Goal: Task Accomplishment & Management: Manage account settings

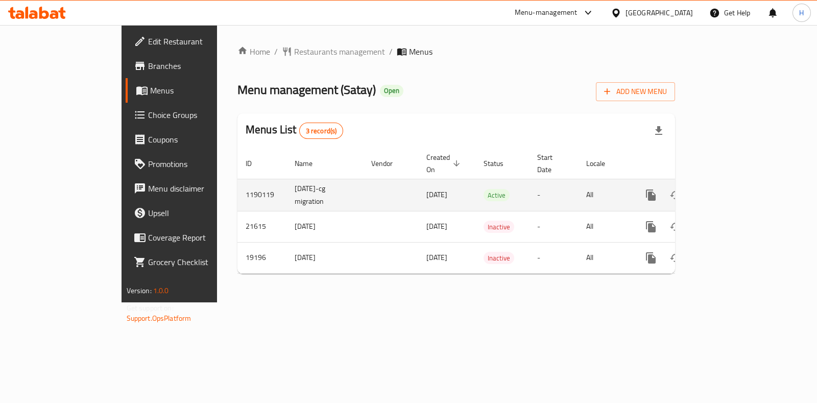
click at [736, 183] on link "enhanced table" at bounding box center [724, 195] width 24 height 24
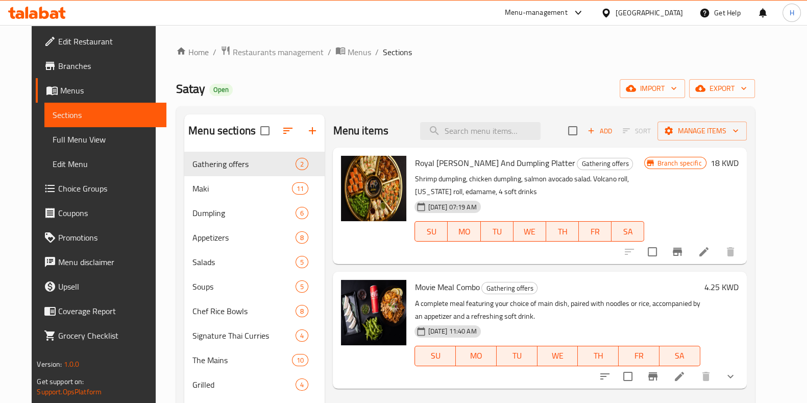
click at [58, 189] on span "Choice Groups" at bounding box center [108, 188] width 100 height 12
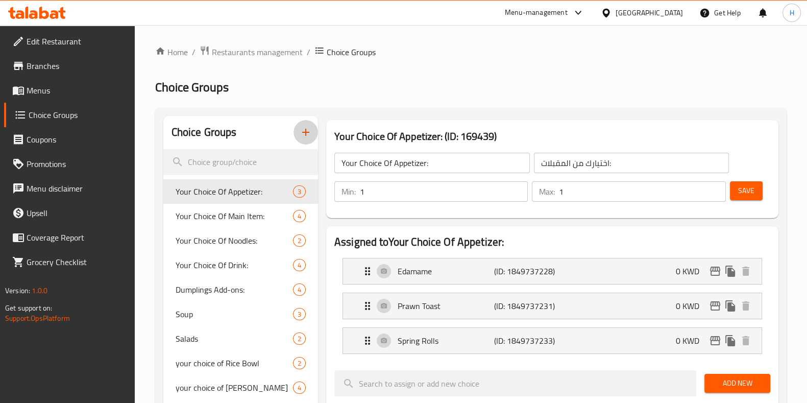
click at [305, 131] on icon "button" at bounding box center [305, 132] width 7 height 7
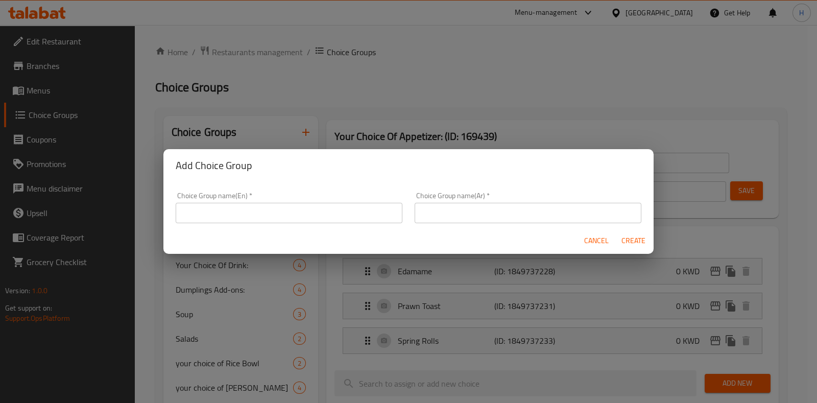
click at [265, 213] on input "text" at bounding box center [289, 213] width 227 height 20
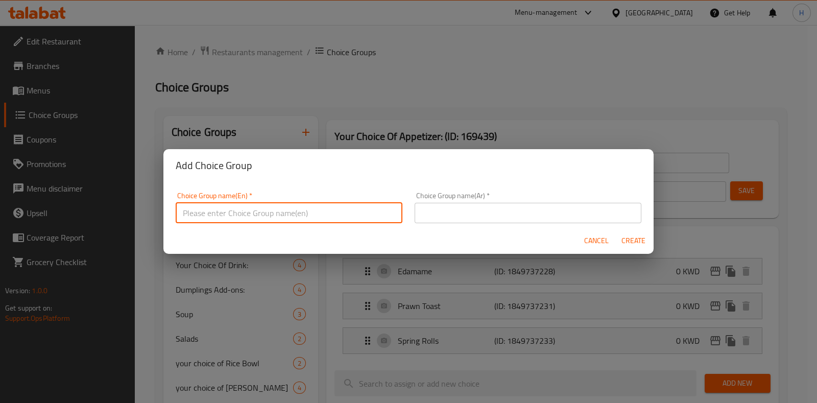
paste input "CHOICE 2 DUMPLING"
type input "CHOICE 2 DUMPLING"
click at [602, 242] on span "Cancel" at bounding box center [596, 240] width 24 height 13
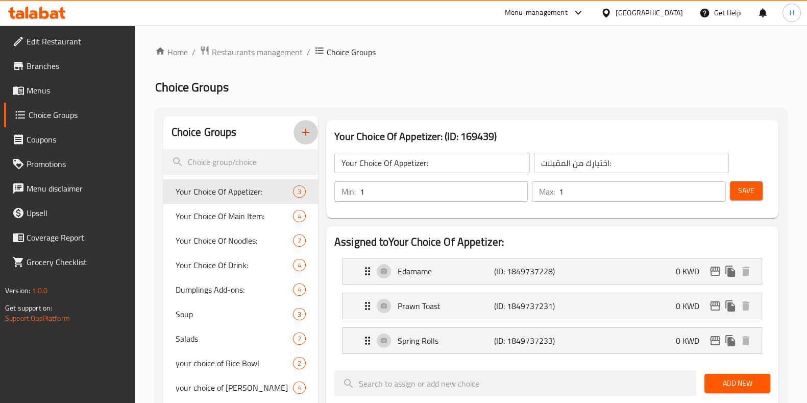
click at [305, 135] on icon "button" at bounding box center [305, 132] width 7 height 7
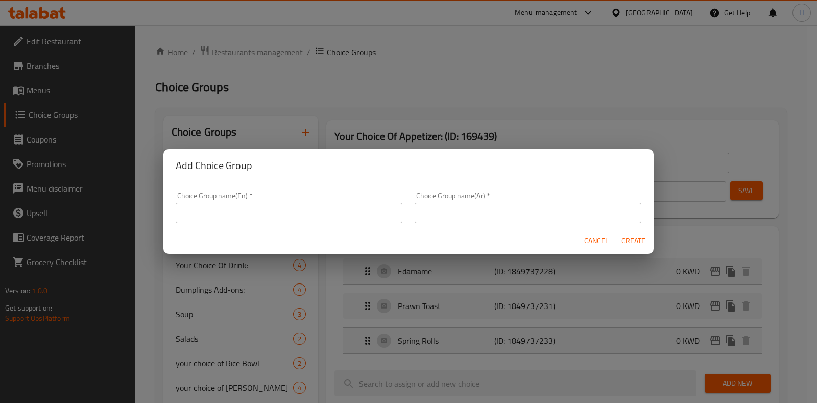
click at [333, 207] on input "text" at bounding box center [289, 213] width 227 height 20
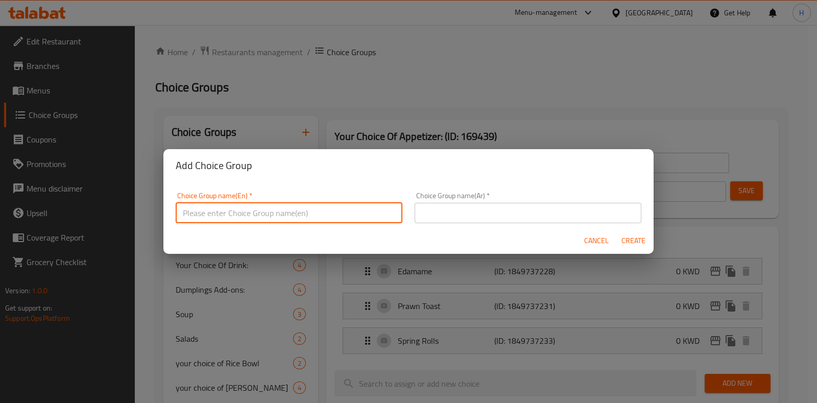
paste input "CHOICE 2 DUMPLING"
type input "CHOICE 2 DUMPLING"
click at [480, 207] on input "text" at bounding box center [527, 213] width 227 height 20
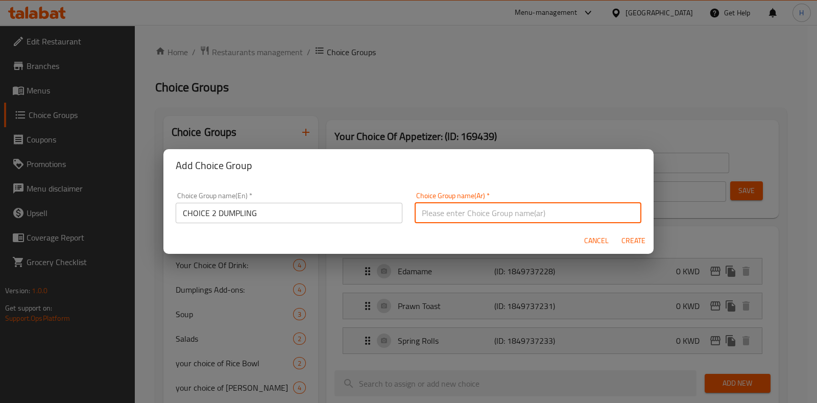
paste input "الاختيار 2 الزلابية"
type input "الاختيار 2 الزلابية"
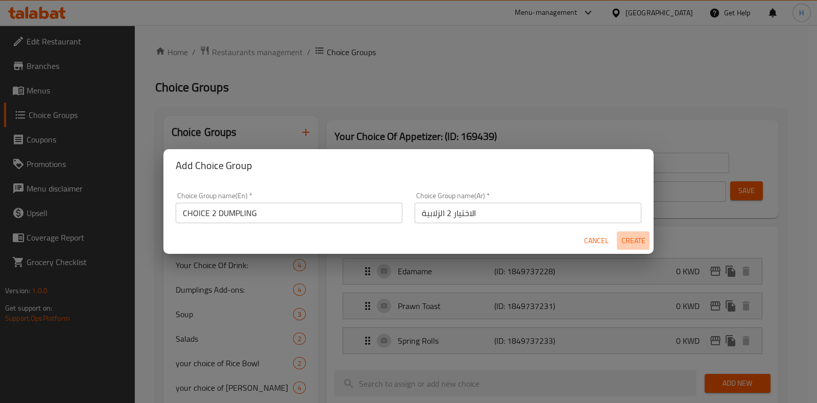
click at [627, 238] on span "Create" at bounding box center [633, 240] width 24 height 13
type input "CHOICE 2 DUMPLING"
type input "الاختيار 2 الزلابية"
type input "0"
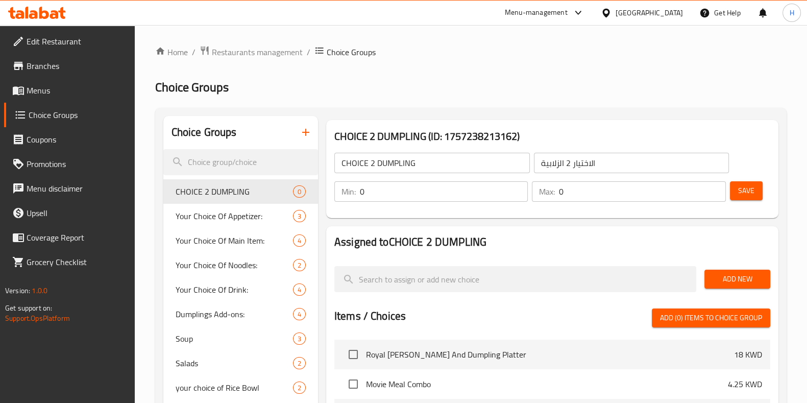
click at [738, 279] on span "Add New" at bounding box center [737, 279] width 50 height 13
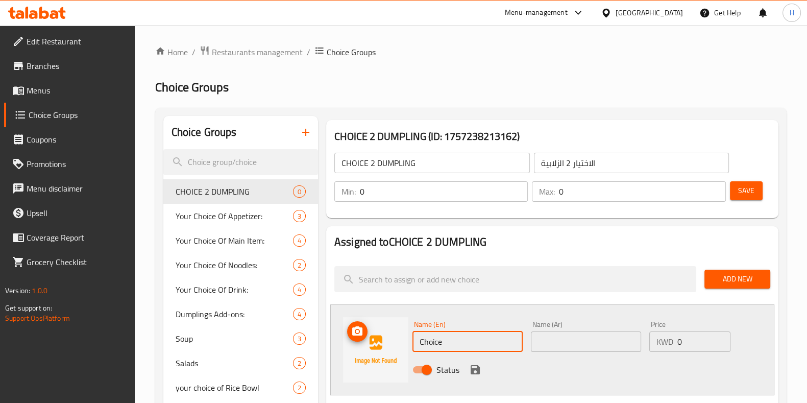
paste input "Traditional Shrimp Dumpling"
drag, startPoint x: 367, startPoint y: 344, endPoint x: 367, endPoint y: 338, distance: 6.1
click at [365, 339] on div "Name (En) Traditional Shrimp Dumpling Name (En) Name (Ar) Name (Ar) Price KWD 0…" at bounding box center [552, 349] width 444 height 91
type input "Traditional Shrimp Dumpling"
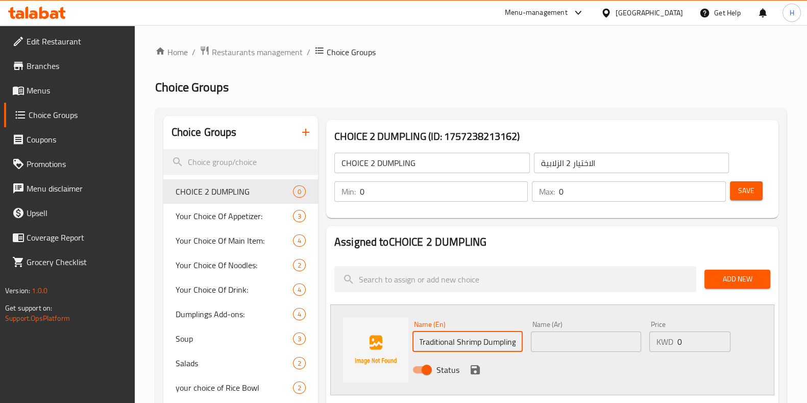
scroll to position [0, 0]
click at [554, 336] on input "text" at bounding box center [586, 341] width 110 height 20
paste input "دامبلينج جمبرى تقليدى"
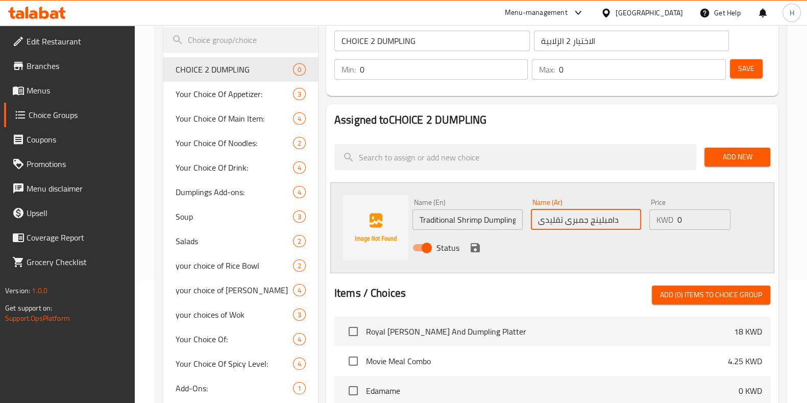
scroll to position [127, 0]
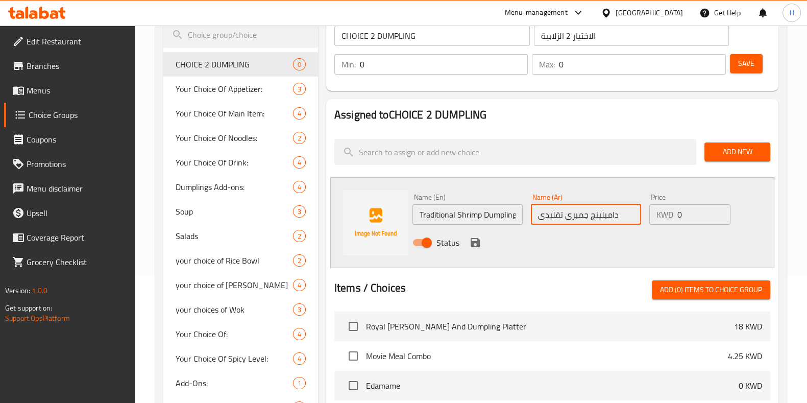
type input "دامبلينج جمبرى تقليدى"
click at [472, 241] on icon "save" at bounding box center [475, 242] width 9 height 9
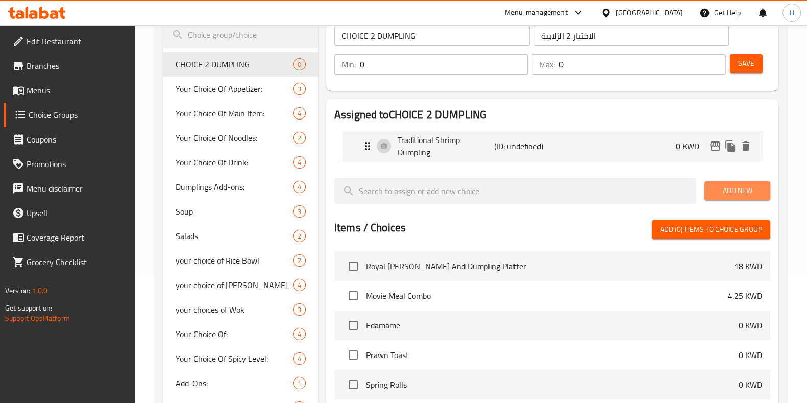
click at [758, 190] on span "Add New" at bounding box center [737, 190] width 50 height 13
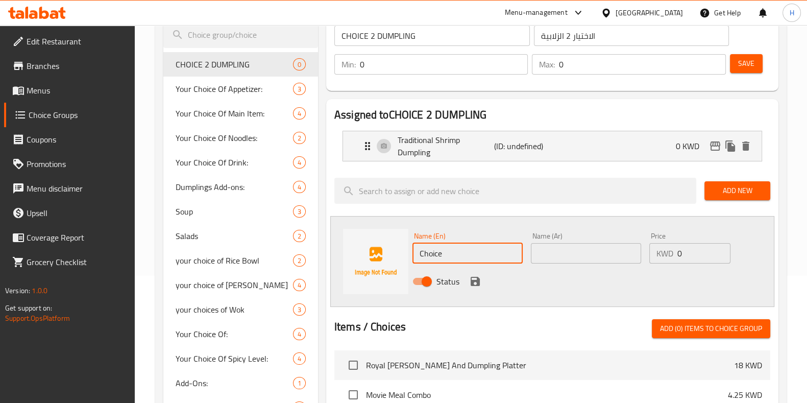
paste input "Traditional Chicken Dumpling"
drag, startPoint x: 454, startPoint y: 252, endPoint x: 379, endPoint y: 256, distance: 74.6
click at [379, 256] on div "Name (En) Traditional Chicken Dumpling Name (En) Name (Ar) Name (Ar) Price KWD …" at bounding box center [552, 261] width 444 height 91
type input "Traditional Chicken Dumpling"
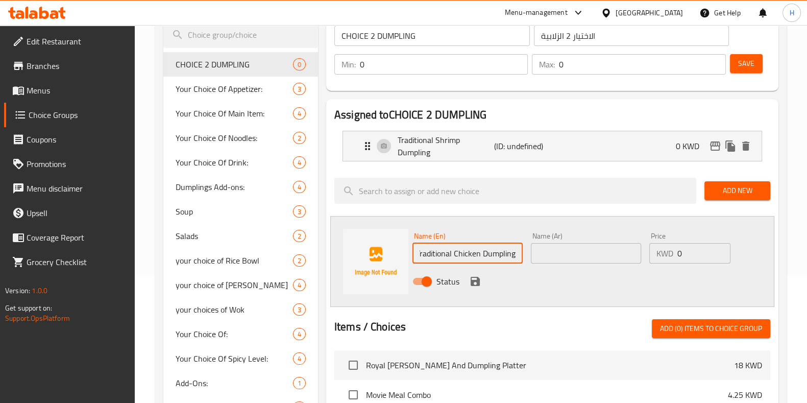
scroll to position [0, 0]
drag, startPoint x: 591, startPoint y: 260, endPoint x: 584, endPoint y: 260, distance: 6.6
click at [591, 260] on input "text" at bounding box center [586, 253] width 110 height 20
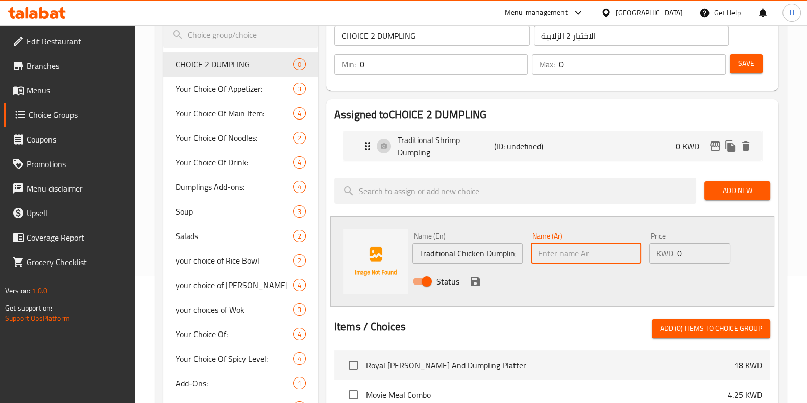
paste input "دامبلينج دجاج تقليدى"
type input "دامبلينج دجاج تقليدى"
click at [471, 277] on icon "save" at bounding box center [475, 281] width 9 height 9
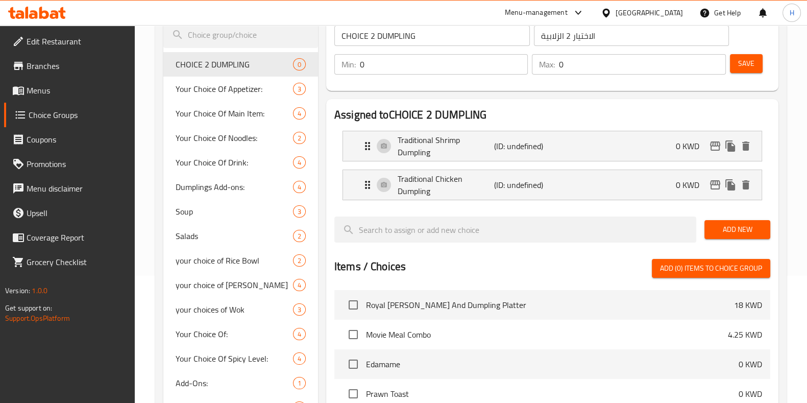
click at [756, 226] on span "Add New" at bounding box center [737, 229] width 50 height 13
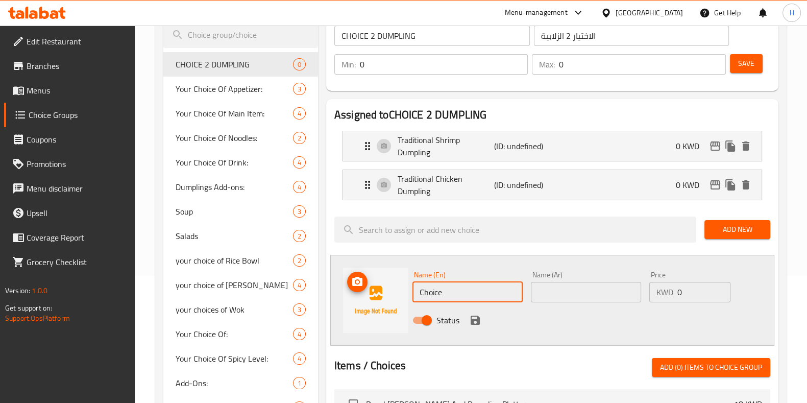
drag, startPoint x: 470, startPoint y: 294, endPoint x: 379, endPoint y: 302, distance: 91.2
click at [379, 302] on div "Name (En) Choice Name (En) Name (Ar) Name (Ar) Price KWD 0 Price Status" at bounding box center [552, 300] width 444 height 91
paste input "Traditional Vegetables Dumpling"
type input "Traditional Vegetables Dumpling"
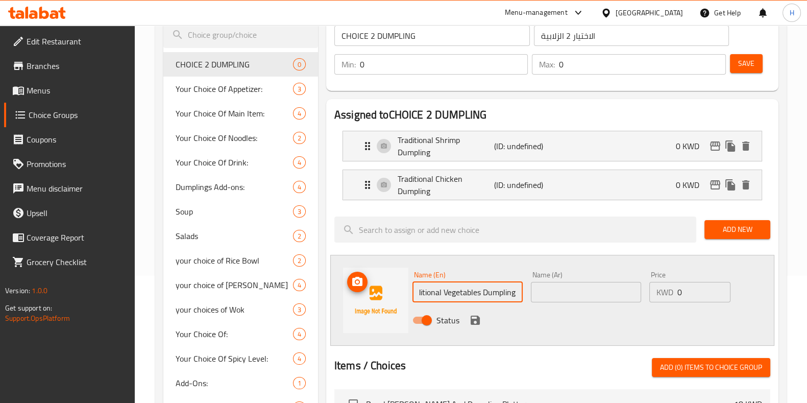
scroll to position [0, 0]
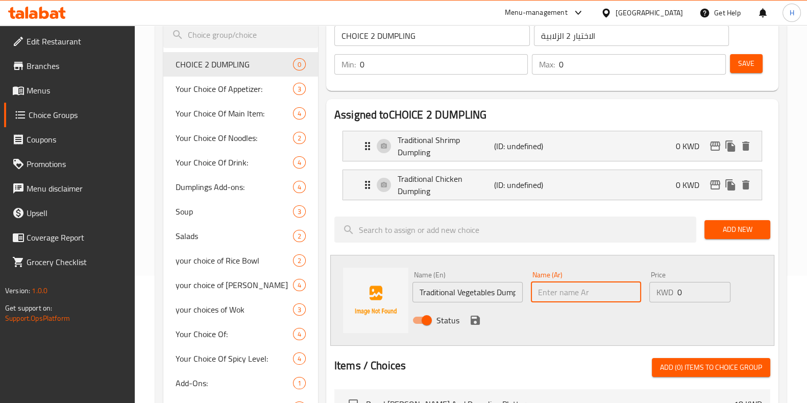
click at [580, 290] on input "text" at bounding box center [586, 292] width 110 height 20
paste input "دامبلينج خضروات تقليدى"
type input "دامبلينج خضروات تقليدى"
click at [472, 317] on icon "save" at bounding box center [475, 319] width 9 height 9
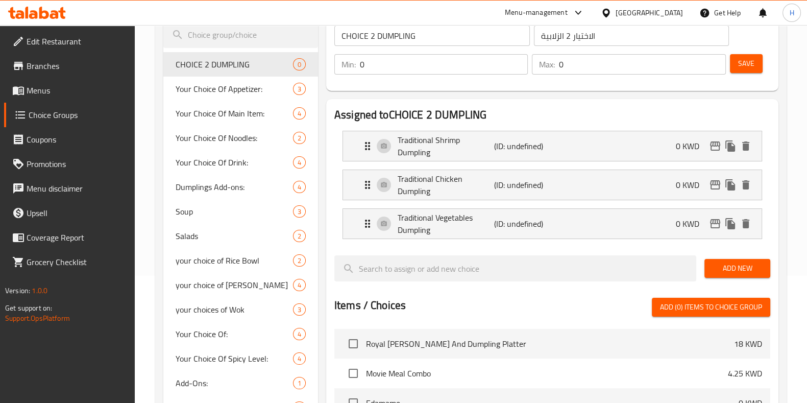
drag, startPoint x: 755, startPoint y: 260, endPoint x: 750, endPoint y: 261, distance: 5.2
click at [755, 260] on button "Add New" at bounding box center [737, 268] width 66 height 19
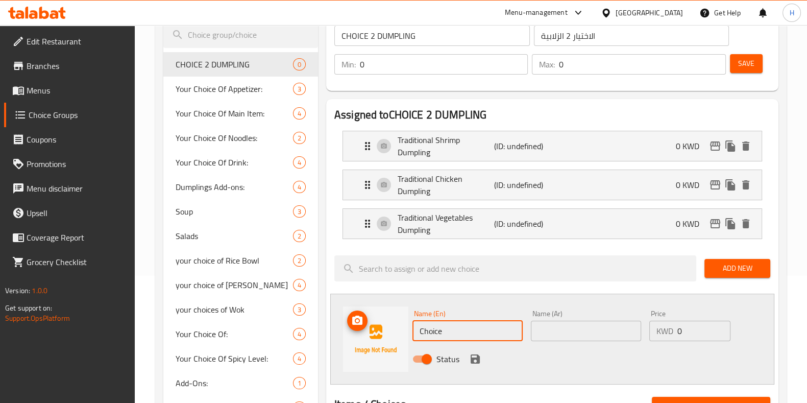
click at [365, 335] on div "Name (En) Choice Name (En) Name (Ar) Name (Ar) Price KWD 0 Price Status" at bounding box center [552, 338] width 444 height 91
paste input "Prawn And Chives Dumpling"
type input "Prawn And Chives Dumpling"
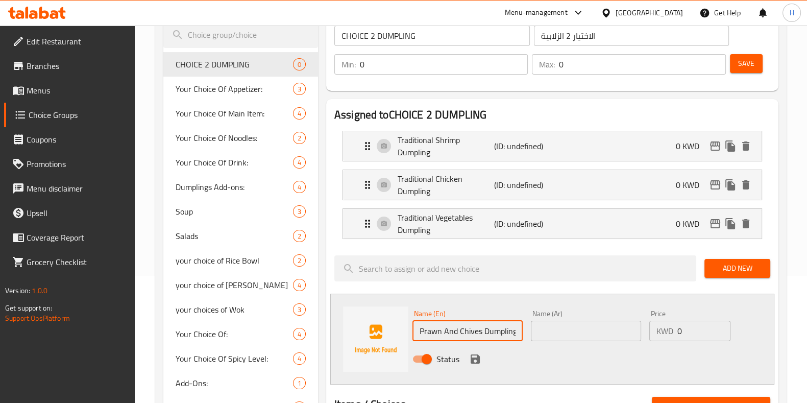
drag, startPoint x: 590, startPoint y: 331, endPoint x: 581, endPoint y: 330, distance: 9.7
click at [587, 331] on input "text" at bounding box center [586, 331] width 110 height 20
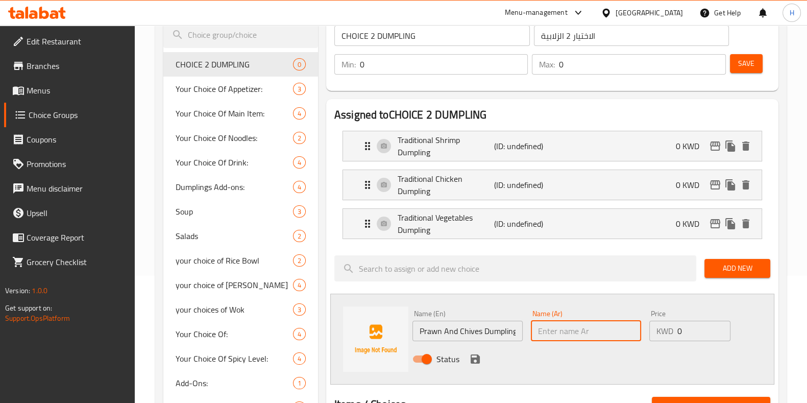
paste input "دامبلينج روبيان و ثوم معمر"
type input "دامبلينج روبيان و ثوم معمر"
click at [472, 358] on icon "save" at bounding box center [475, 358] width 9 height 9
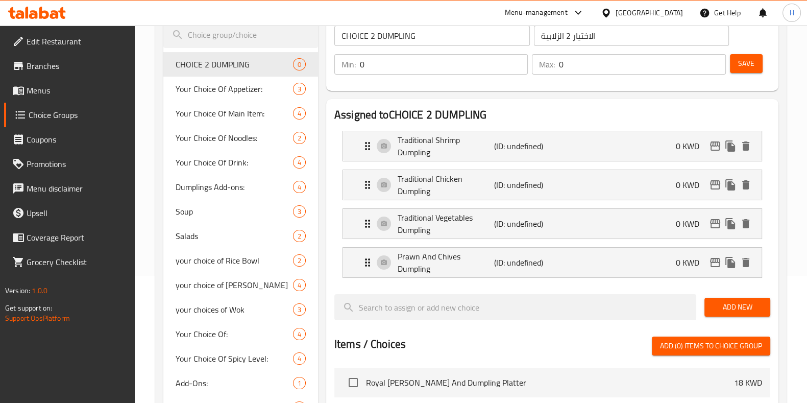
click at [749, 59] on span "Save" at bounding box center [746, 63] width 16 height 13
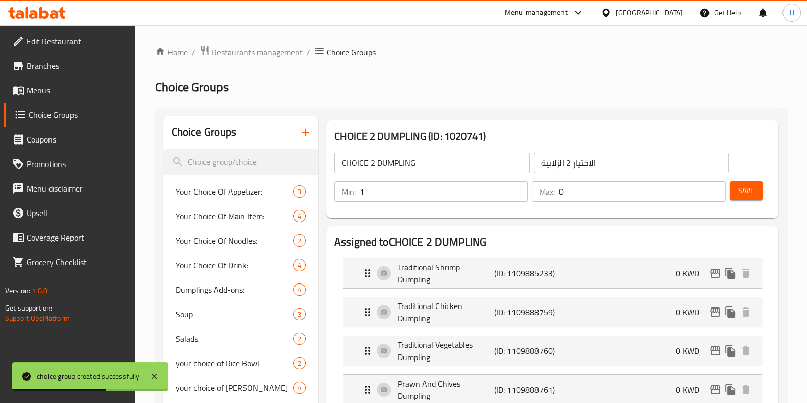
click at [518, 186] on input "1" at bounding box center [444, 191] width 168 height 20
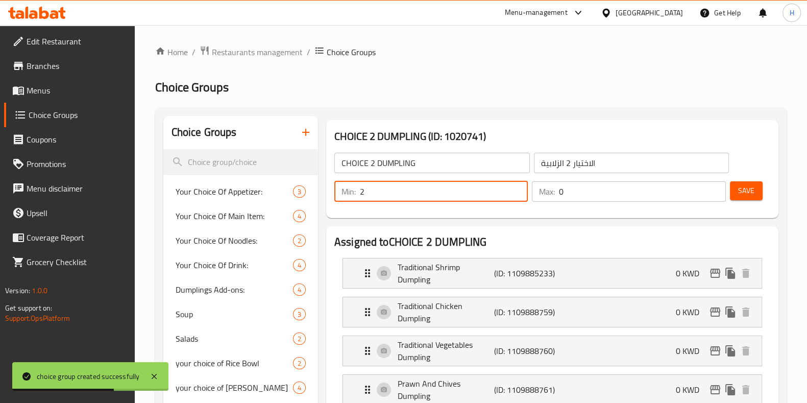
type input "2"
click at [518, 186] on input "2" at bounding box center [444, 191] width 168 height 20
click at [715, 186] on input "1" at bounding box center [642, 191] width 166 height 20
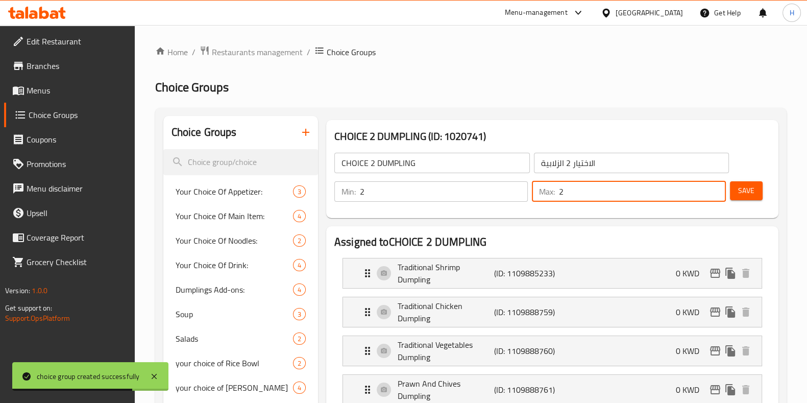
type input "2"
click at [715, 186] on input "2" at bounding box center [642, 191] width 166 height 20
click at [744, 188] on span "Save" at bounding box center [746, 190] width 16 height 13
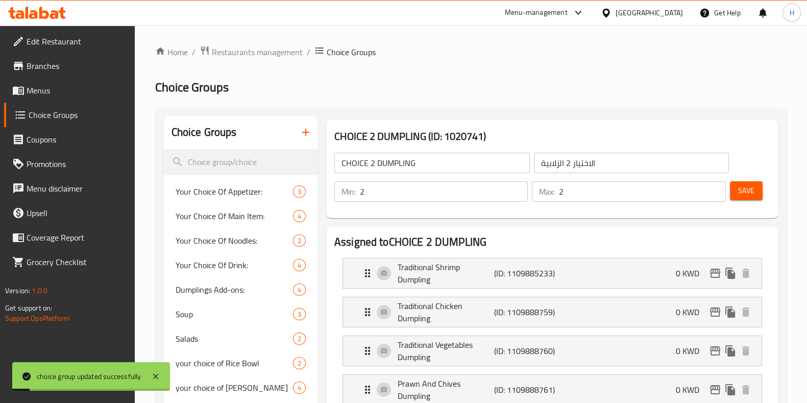
click at [304, 131] on icon "button" at bounding box center [306, 132] width 12 height 12
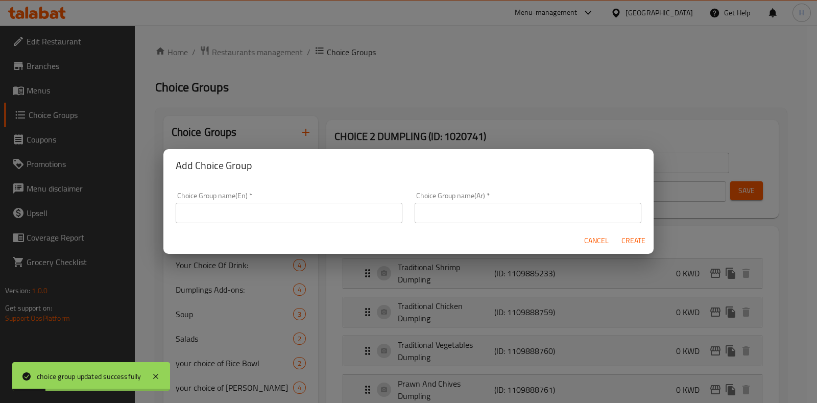
click at [251, 214] on input "text" at bounding box center [289, 213] width 227 height 20
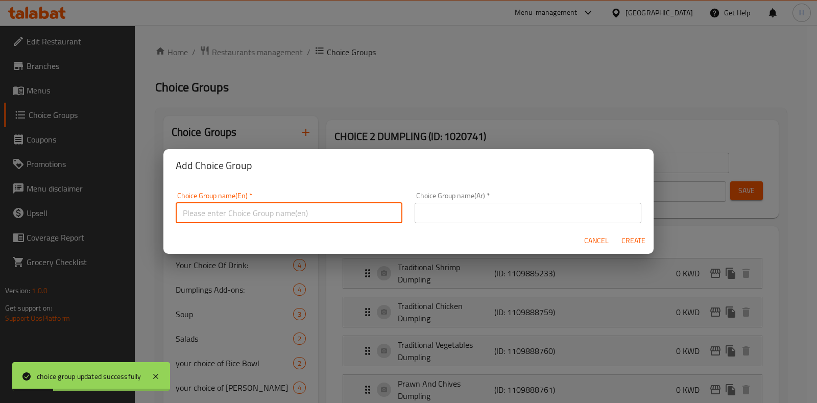
paste input "Choice of 2 starter"
type input "Choice of 2 starter"
click at [518, 213] on input "text" at bounding box center [527, 213] width 227 height 20
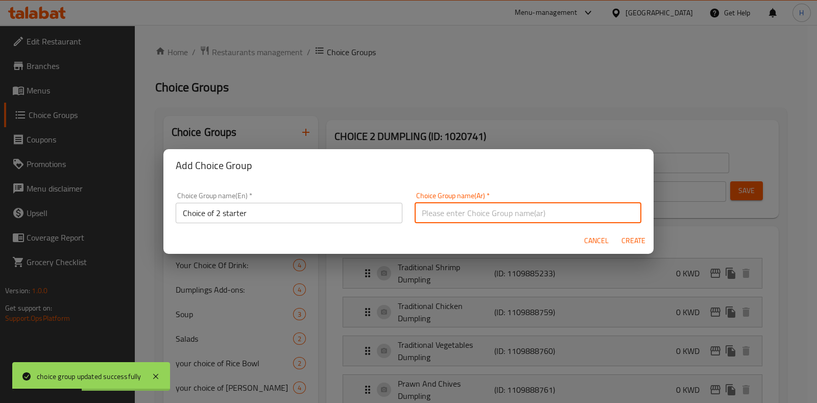
paste input "اختيار 2 مقبلات"
type input "اختيار 2 مقبلات"
click at [628, 240] on span "Create" at bounding box center [633, 240] width 24 height 13
type input "Choice of 2 starter"
type input "اختيار 2 مقبلات"
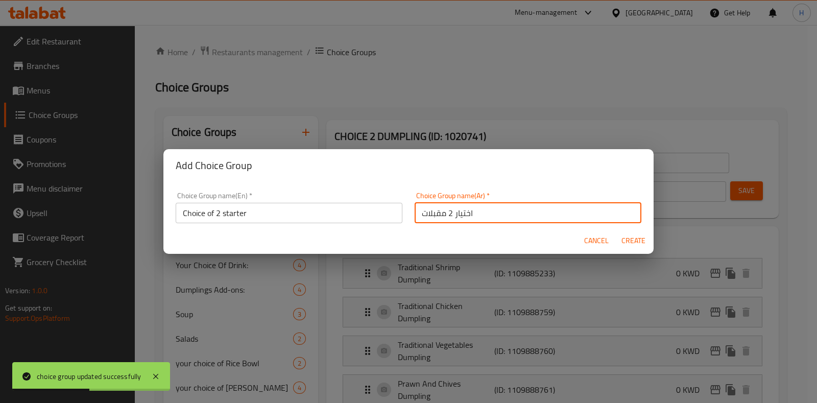
type input "0"
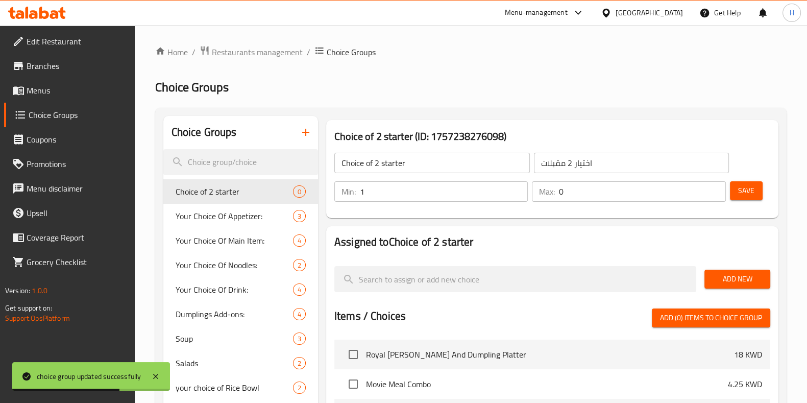
click at [516, 188] on input "1" at bounding box center [444, 191] width 168 height 20
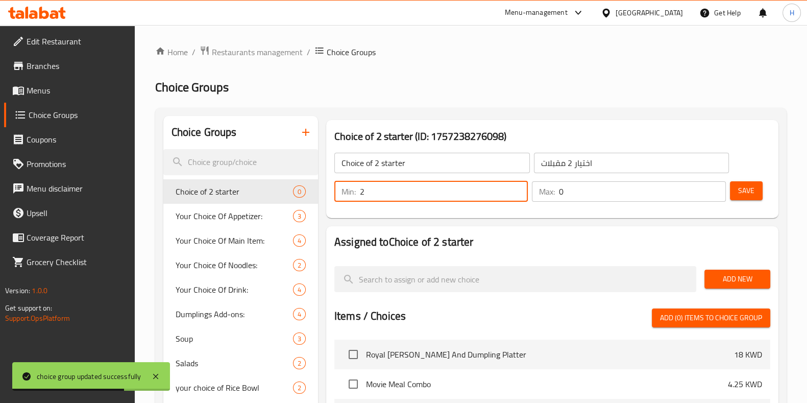
type input "2"
click at [516, 188] on input "2" at bounding box center [444, 191] width 168 height 20
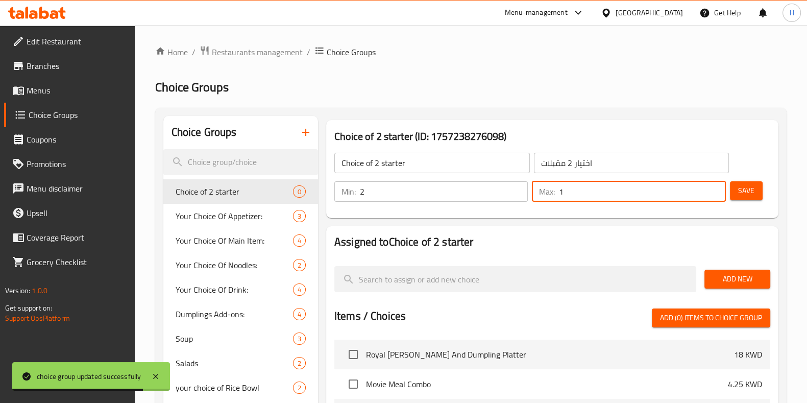
click at [716, 187] on input "1" at bounding box center [642, 191] width 166 height 20
type input "2"
click at [715, 187] on input "2" at bounding box center [642, 191] width 166 height 20
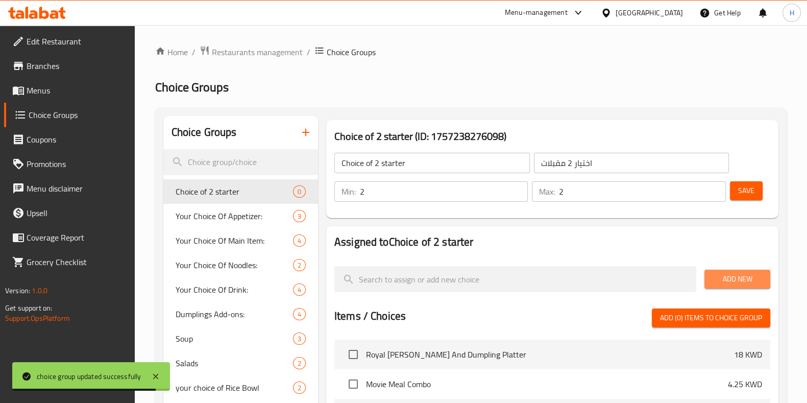
drag, startPoint x: 737, startPoint y: 277, endPoint x: 681, endPoint y: 276, distance: 56.1
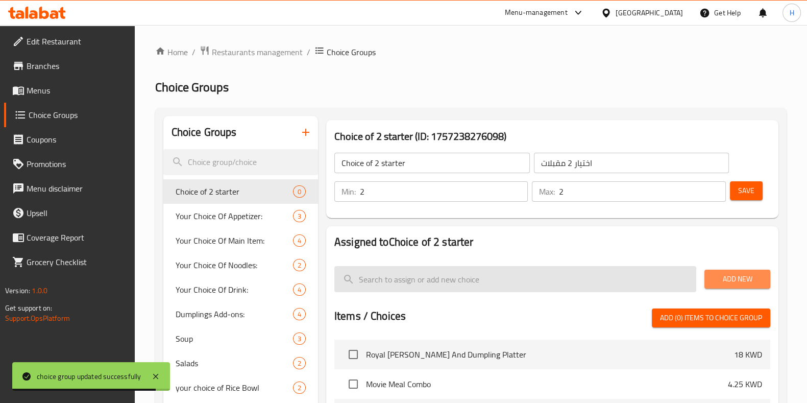
click at [736, 278] on span "Add New" at bounding box center [737, 279] width 50 height 13
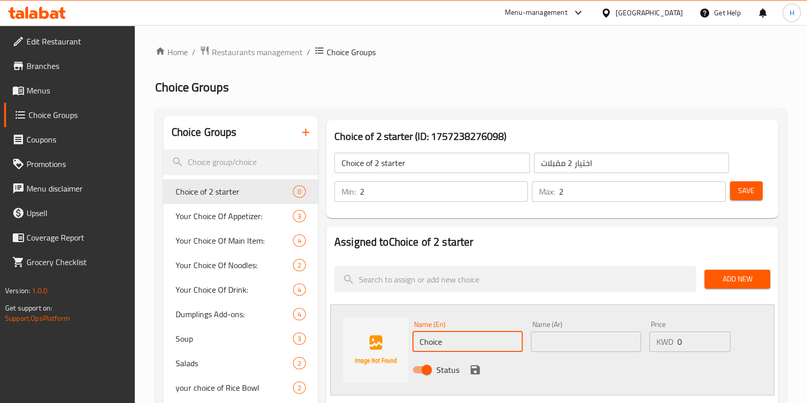
drag, startPoint x: 464, startPoint y: 336, endPoint x: 401, endPoint y: 341, distance: 63.5
click at [409, 342] on div "Name (En) Choice Name (En)" at bounding box center [467, 335] width 118 height 39
paste input "Salmon Crab Avocado Salad"
type input "Salmon Crab Avocado Salad"
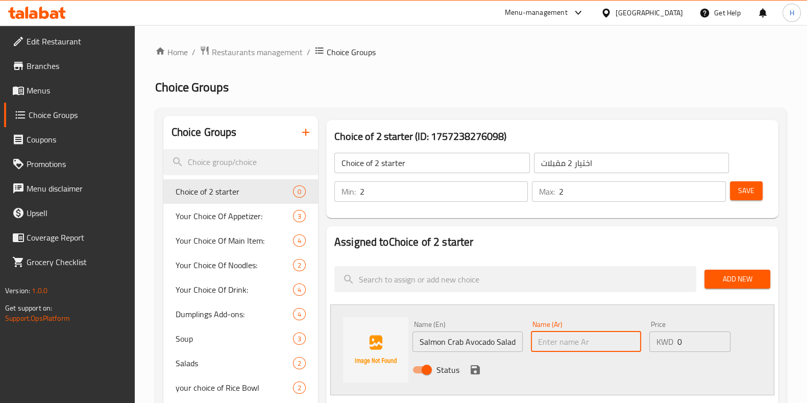
drag, startPoint x: 554, startPoint y: 339, endPoint x: 548, endPoint y: 340, distance: 6.2
click at [551, 340] on input "text" at bounding box center [586, 341] width 110 height 20
paste input "سلطة سلمون كراب أفوكادو"
type input "سلطة سلمون كراب أفوكادو"
click at [471, 366] on icon "save" at bounding box center [475, 369] width 9 height 9
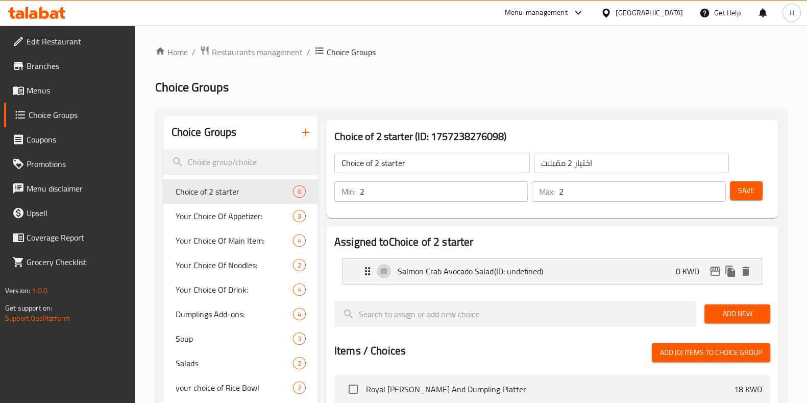
click at [718, 315] on span "Add New" at bounding box center [737, 313] width 50 height 13
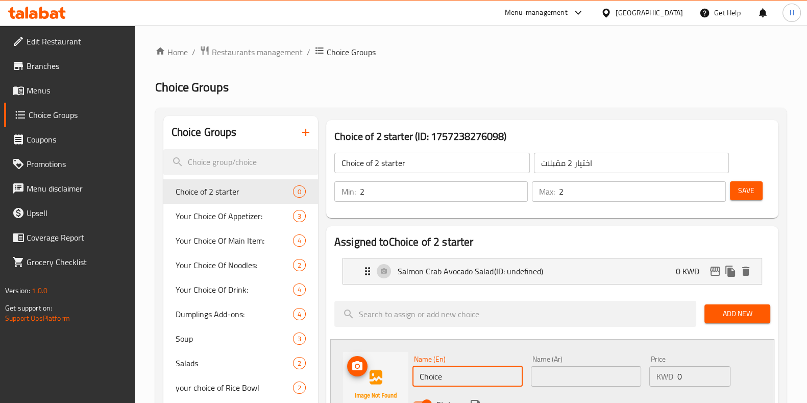
drag, startPoint x: 454, startPoint y: 371, endPoint x: 370, endPoint y: 374, distance: 84.2
click at [370, 374] on div "Name (En) Choice Name (En) Name (Ar) Name (Ar) Price KWD 0 Price Status" at bounding box center [552, 384] width 444 height 91
paste input "Mango Salad"
type input "Mango Salad"
drag, startPoint x: 562, startPoint y: 376, endPoint x: 551, endPoint y: 376, distance: 10.7
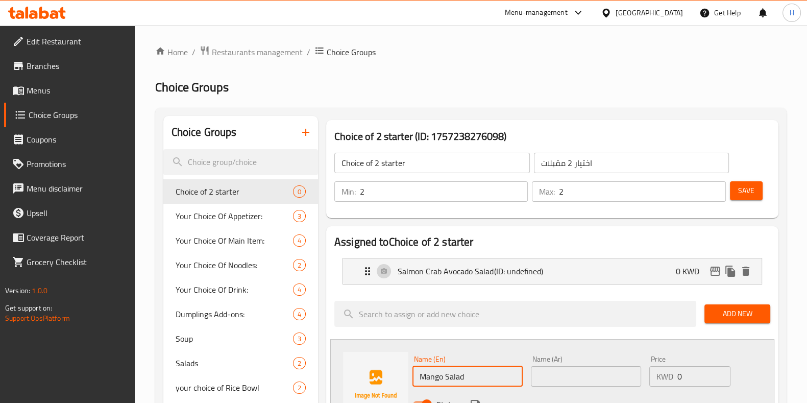
click at [562, 376] on input "text" at bounding box center [586, 376] width 110 height 20
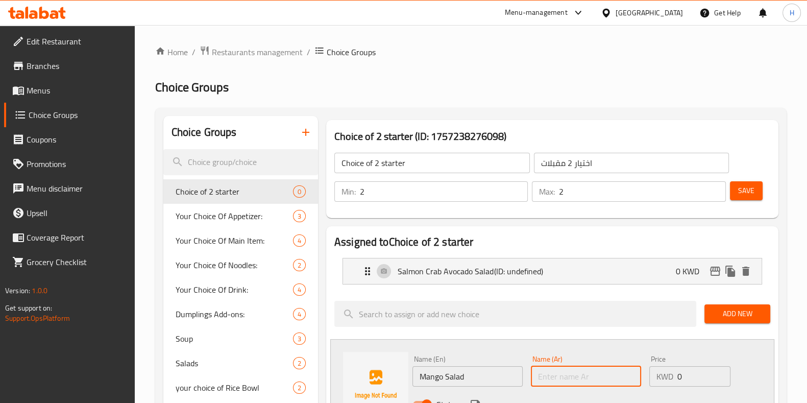
paste input "سلطة المانجو"
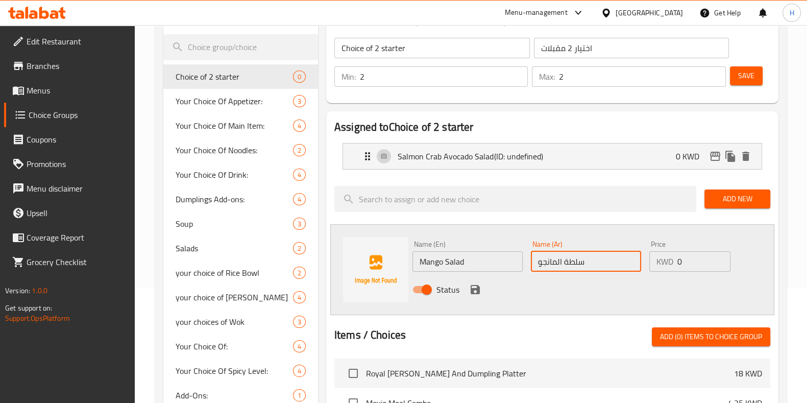
scroll to position [127, 0]
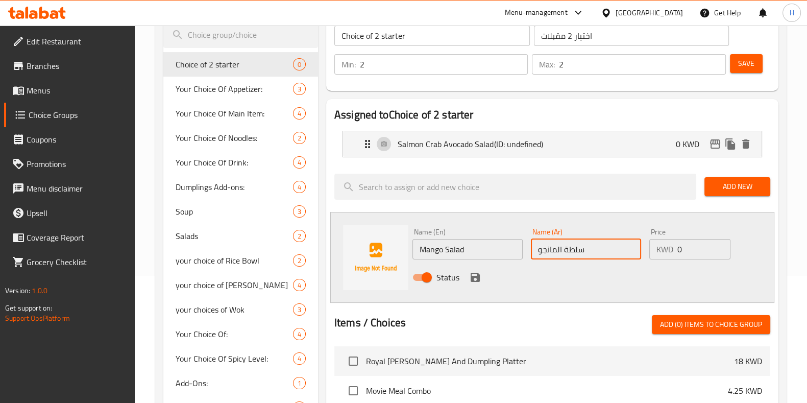
type input "سلطة المانجو"
click at [467, 279] on button "save" at bounding box center [474, 276] width 15 height 15
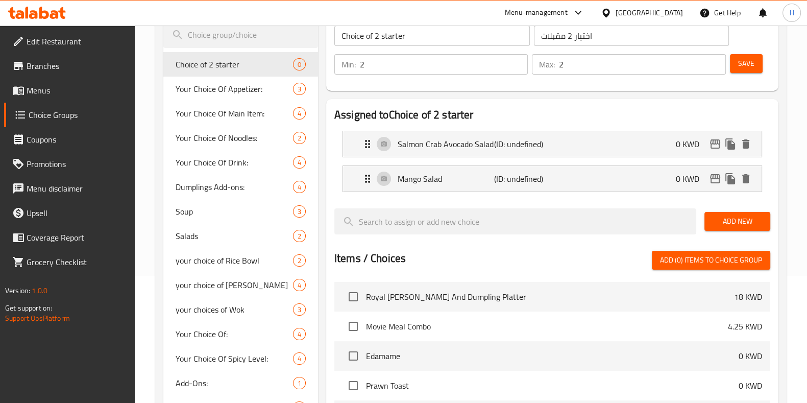
click at [725, 212] on button "Add New" at bounding box center [737, 221] width 66 height 19
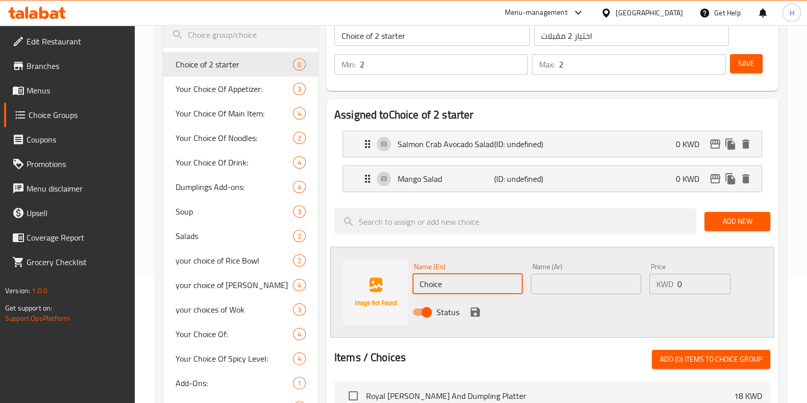
paste input "Spicy Edamam"
drag, startPoint x: 459, startPoint y: 285, endPoint x: 401, endPoint y: 286, distance: 58.2
click at [403, 287] on div "Name (En) Spicy Edamame Name (En) Name (Ar) Name (Ar) Price KWD 0 Price Status" at bounding box center [552, 292] width 444 height 91
type input "Spicy Edamame"
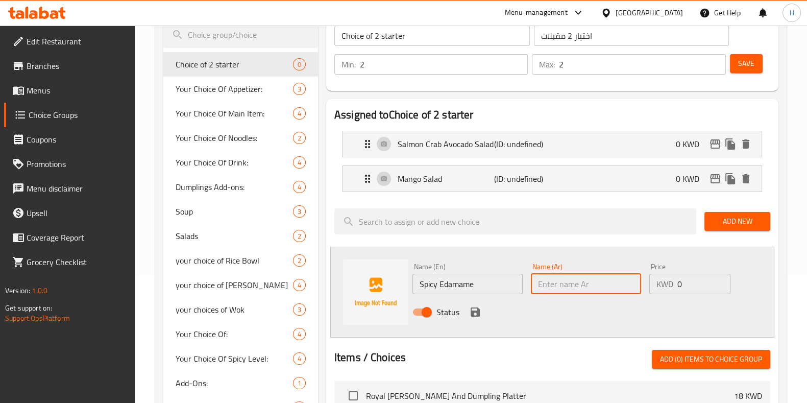
click at [619, 283] on input "text" at bounding box center [586, 284] width 110 height 20
paste input "ادامامي حار"
type input "ادامامي حار"
click at [475, 307] on icon "save" at bounding box center [475, 311] width 9 height 9
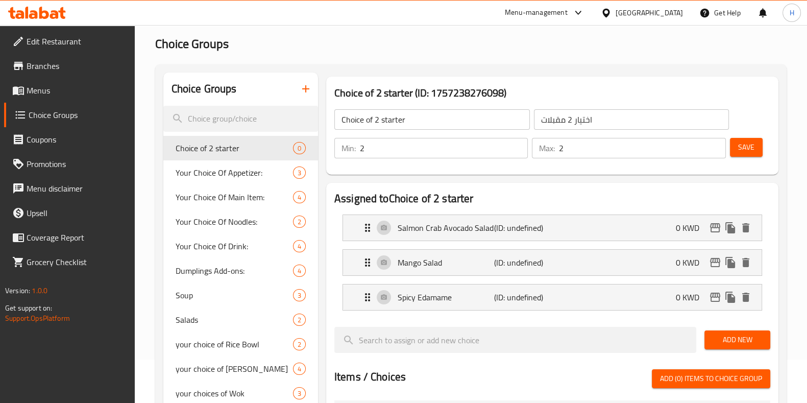
scroll to position [63, 0]
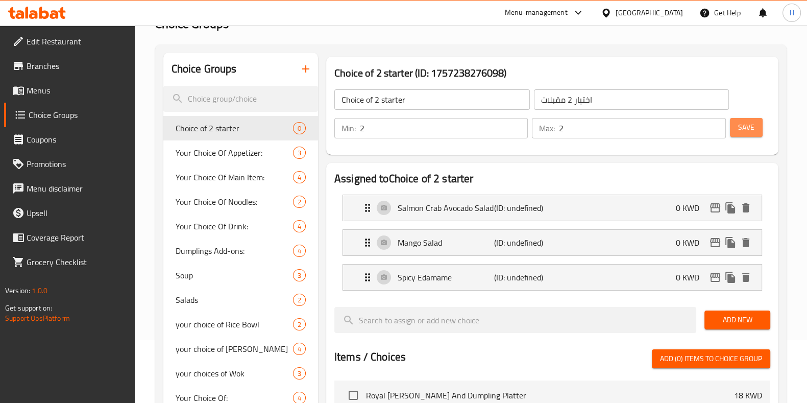
click at [748, 125] on span "Save" at bounding box center [746, 127] width 16 height 13
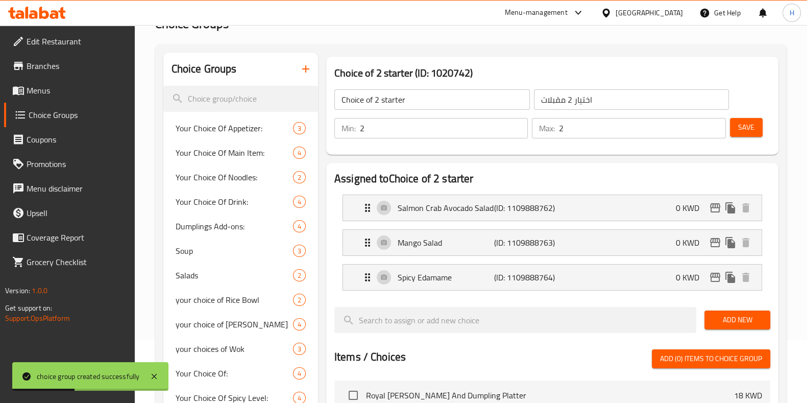
click at [304, 67] on icon "button" at bounding box center [306, 69] width 12 height 12
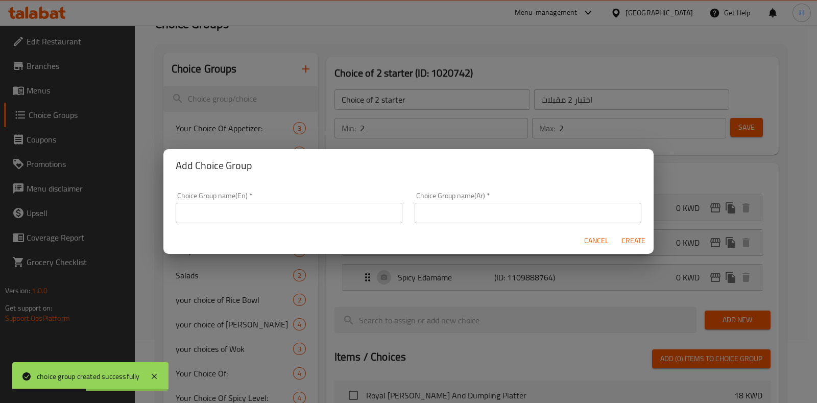
click at [332, 216] on input "text" at bounding box center [289, 213] width 227 height 20
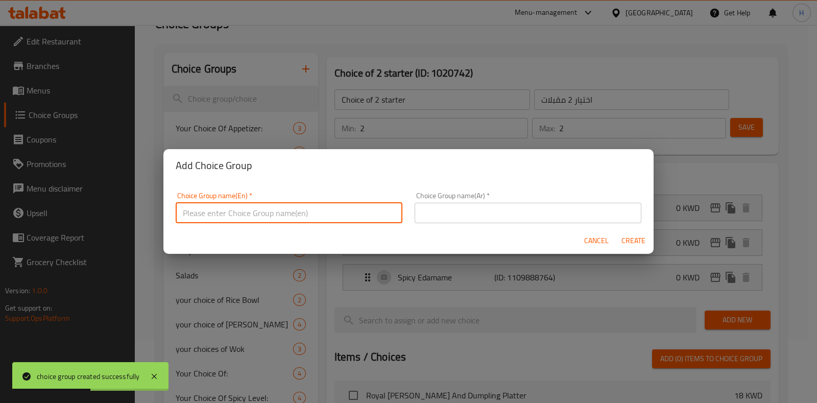
paste input "Choice of 3 [PERSON_NAME]"
type input "Choice of 3 [PERSON_NAME]"
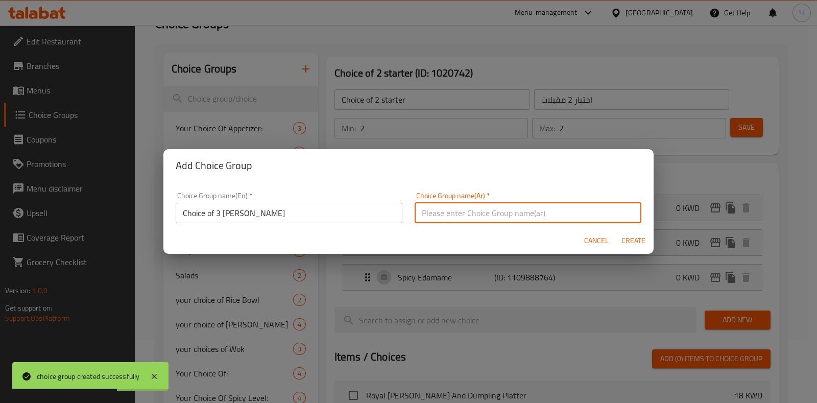
click at [523, 204] on input "text" at bounding box center [527, 213] width 227 height 20
paste input "اختيار 3 ماكي"
type input "اختيار 3 ماكي"
click at [629, 243] on span "Create" at bounding box center [633, 240] width 24 height 13
type input "Choice of 3 [PERSON_NAME]"
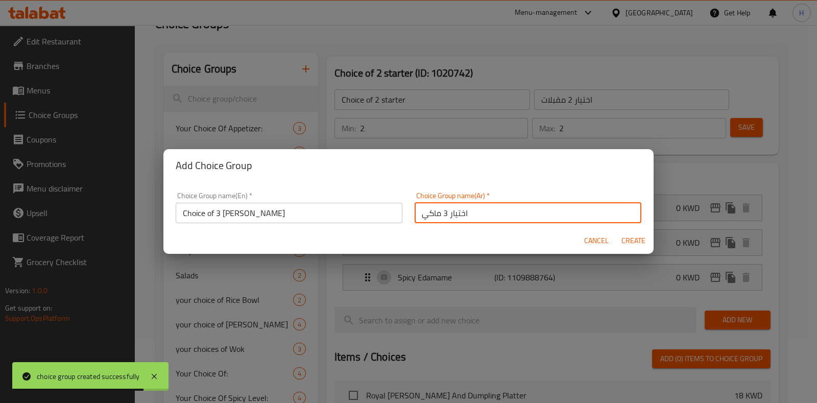
type input "اختيار 3 ماكي"
type input "0"
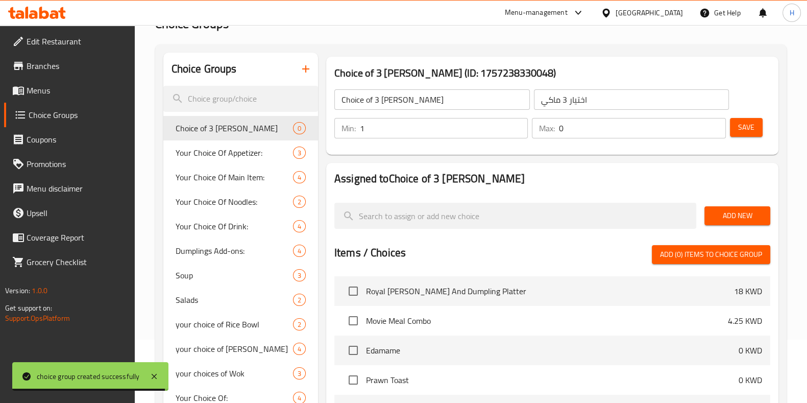
click at [519, 124] on input "1" at bounding box center [444, 128] width 168 height 20
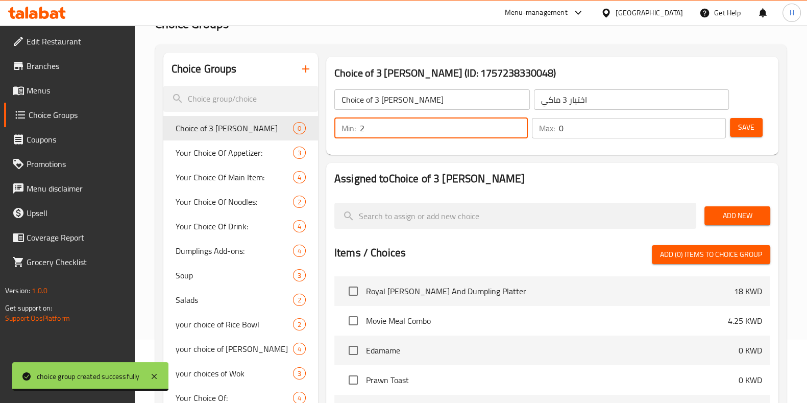
click at [518, 124] on input "2" at bounding box center [444, 128] width 168 height 20
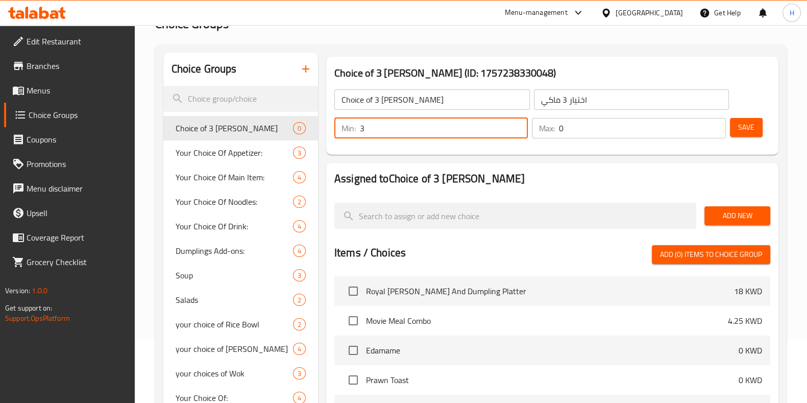
type input "3"
click at [516, 126] on input "3" at bounding box center [444, 128] width 168 height 20
click at [717, 121] on input "1" at bounding box center [642, 128] width 166 height 20
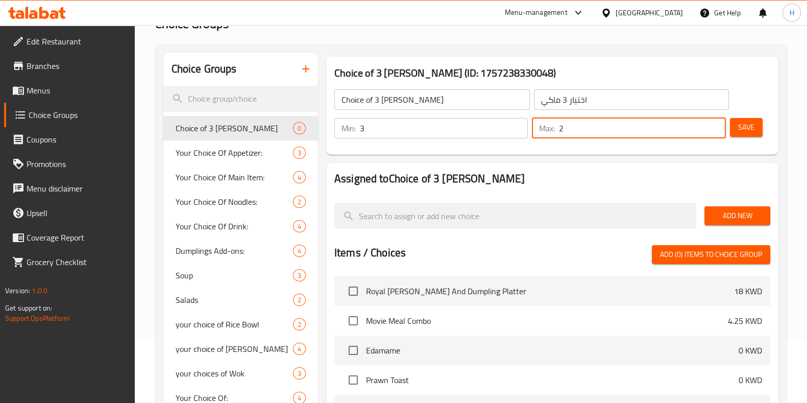
click at [717, 121] on input "2" at bounding box center [642, 128] width 166 height 20
type input "3"
click at [716, 122] on input "3" at bounding box center [642, 128] width 166 height 20
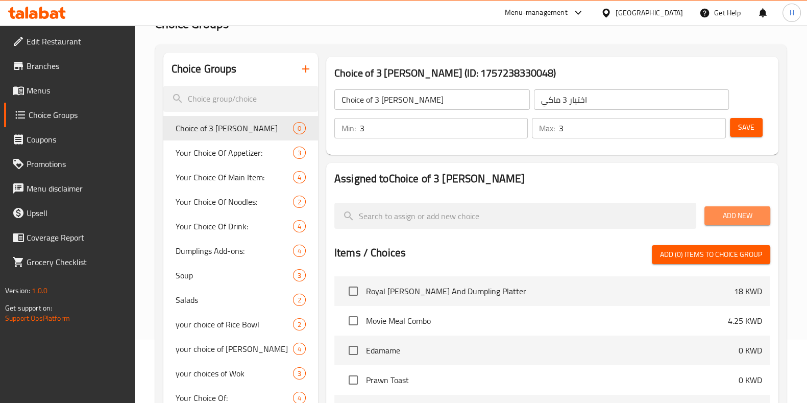
click at [748, 211] on span "Add New" at bounding box center [737, 215] width 50 height 13
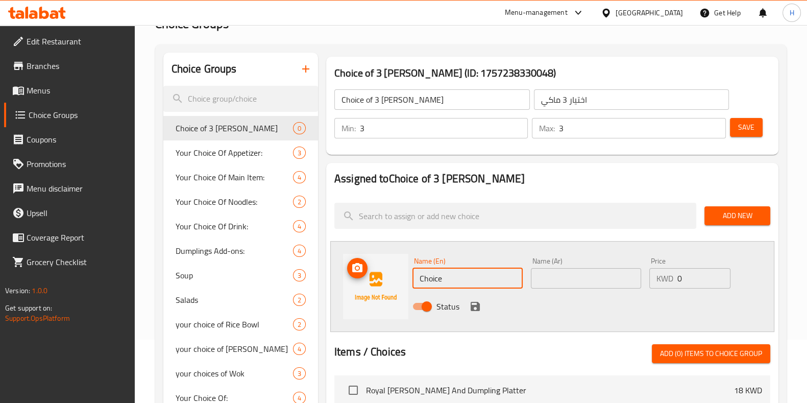
paste input "[PERSON_NAME]"
drag, startPoint x: 457, startPoint y: 271, endPoint x: 384, endPoint y: 279, distance: 72.9
click at [384, 279] on div "Name (En) [PERSON_NAME] Name (En) Name (Ar) Name (Ar) Price KWD 0 Price Status" at bounding box center [552, 286] width 444 height 91
type input "[PERSON_NAME]"
click at [553, 276] on input "text" at bounding box center [586, 278] width 110 height 20
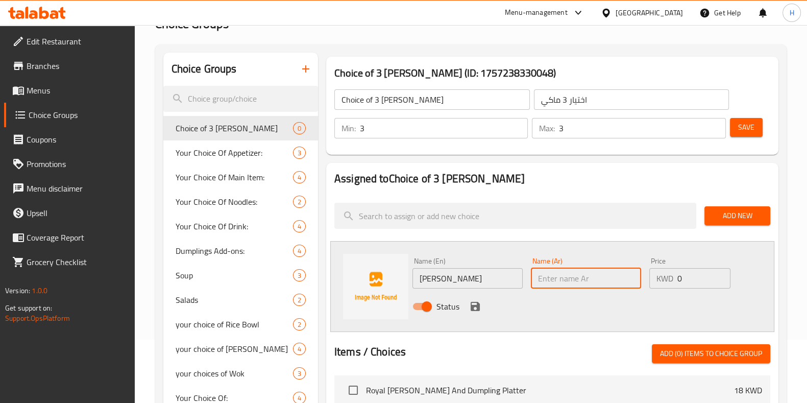
paste input "[PERSON_NAME]"
type input "[PERSON_NAME]"
click at [474, 302] on icon "save" at bounding box center [475, 306] width 9 height 9
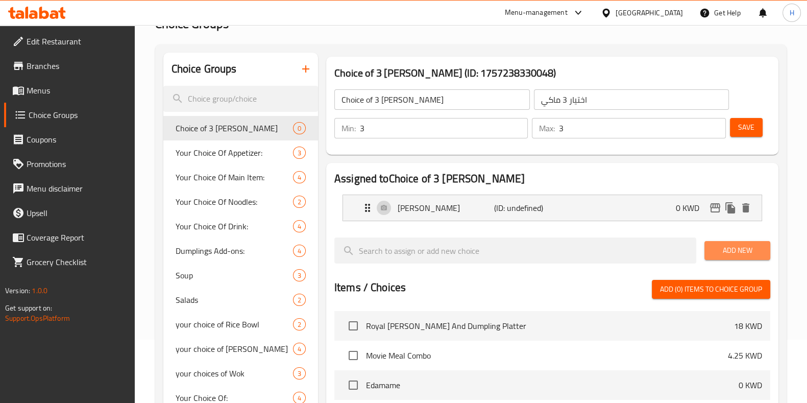
click at [711, 253] on button "Add New" at bounding box center [737, 250] width 66 height 19
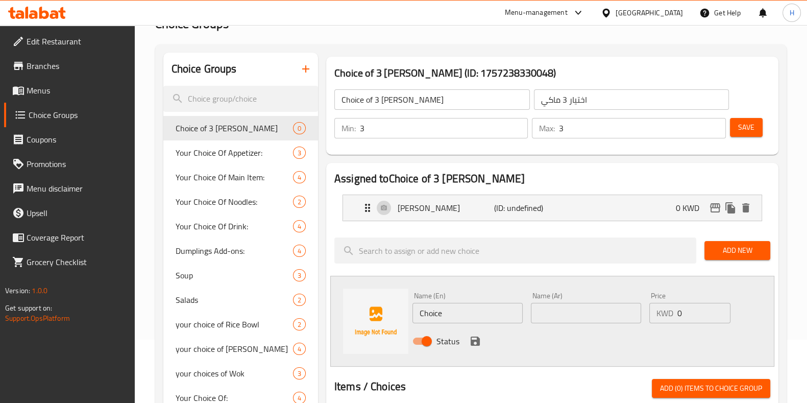
drag, startPoint x: 472, startPoint y: 298, endPoint x: 421, endPoint y: 306, distance: 52.3
click at [421, 306] on div "Name (En) Choice Name (En)" at bounding box center [467, 307] width 110 height 31
drag, startPoint x: 431, startPoint y: 312, endPoint x: 423, endPoint y: 312, distance: 8.2
click at [405, 312] on div "Name (En) Choice Name (En) Name (Ar) Name (Ar) Price KWD 0 Price Status" at bounding box center [552, 321] width 444 height 91
paste input "lassic [US_STATE] Roll"
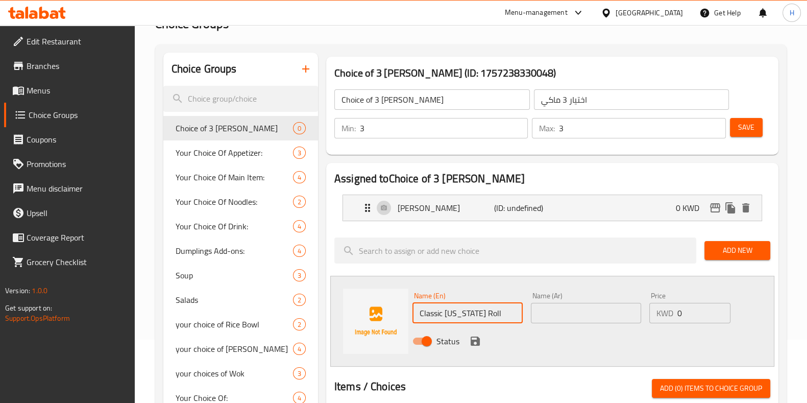
type input "Classic [US_STATE] Roll"
drag, startPoint x: 577, startPoint y: 302, endPoint x: 568, endPoint y: 304, distance: 9.4
click at [576, 303] on input "text" at bounding box center [586, 313] width 110 height 20
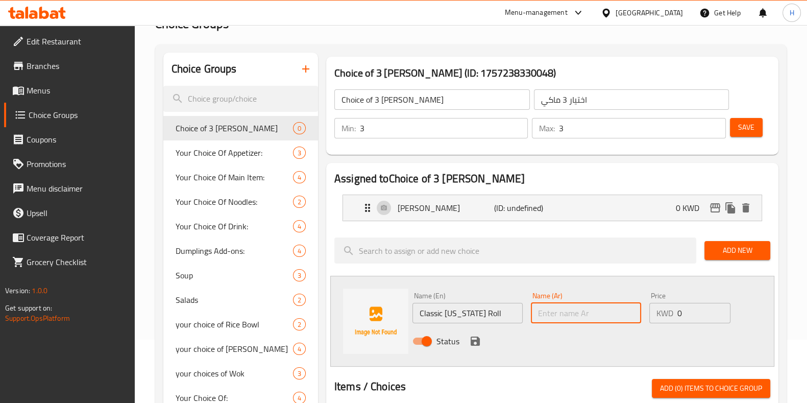
paste input "كلاسيك كاليفورنيا روول"
type input "كلاسيك كاليفورنيا روول"
click at [474, 338] on icon "save" at bounding box center [475, 341] width 12 height 12
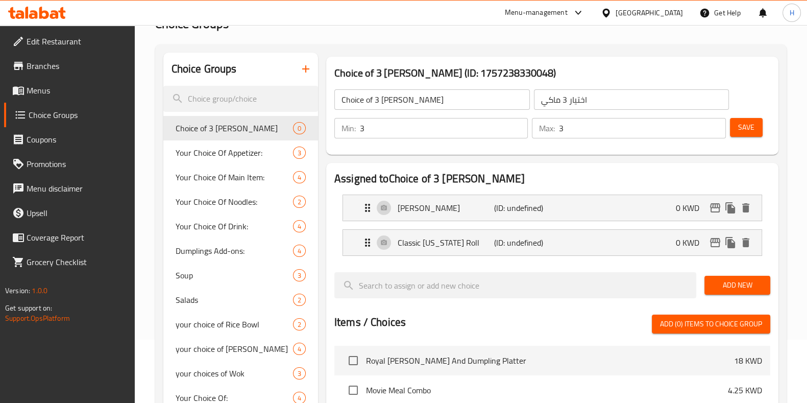
click at [723, 279] on span "Add New" at bounding box center [737, 285] width 50 height 13
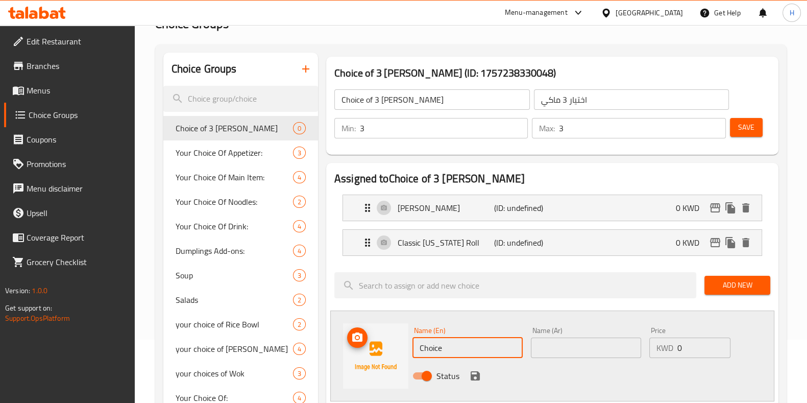
drag, startPoint x: 402, startPoint y: 347, endPoint x: 371, endPoint y: 346, distance: 31.1
click at [373, 347] on div "Name (En) Choice Name (En) Name (Ar) Name (Ar) Price KWD 0 Price Status" at bounding box center [552, 355] width 444 height 91
paste input "Volcano Roll"
type input "Volcano Roll"
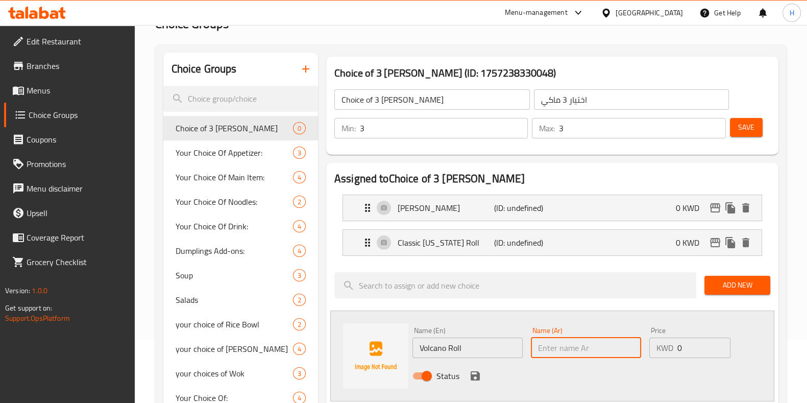
click at [617, 349] on input "text" at bounding box center [586, 347] width 110 height 20
paste input "رول فولكانو"
type input "رول فولكانو"
click at [473, 375] on icon "save" at bounding box center [475, 375] width 9 height 9
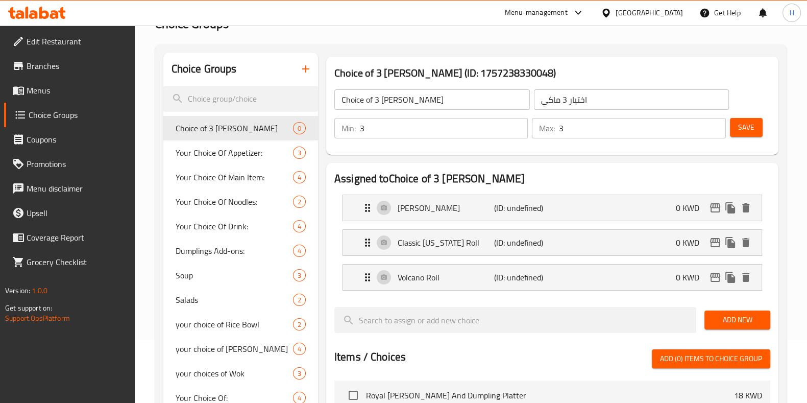
click at [740, 326] on button "Add New" at bounding box center [737, 319] width 66 height 19
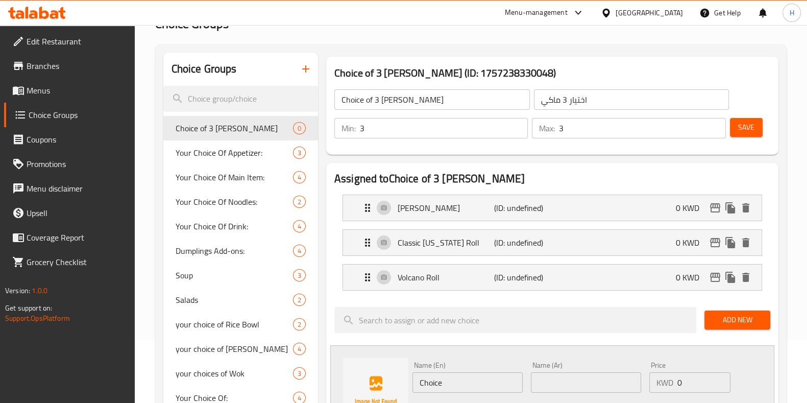
paste input "[PERSON_NAME]"
drag, startPoint x: 452, startPoint y: 381, endPoint x: 399, endPoint y: 381, distance: 53.1
click at [402, 384] on div "Name (En) [PERSON_NAME] Name (En) Name (Ar) Name (Ar) Price KWD 0 Price Status" at bounding box center [552, 390] width 444 height 91
type input "[PERSON_NAME]"
click at [554, 381] on input "text" at bounding box center [586, 382] width 110 height 20
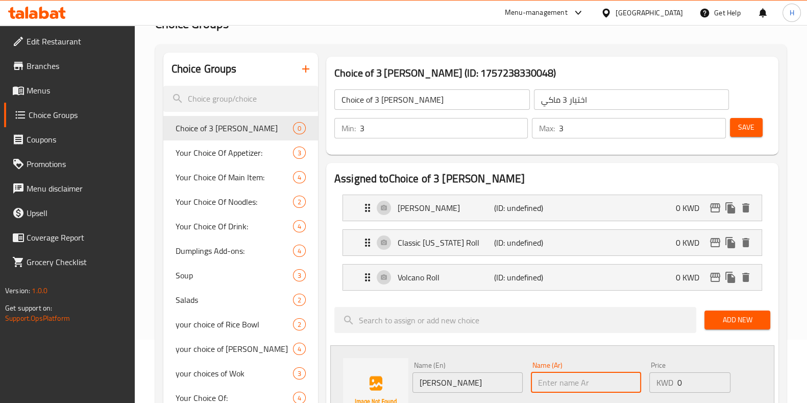
paste input "[PERSON_NAME]"
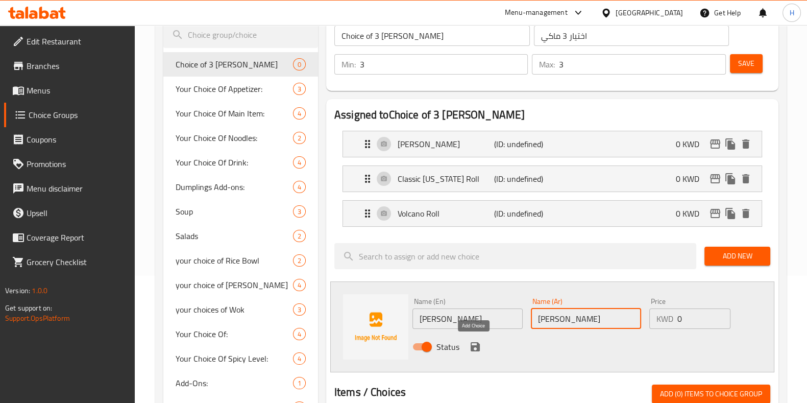
type input "[PERSON_NAME]"
click at [478, 346] on icon "save" at bounding box center [475, 346] width 9 height 9
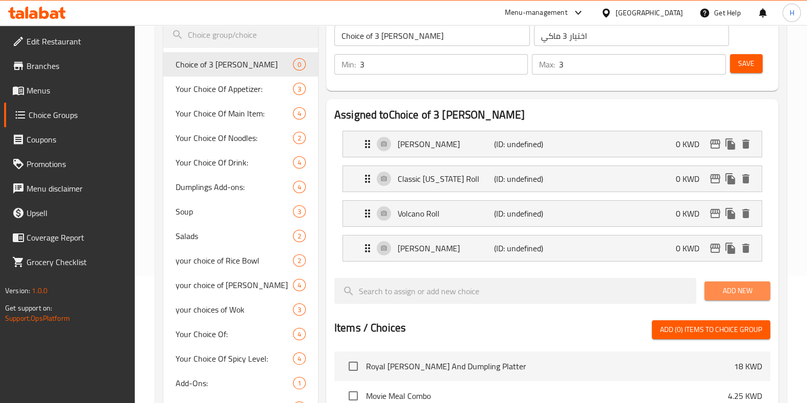
click at [726, 289] on span "Add New" at bounding box center [737, 290] width 50 height 13
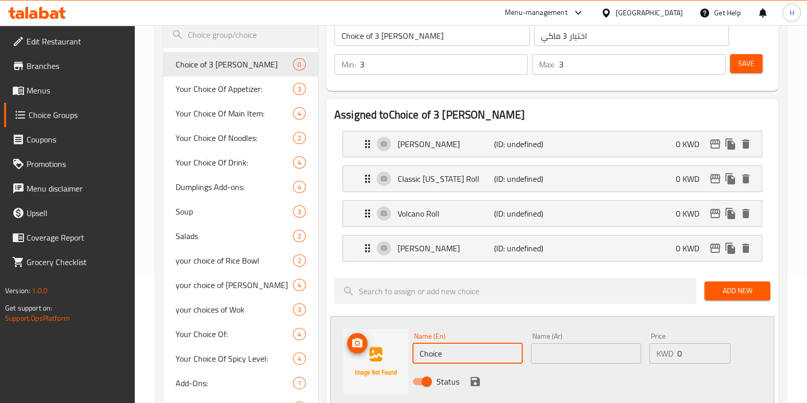
paste input "Dragon [PERSON_NAME]"
drag, startPoint x: 456, startPoint y: 348, endPoint x: 395, endPoint y: 358, distance: 61.7
click at [395, 358] on div "Name (En) Dragon [PERSON_NAME] Name (En) Name (Ar) Name (Ar) Price KWD 0 Price …" at bounding box center [552, 361] width 444 height 91
type input "Dragon [PERSON_NAME]"
drag, startPoint x: 574, startPoint y: 367, endPoint x: 566, endPoint y: 358, distance: 11.6
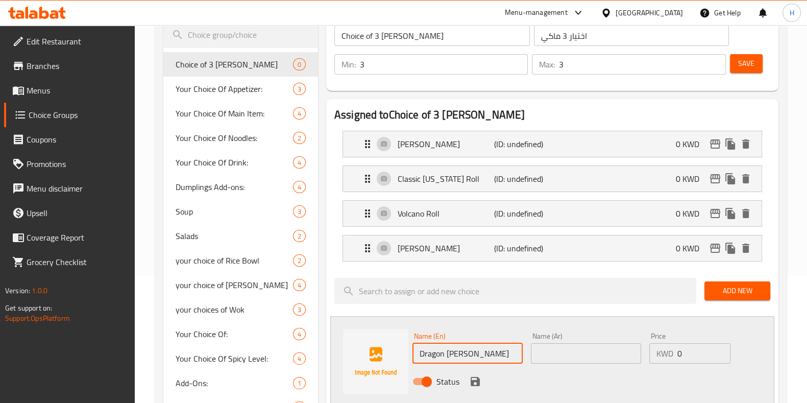
click at [571, 364] on div "Name (En) Dragon [PERSON_NAME] Name (En) Name (Ar) Name (Ar) Price KWD 0 Price …" at bounding box center [586, 361] width 356 height 67
click at [563, 353] on input "text" at bounding box center [586, 353] width 110 height 20
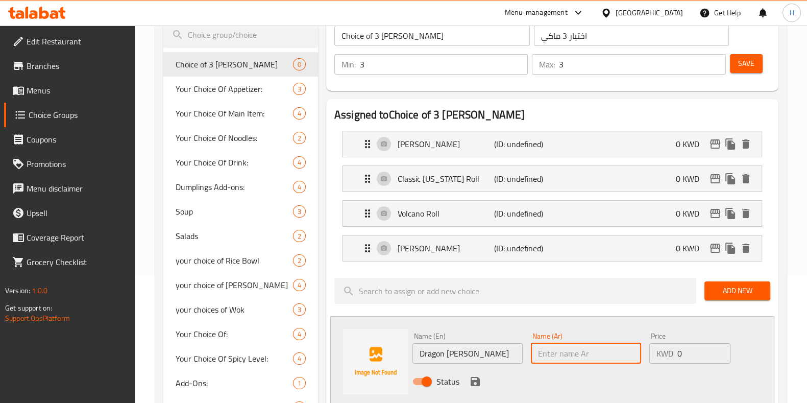
paste input "دراجون ماكي"
type input "دراجون ماكي"
click at [474, 378] on icon "save" at bounding box center [475, 381] width 9 height 9
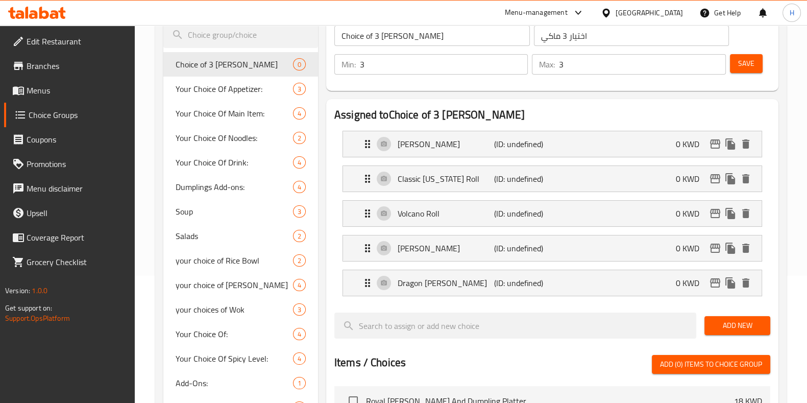
click at [721, 319] on span "Add New" at bounding box center [737, 325] width 50 height 13
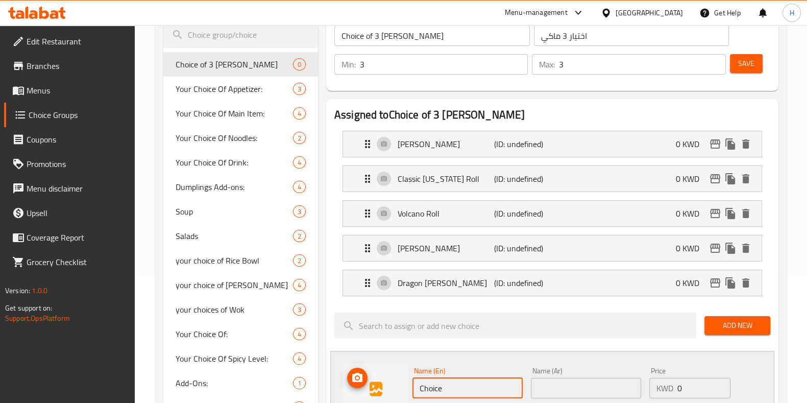
paste input "Vegetable Maki"
drag, startPoint x: 434, startPoint y: 383, endPoint x: 402, endPoint y: 386, distance: 32.8
click at [402, 386] on div "Name (En) Vegetable [PERSON_NAME] Name (En) Name (Ar) Name (Ar) Price KWD 0 Pri…" at bounding box center [552, 396] width 444 height 91
type input "Vegetable Maki"
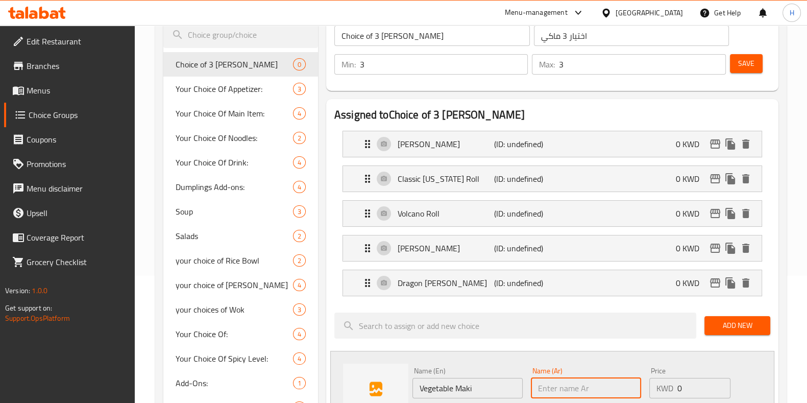
click at [554, 381] on input "text" at bounding box center [586, 388] width 110 height 20
paste input "ماكي بالخضروات"
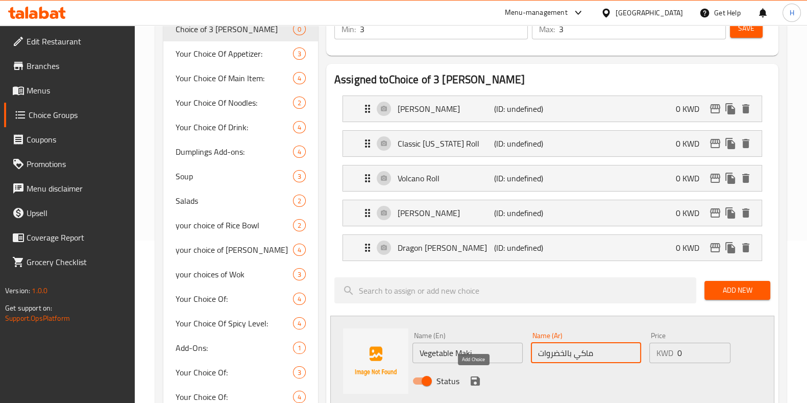
scroll to position [191, 0]
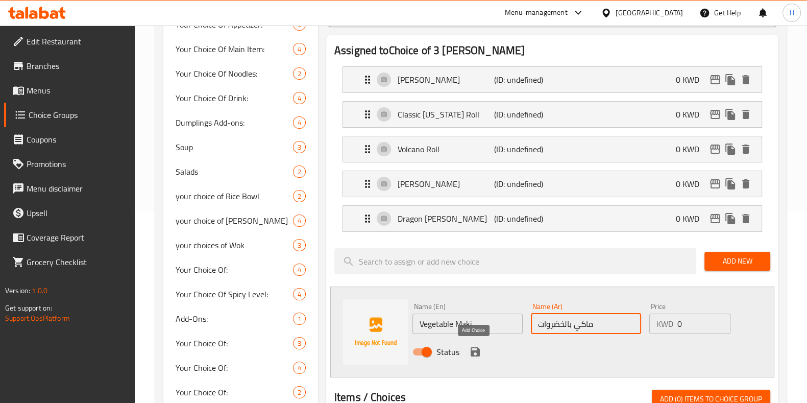
type input "ماكي بالخضروات"
click at [472, 349] on icon "save" at bounding box center [475, 351] width 9 height 9
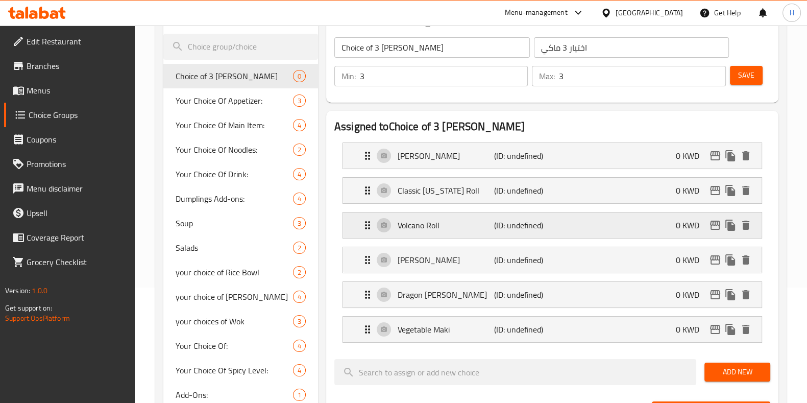
scroll to position [127, 0]
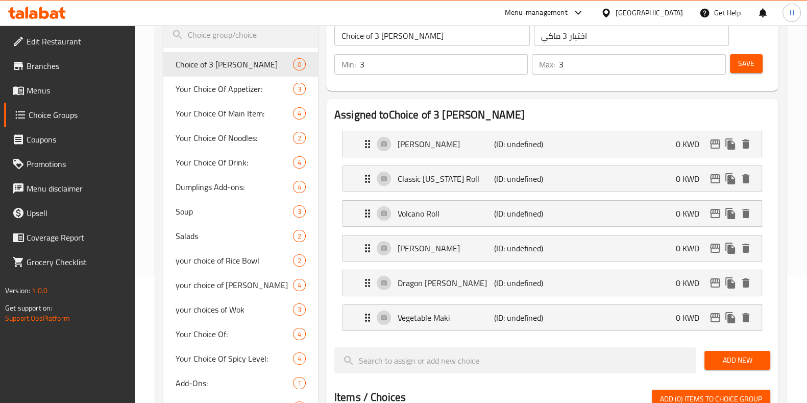
click at [744, 63] on span "Save" at bounding box center [746, 63] width 16 height 13
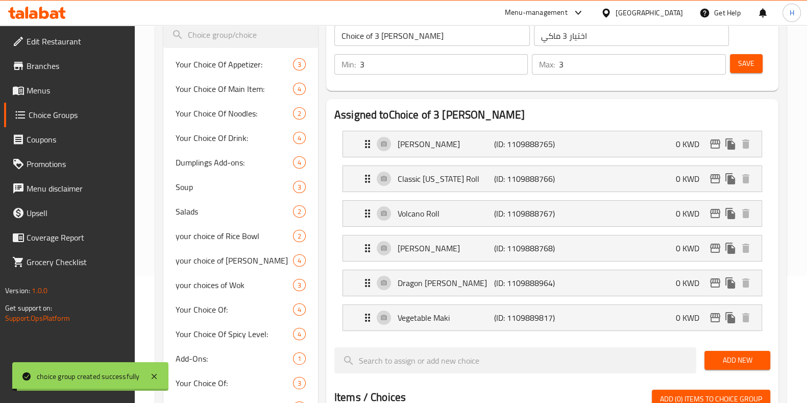
scroll to position [0, 0]
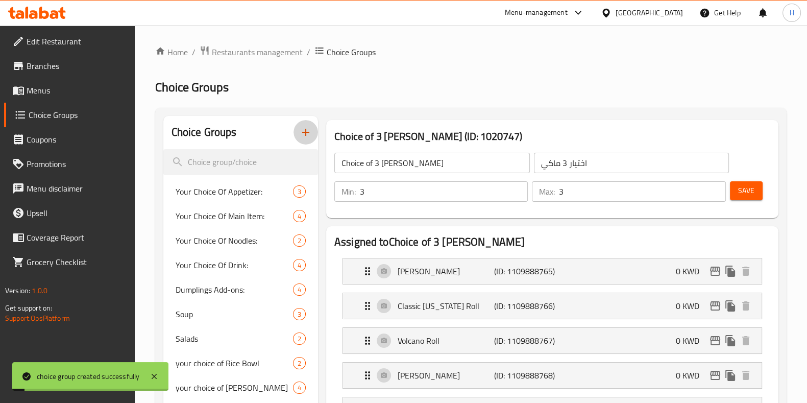
click at [302, 129] on icon "button" at bounding box center [306, 132] width 12 height 12
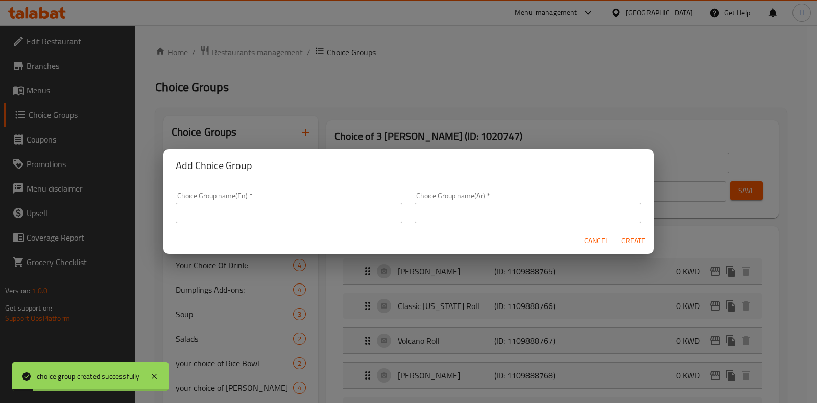
click at [355, 205] on input "text" at bounding box center [289, 213] width 227 height 20
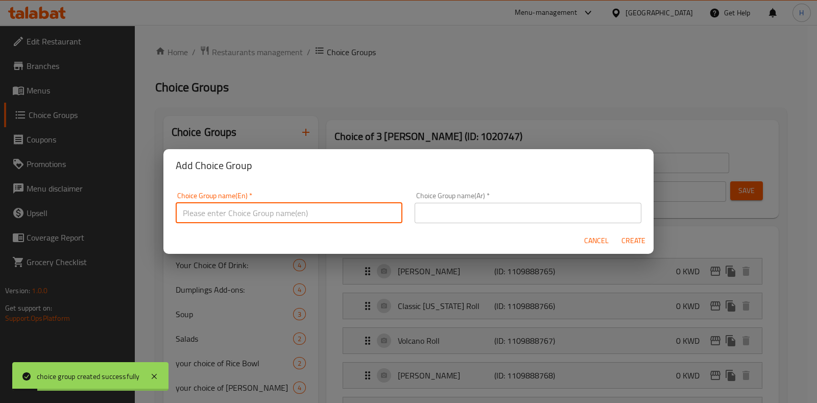
paste input "Choice of 1 apptizers"
type input "Choice of 1 apptizers"
click at [558, 207] on input "text" at bounding box center [527, 213] width 227 height 20
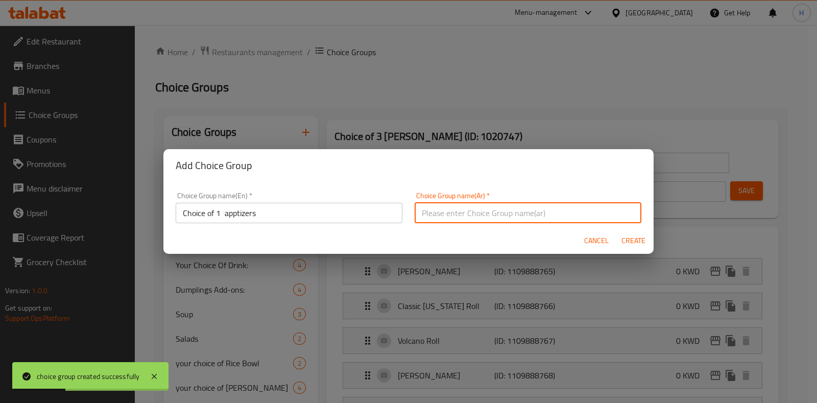
paste input "اختيار مقبل واحد لوجبة الفيلم"
type input "اختيار مقبل واحد لوجبة الفيلم"
click at [625, 243] on span "Create" at bounding box center [633, 240] width 24 height 13
type input "Choice of 1 apptizers"
type input "اختيار مقبل واحد لوجبة الفيلم"
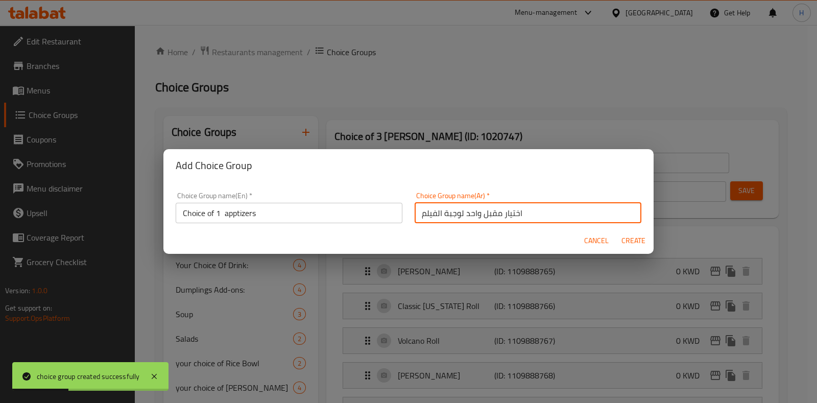
type input "0"
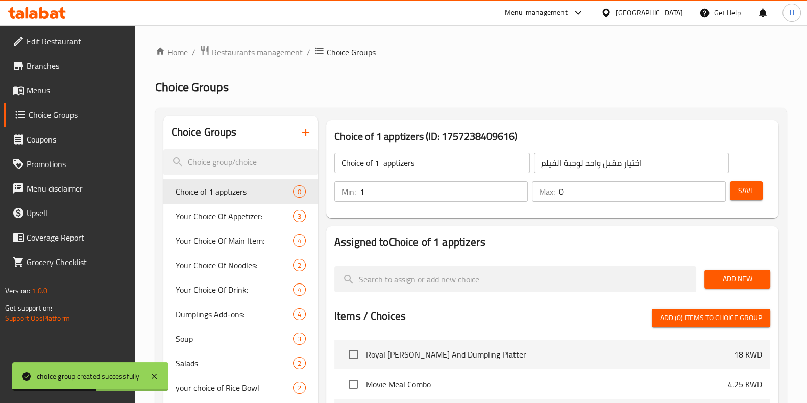
type input "1"
click at [516, 189] on input "1" at bounding box center [444, 191] width 168 height 20
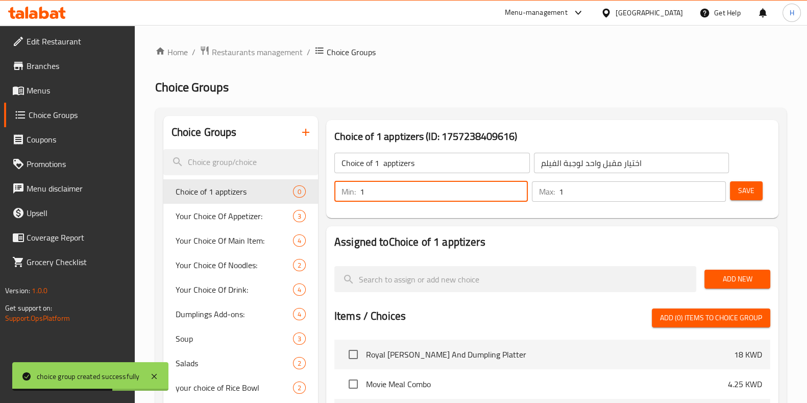
type input "1"
click at [712, 190] on input "1" at bounding box center [642, 191] width 166 height 20
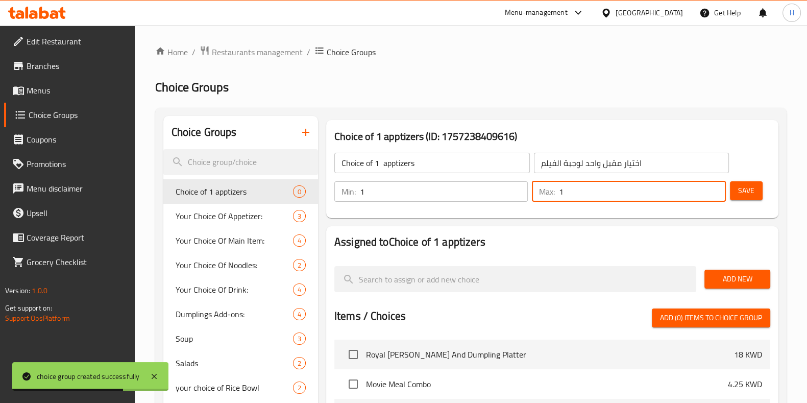
click at [750, 281] on span "Add New" at bounding box center [737, 279] width 50 height 13
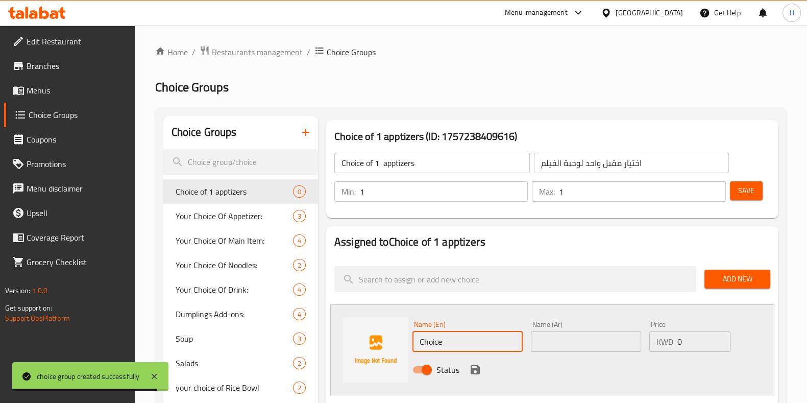
paste input "Vegetable Spring Rolls"
drag, startPoint x: 442, startPoint y: 346, endPoint x: 396, endPoint y: 344, distance: 46.5
click at [398, 344] on div "Name (En) Vegetable Spring Rolls Name (En) Name (Ar) Name (Ar) Price KWD 0 Pric…" at bounding box center [552, 349] width 444 height 91
type input "Vegetable Spring Rolls"
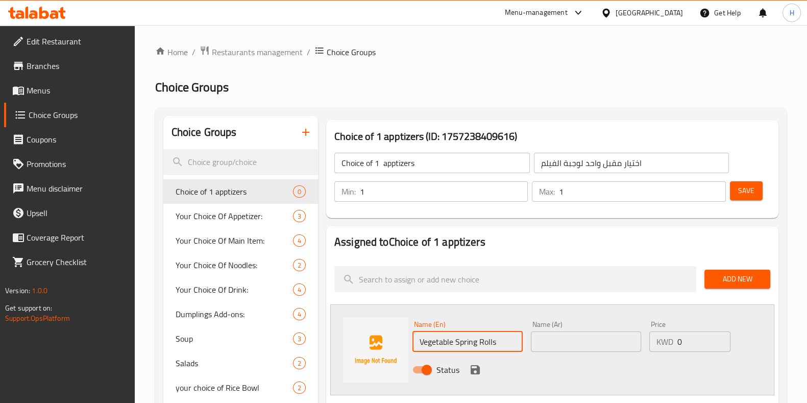
drag, startPoint x: 550, startPoint y: 345, endPoint x: 544, endPoint y: 343, distance: 6.3
click at [549, 345] on input "text" at bounding box center [586, 341] width 110 height 20
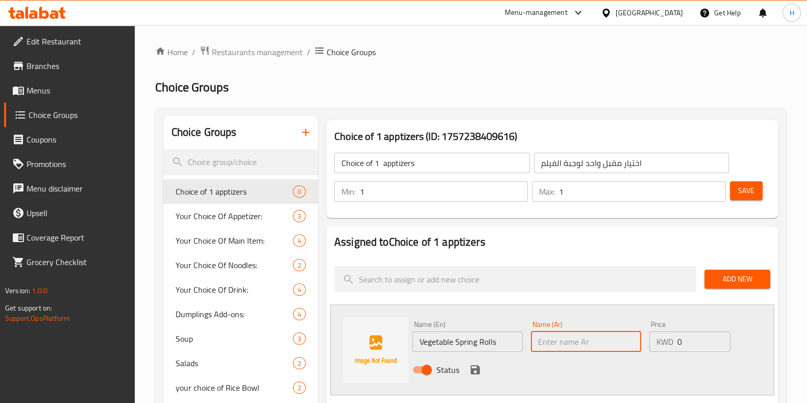
paste input "سبرنج رول الخضراوات"
type input "سبرنج رول الخضراوات"
click at [475, 366] on icon "save" at bounding box center [475, 369] width 12 height 12
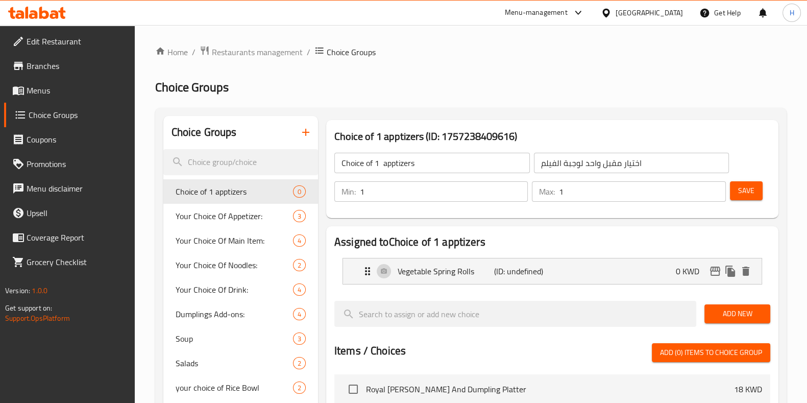
click at [727, 307] on span "Add New" at bounding box center [737, 313] width 50 height 13
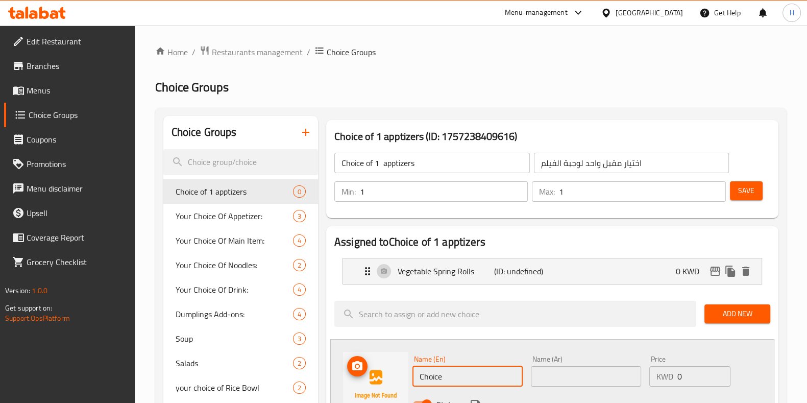
paste input "Spicy Edamam"
drag, startPoint x: 466, startPoint y: 375, endPoint x: 388, endPoint y: 381, distance: 78.3
click at [391, 383] on div "Name (En) Spicy Edamame Name (En) Name (Ar) Name (Ar) Price KWD 0 Price Status" at bounding box center [552, 384] width 444 height 91
type input "Spicy Edamame"
click at [618, 371] on input "text" at bounding box center [586, 376] width 110 height 20
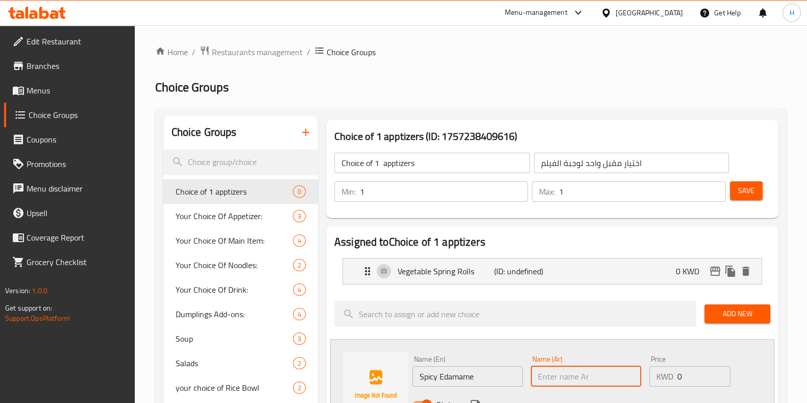
paste input "ادامامي حار"
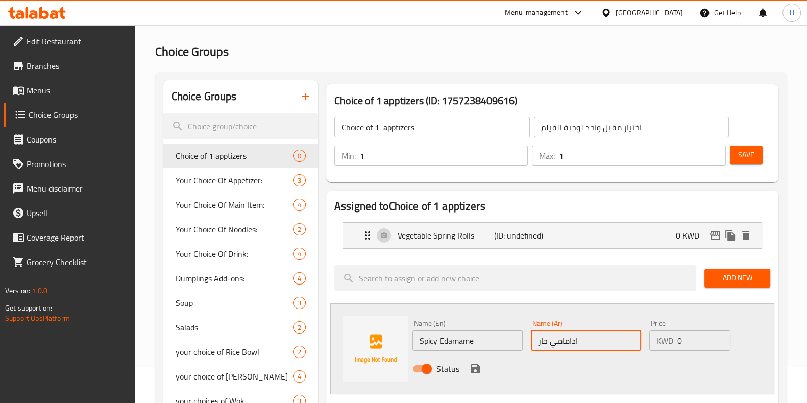
scroll to position [63, 0]
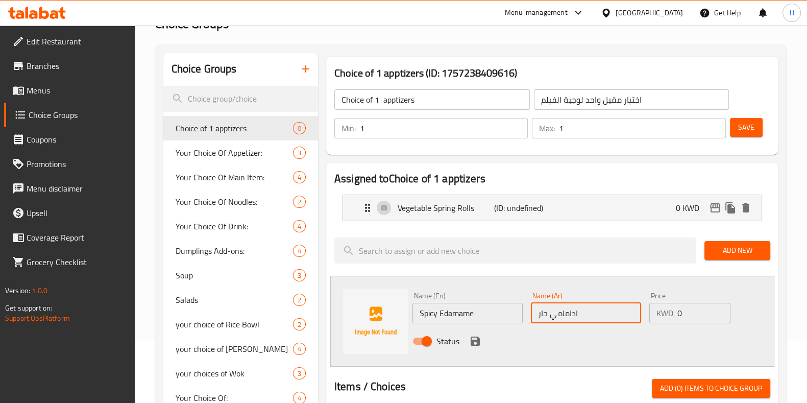
type input "ادامامي حار"
drag, startPoint x: 474, startPoint y: 338, endPoint x: 543, endPoint y: 323, distance: 70.1
click at [474, 338] on icon "save" at bounding box center [475, 341] width 12 height 12
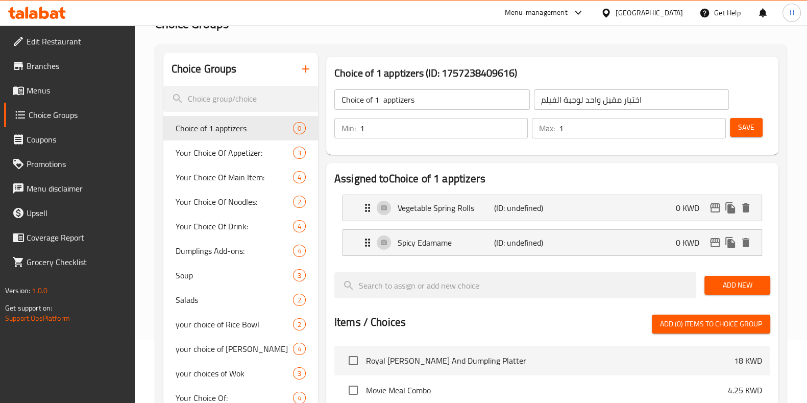
click at [742, 284] on span "Add New" at bounding box center [737, 285] width 50 height 13
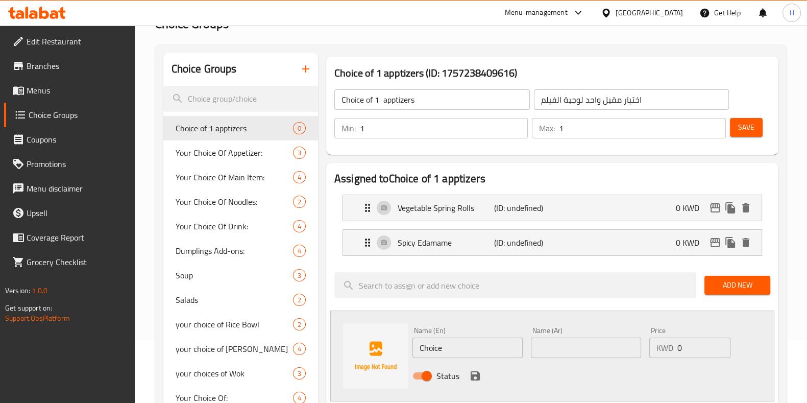
paste input "Dynamite Shrimp"
drag, startPoint x: 482, startPoint y: 343, endPoint x: 418, endPoint y: 347, distance: 64.4
click at [420, 347] on input "CDynamite Shrimp" at bounding box center [467, 347] width 110 height 20
drag, startPoint x: 492, startPoint y: 343, endPoint x: 377, endPoint y: 343, distance: 115.9
click at [378, 343] on div "Name (En) CDynamite Shrimp Name (En) Name (Ar) Name (Ar) Price KWD 0 Price Stat…" at bounding box center [552, 355] width 444 height 91
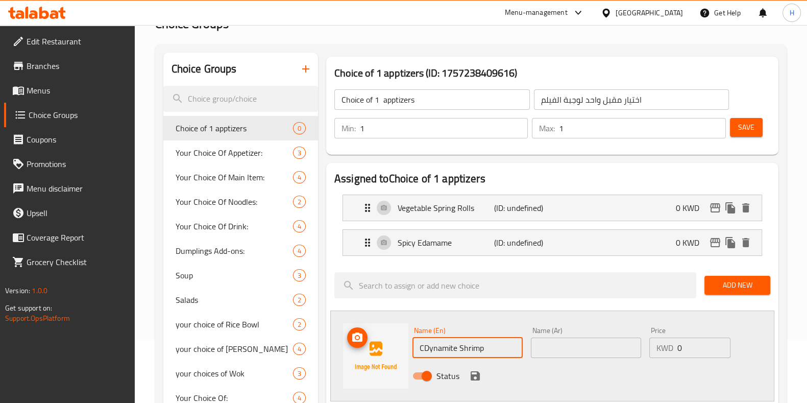
paste input "text"
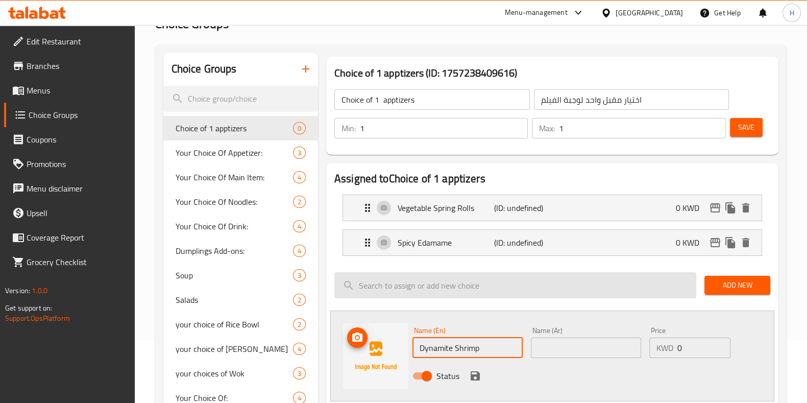
type input "Dynamite Shrimp"
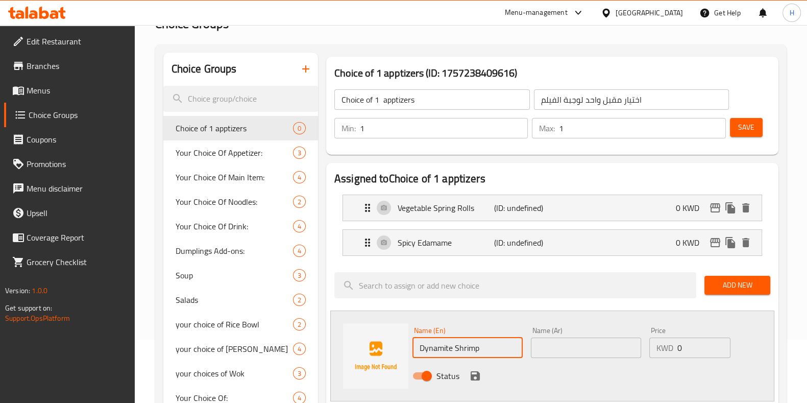
click at [546, 338] on input "text" at bounding box center [586, 347] width 110 height 20
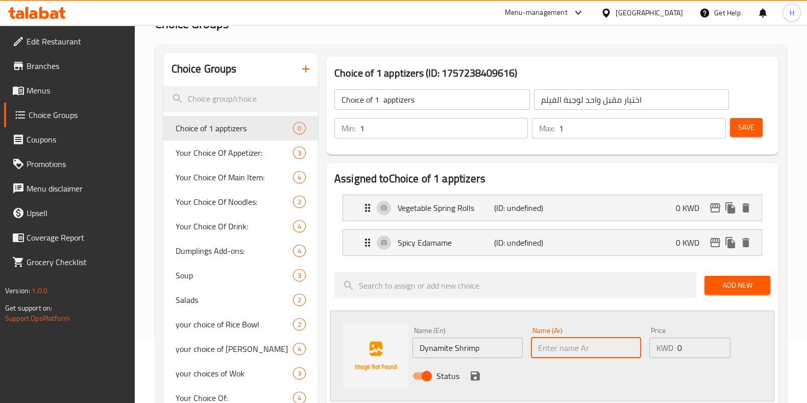
paste input "جمبري ديناميت"
type input "جمبري ديناميت"
click at [479, 371] on icon "save" at bounding box center [475, 375] width 12 height 12
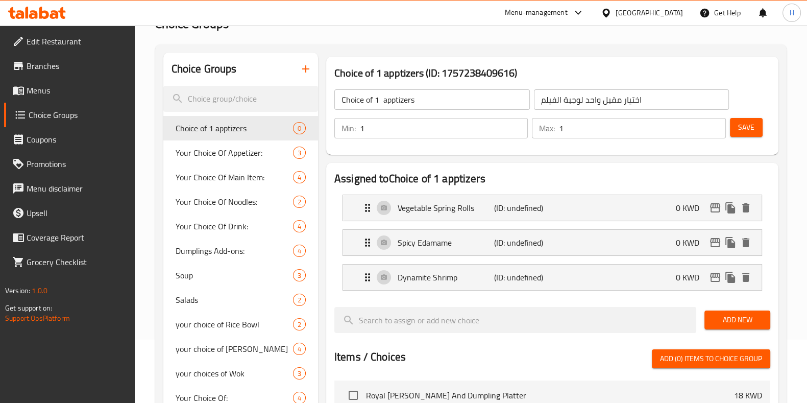
click at [750, 131] on span "Save" at bounding box center [746, 127] width 16 height 13
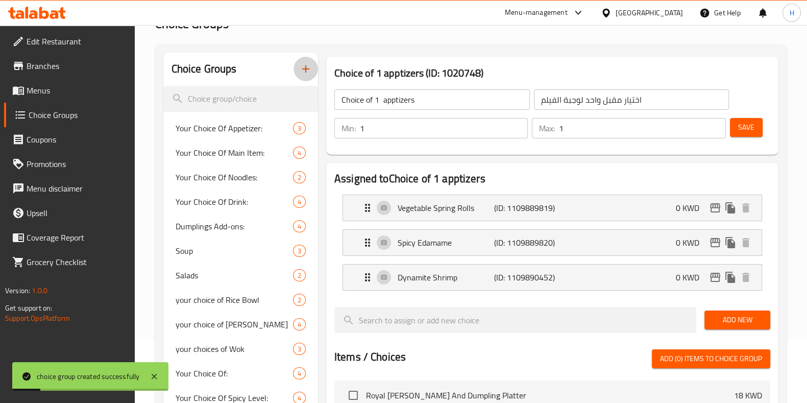
click at [306, 65] on icon "button" at bounding box center [306, 69] width 12 height 12
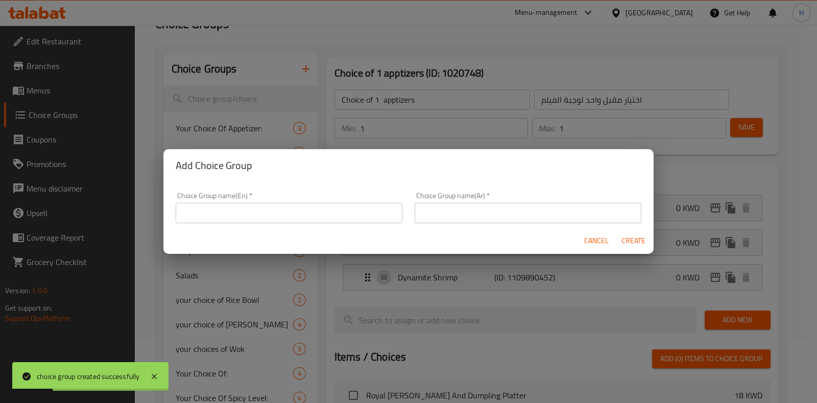
click at [328, 205] on input "text" at bounding box center [289, 213] width 227 height 20
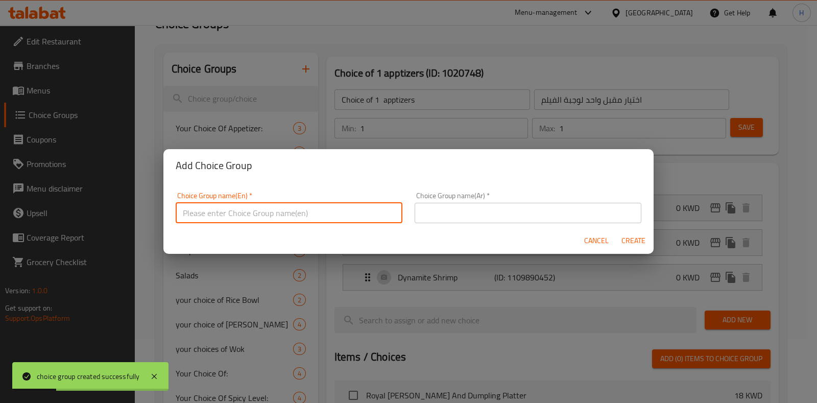
paste input "choice of 1 main course"
type input "choice of 1 main course"
drag, startPoint x: 239, startPoint y: 215, endPoint x: 572, endPoint y: 169, distance: 335.5
click at [483, 75] on div "Add Choice Group Choice Group name(En)   * choice of 1 main course Choice Group…" at bounding box center [408, 201] width 817 height 403
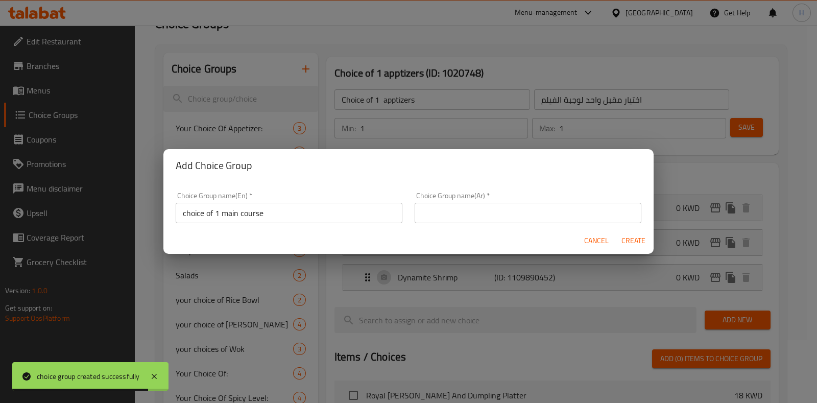
drag, startPoint x: 597, startPoint y: 239, endPoint x: 608, endPoint y: 220, distance: 21.7
click at [597, 239] on span "Cancel" at bounding box center [596, 240] width 24 height 13
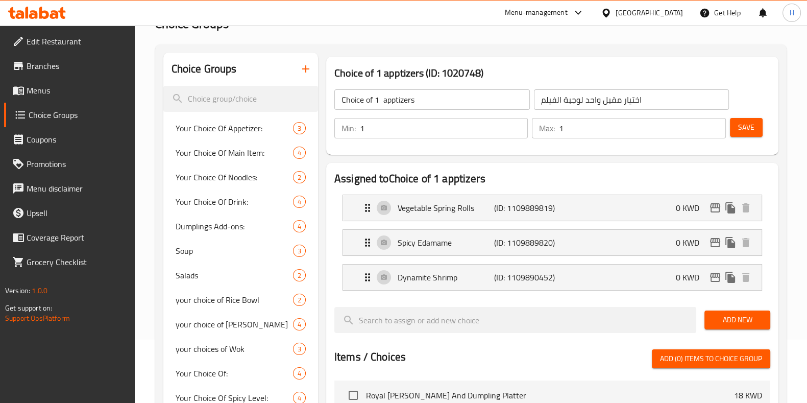
drag, startPoint x: 528, startPoint y: 23, endPoint x: 689, endPoint y: 88, distance: 173.1
click at [689, 88] on div "اختيار مقبل واحد لوجبة الفيلم ​" at bounding box center [632, 99] width 200 height 24
click at [305, 65] on icon "button" at bounding box center [306, 69] width 12 height 12
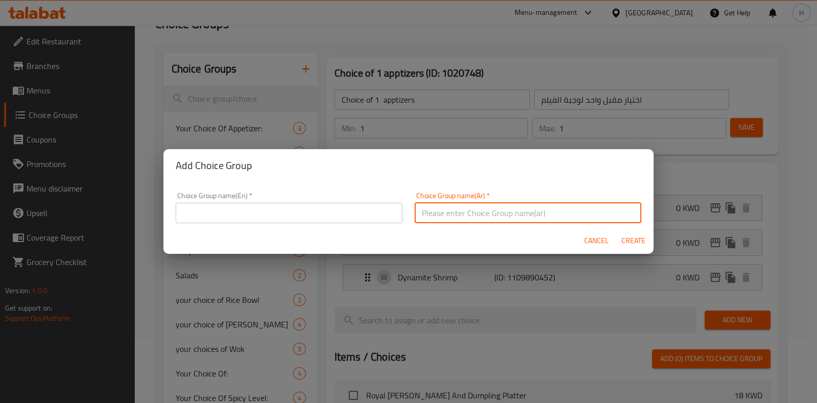
click at [462, 208] on input "text" at bounding box center [527, 213] width 227 height 20
paste input "اختيار طبق رئيسي واحد"
type input "اختيار طبق رئيسي واحد"
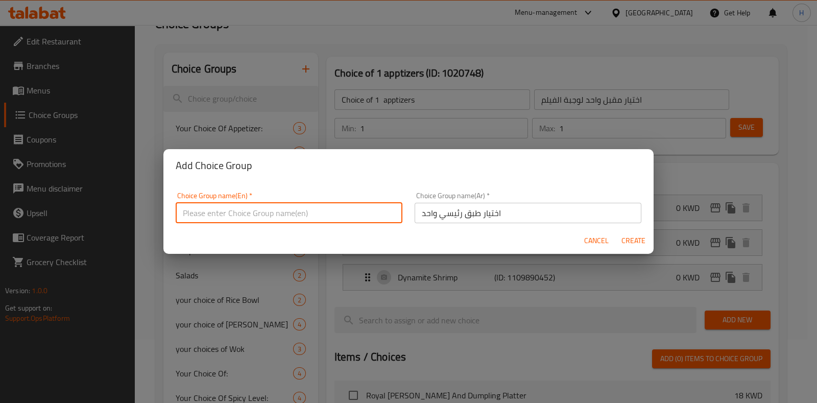
click at [342, 218] on input "text" at bounding box center [289, 213] width 227 height 20
paste input "choice of 1 main course"
type input "choice of 1 main course"
click at [634, 237] on span "Create" at bounding box center [633, 240] width 24 height 13
type input "choice of 1 main course"
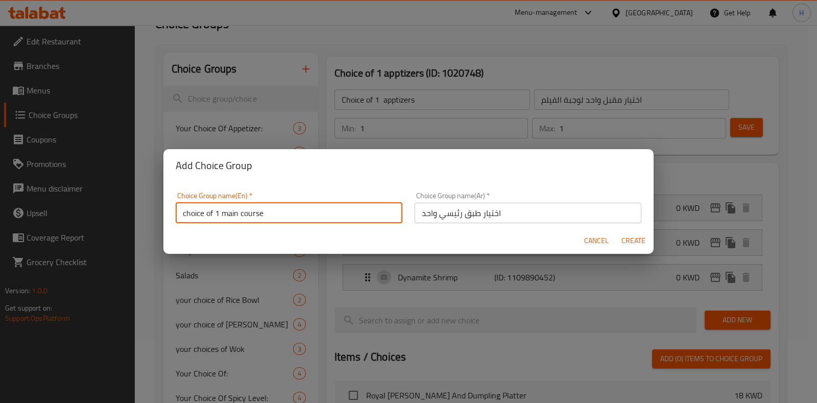
type input "اختيار طبق رئيسي واحد"
type input "0"
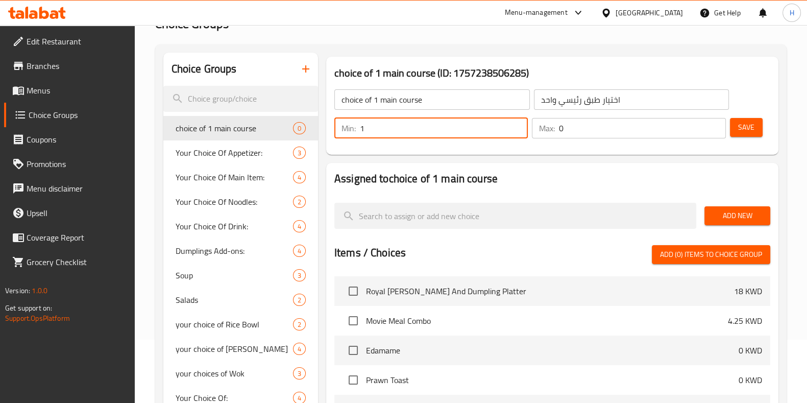
type input "1"
click at [513, 125] on input "1" at bounding box center [444, 128] width 168 height 20
type input "1"
click at [717, 121] on input "1" at bounding box center [642, 128] width 166 height 20
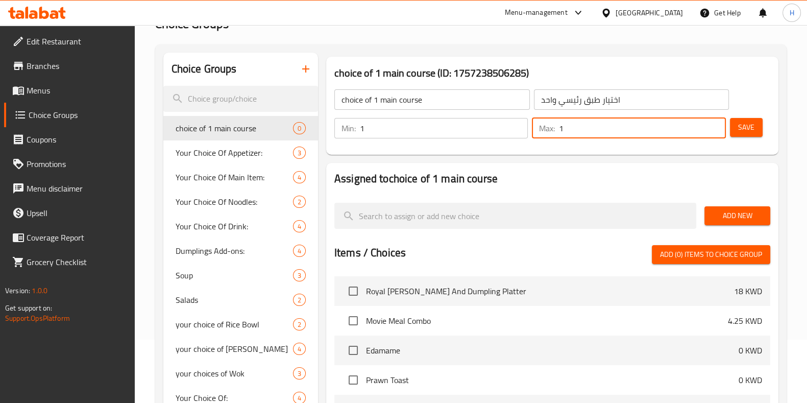
click at [720, 220] on span "Add New" at bounding box center [737, 215] width 50 height 13
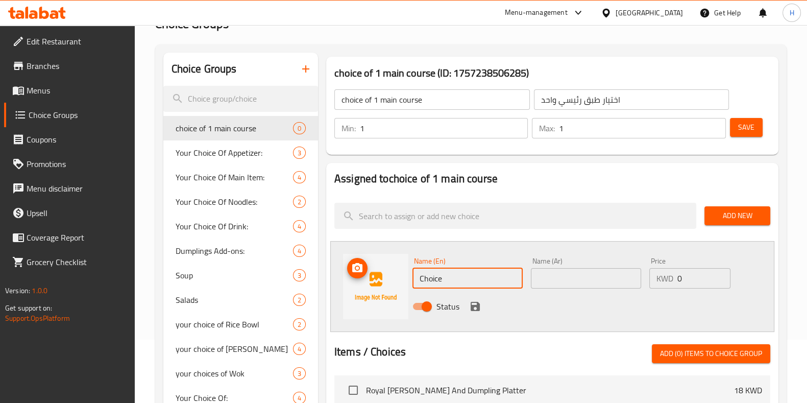
paste input "Stir-Fry Cashew Chicken"
click at [404, 289] on div "Name (En) Stir-Fry Cashew Chicken Name (En) Name (Ar) Name (Ar) Price KWD 0 Pri…" at bounding box center [552, 286] width 444 height 91
type input "Stir-Fry Cashew Chicken"
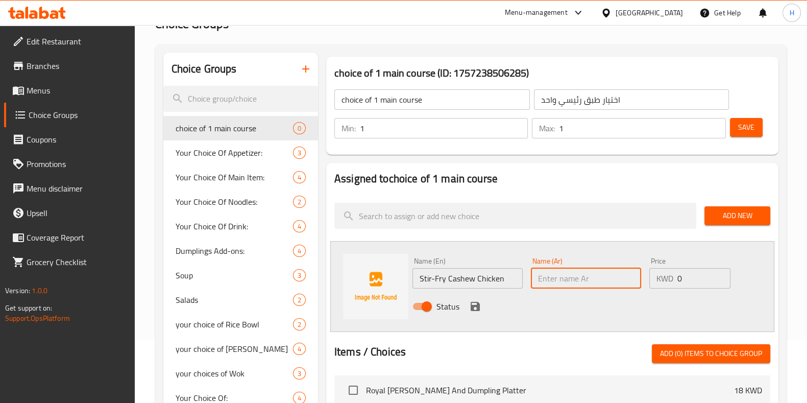
click at [544, 273] on input "text" at bounding box center [586, 278] width 110 height 20
paste input "دجاج بالكاجو مقلي [PERSON_NAME]"
type input "دجاج بالكاجو مقلي [PERSON_NAME]"
click at [476, 307] on icon "save" at bounding box center [475, 306] width 9 height 9
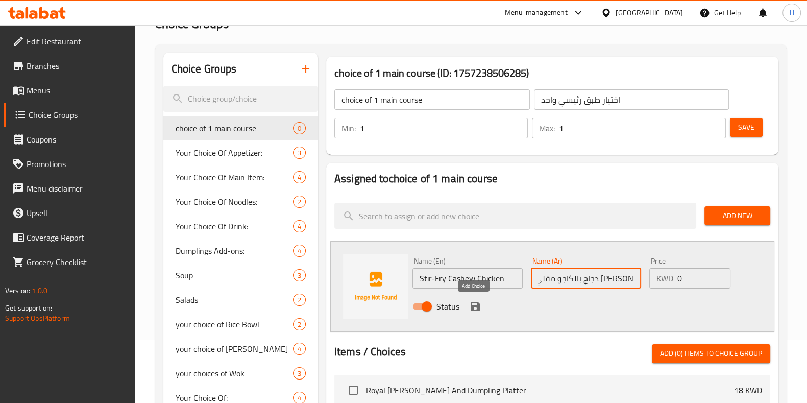
scroll to position [0, 0]
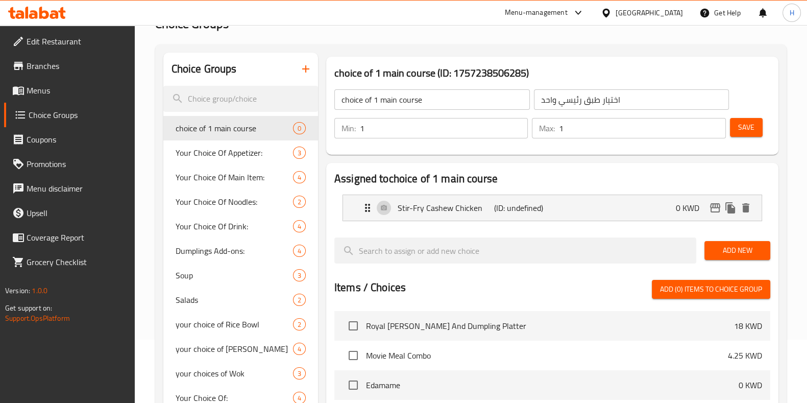
click at [719, 239] on div "Add New" at bounding box center [737, 250] width 74 height 34
click at [730, 247] on span "Add New" at bounding box center [737, 250] width 50 height 13
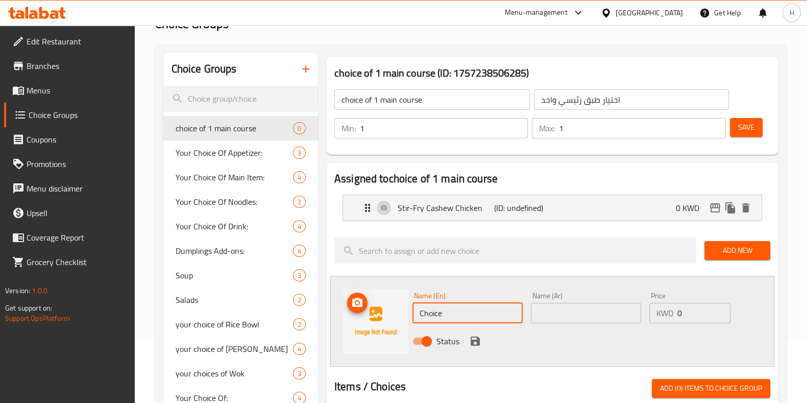
paste input "Stir-Fry Cashew Chicken"
drag, startPoint x: 444, startPoint y: 318, endPoint x: 383, endPoint y: 324, distance: 60.9
click at [383, 325] on div "Name (En) Stir-Fry Cashew Chicken Name (En) Name (Ar) Name (Ar) Price KWD 0 Pri…" at bounding box center [552, 321] width 444 height 91
type input "Stir-Fry Cashew Chicken"
click at [541, 305] on input "text" at bounding box center [586, 313] width 110 height 20
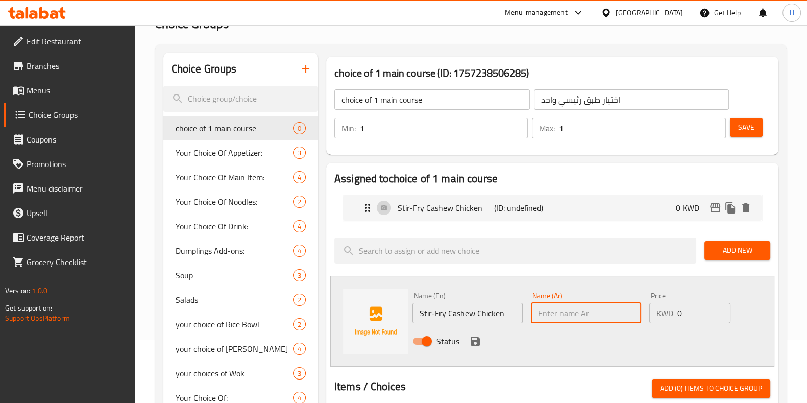
paste input "دجاج بالكاجو مقلي [PERSON_NAME]"
type input "دجاج بالكاجو مقلي [PERSON_NAME]"
click at [471, 341] on icon "save" at bounding box center [475, 340] width 9 height 9
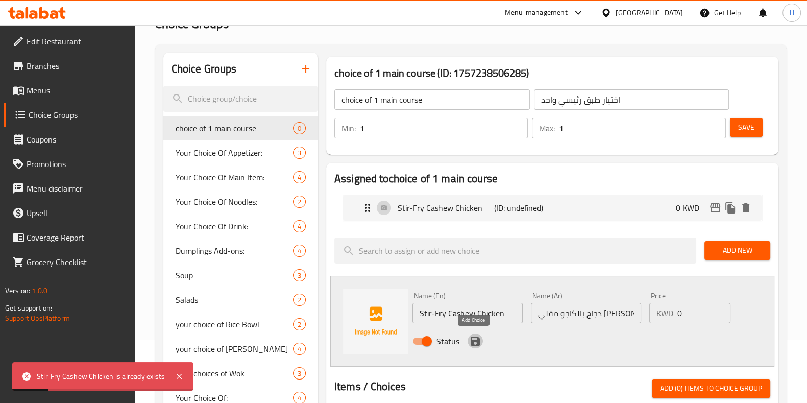
click at [475, 336] on icon "save" at bounding box center [475, 341] width 12 height 12
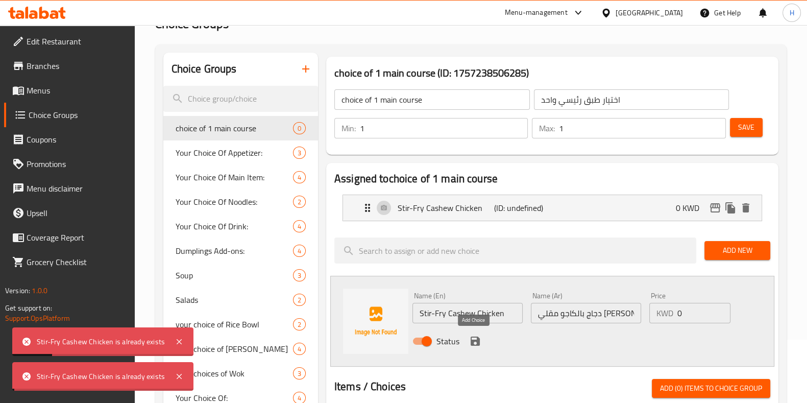
click at [475, 336] on icon "save" at bounding box center [475, 341] width 12 height 12
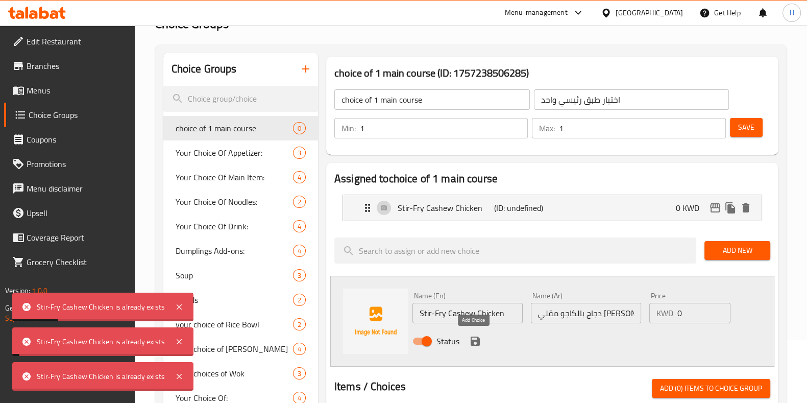
click at [475, 336] on icon "save" at bounding box center [475, 341] width 12 height 12
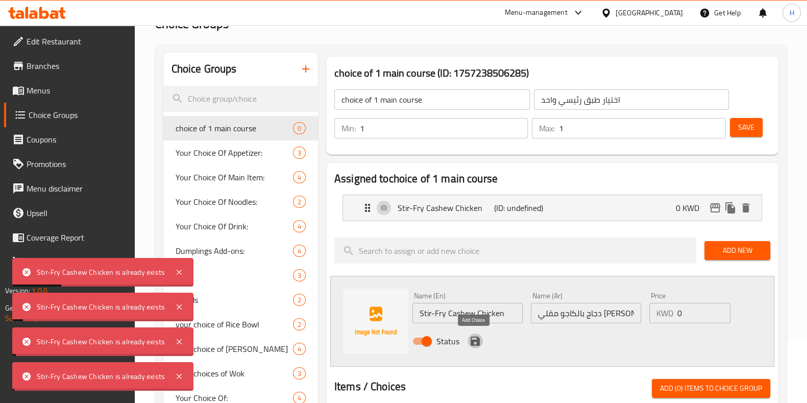
click at [475, 336] on icon "save" at bounding box center [475, 341] width 12 height 12
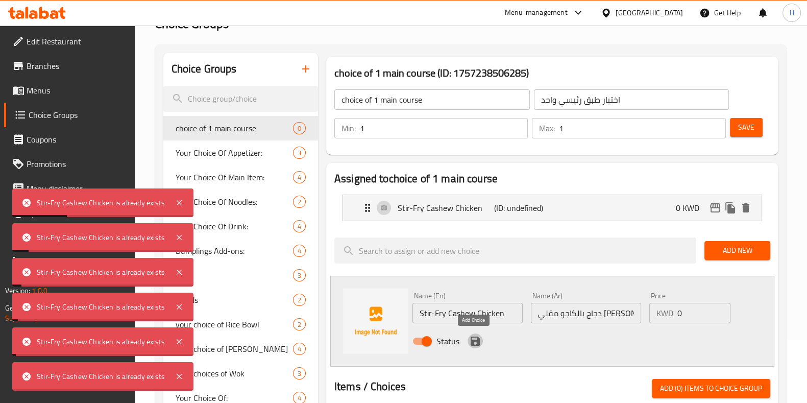
click at [475, 336] on icon "save" at bounding box center [475, 341] width 12 height 12
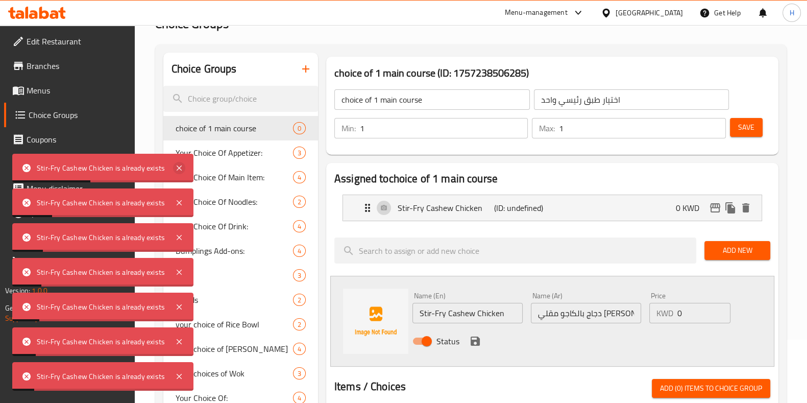
click at [175, 167] on icon at bounding box center [179, 168] width 12 height 12
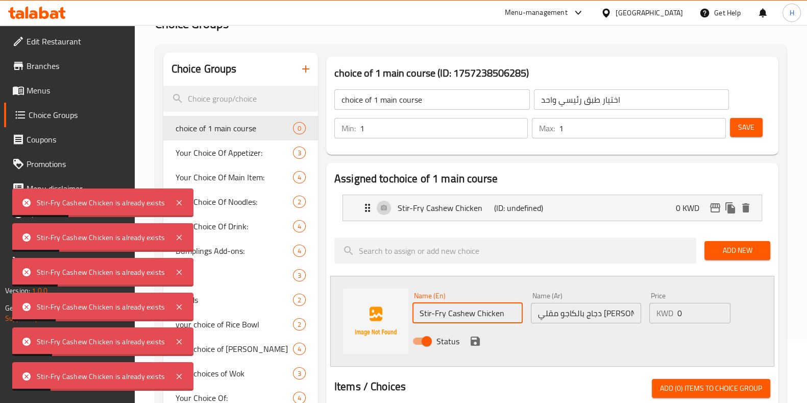
click at [433, 313] on input "Stir-Fry Cashew Chicken" at bounding box center [467, 313] width 110 height 20
type input "Stir Fry Cashew Chicken"
click at [480, 339] on icon "save" at bounding box center [475, 341] width 12 height 12
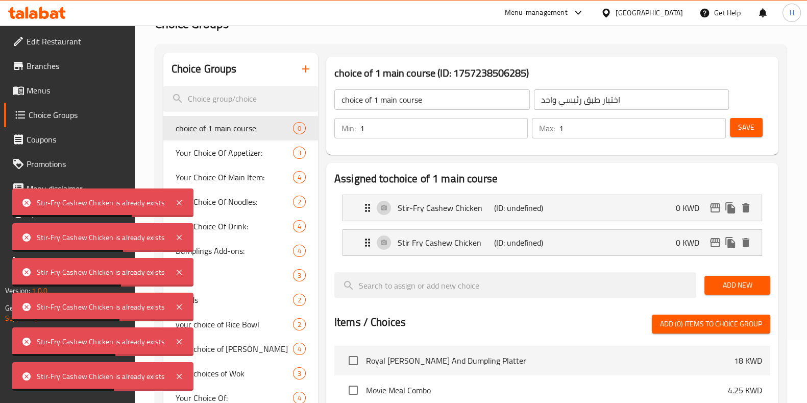
click at [729, 281] on span "Add New" at bounding box center [737, 285] width 50 height 13
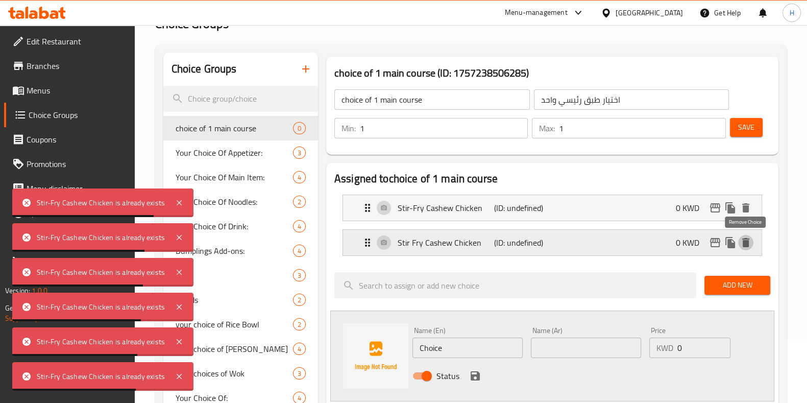
click at [749, 243] on icon "delete" at bounding box center [746, 242] width 12 height 12
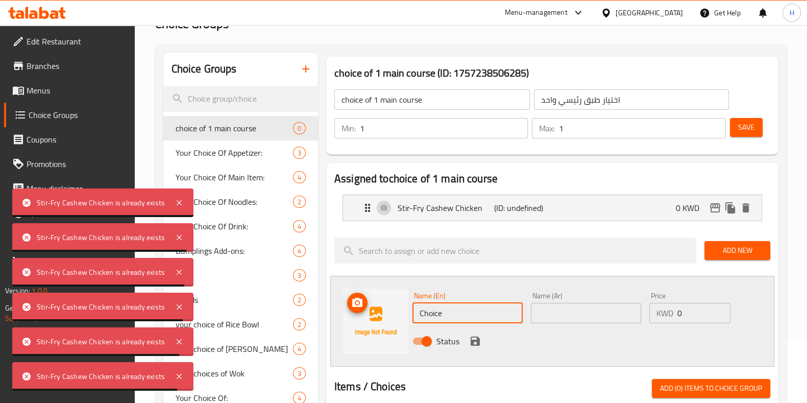
paste input "Sweet And Sour Chicken"
drag, startPoint x: 486, startPoint y: 311, endPoint x: 394, endPoint y: 308, distance: 92.4
click at [394, 308] on div "Name (En) Sweet And Sour Chicken Name (En) Name (Ar) Name (Ar) Price KWD 0 Pric…" at bounding box center [552, 321] width 444 height 91
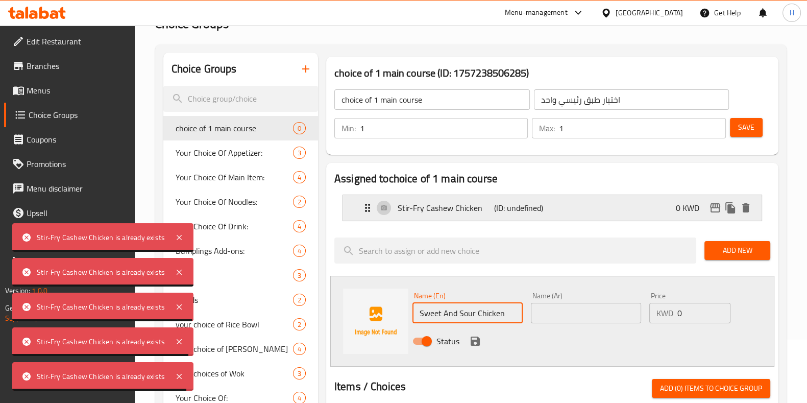
click at [546, 213] on nav "Stir-Fry Cashew Chicken (ID: undefined) 0 KWD Name (En) Stir-Fry Cashew Chicken…" at bounding box center [552, 207] width 436 height 43
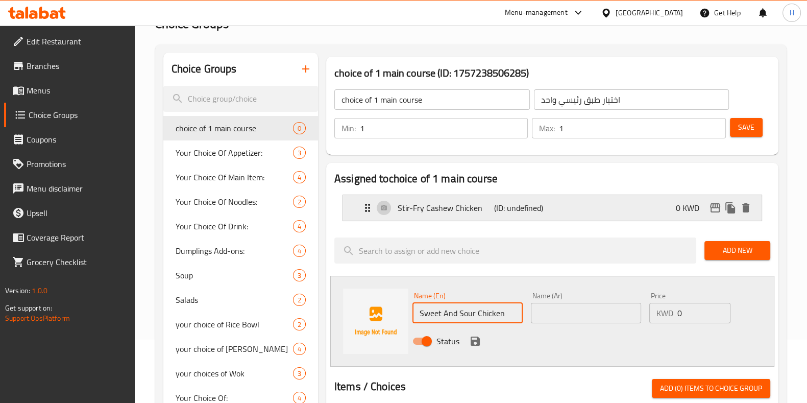
click at [551, 203] on p "(ID: undefined)" at bounding box center [526, 208] width 64 height 12
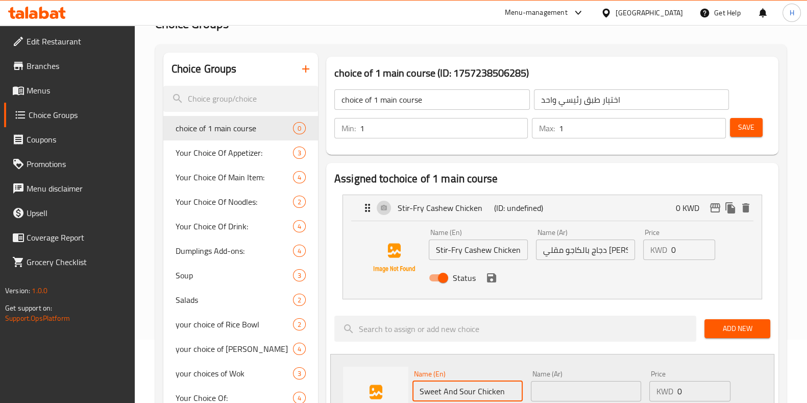
type input "Sweet And Sour Chicken"
click at [557, 390] on input "text" at bounding box center [586, 391] width 110 height 20
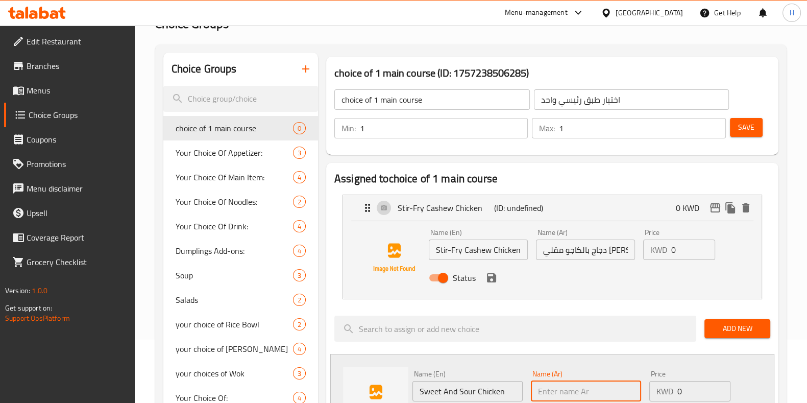
paste input "دجاج حامض وحلو"
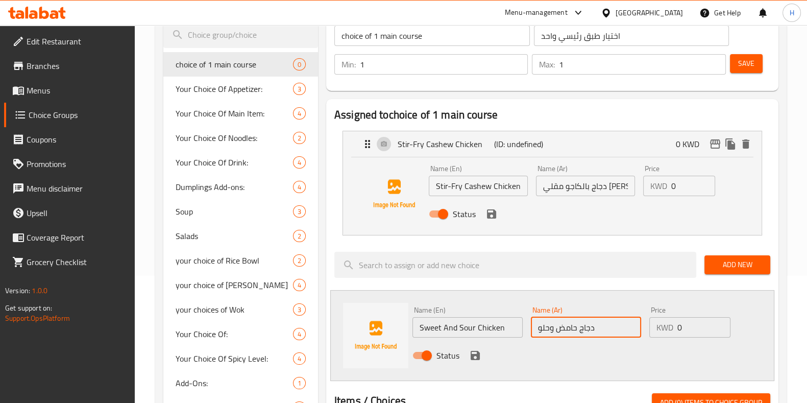
type input "دجاج حامض وحلو"
click at [475, 353] on icon "save" at bounding box center [475, 355] width 9 height 9
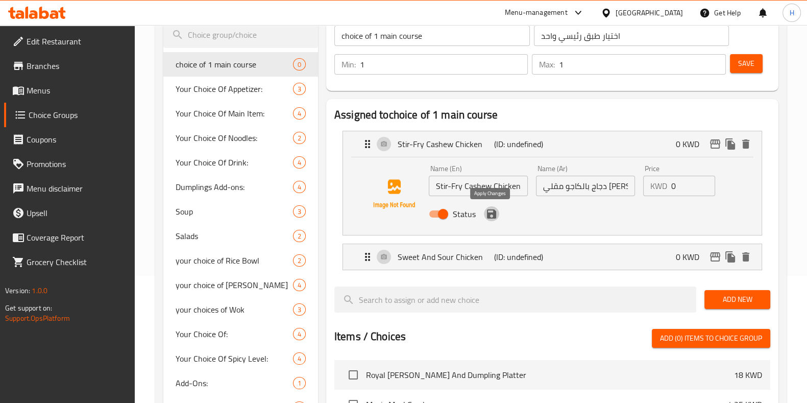
click at [490, 215] on icon "save" at bounding box center [491, 214] width 12 height 12
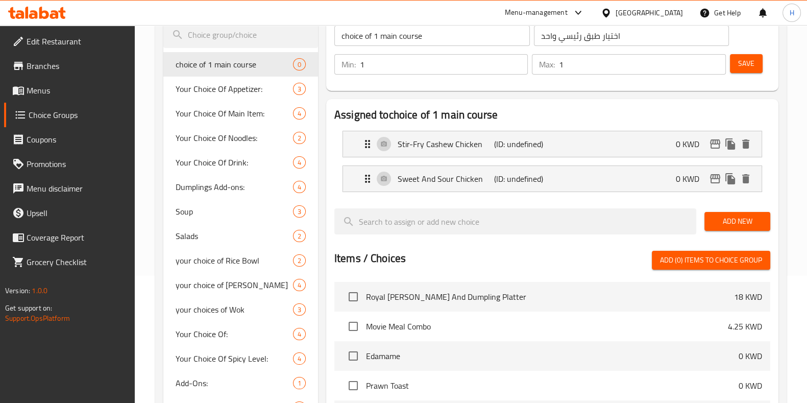
click at [720, 215] on span "Add New" at bounding box center [737, 221] width 50 height 13
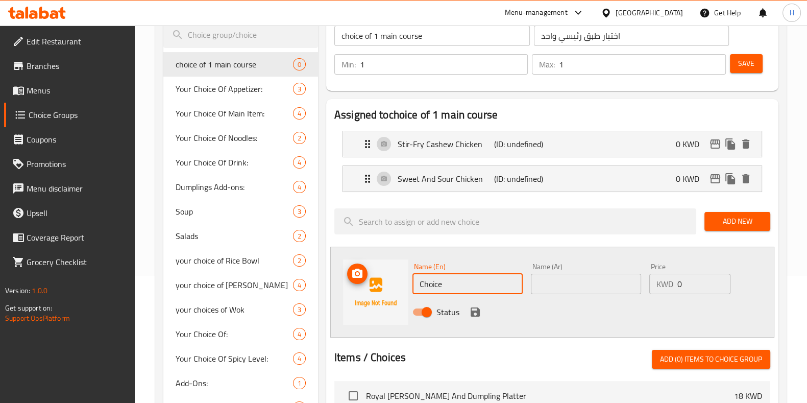
paste input "Kung Pao Chicken"
drag, startPoint x: 411, startPoint y: 283, endPoint x: 406, endPoint y: 283, distance: 5.1
click at [406, 283] on div "Name (En) Kung Pao Chicken Name (En) Name (Ar) Name (Ar) Price KWD 0 Price Stat…" at bounding box center [552, 292] width 444 height 91
type input "Kung Pao Chicken"
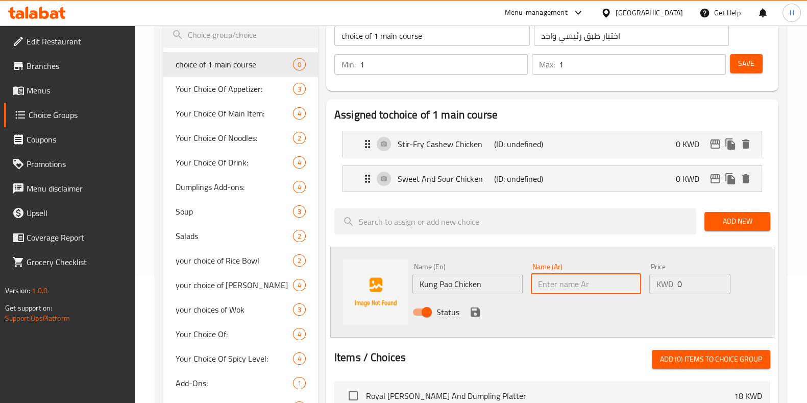
drag, startPoint x: 604, startPoint y: 283, endPoint x: 597, endPoint y: 284, distance: 7.3
click at [603, 283] on input "text" at bounding box center [586, 284] width 110 height 20
paste input "دجاج كونغباو"
type input "دجاج كونغباو"
drag, startPoint x: 554, startPoint y: 303, endPoint x: 485, endPoint y: 312, distance: 69.5
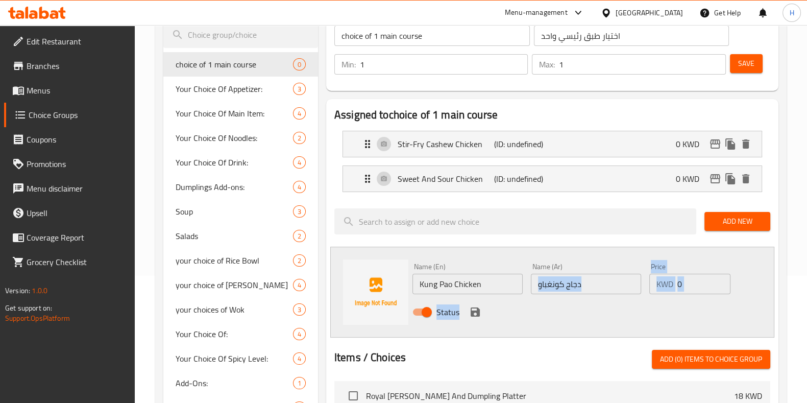
click at [503, 312] on div "Name (En) Kung Pao Chicken Name (En) Name (Ar) دجاج كونغباو Name (Ar) Price KWD…" at bounding box center [586, 292] width 356 height 67
click at [477, 309] on icon "save" at bounding box center [475, 311] width 9 height 9
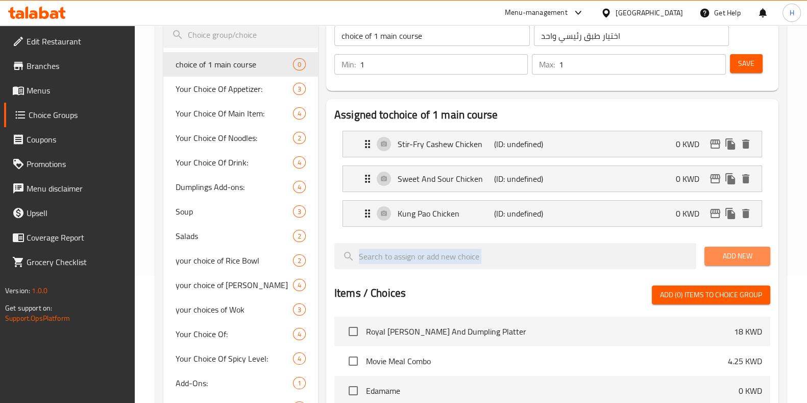
click at [719, 252] on span "Add New" at bounding box center [737, 256] width 50 height 13
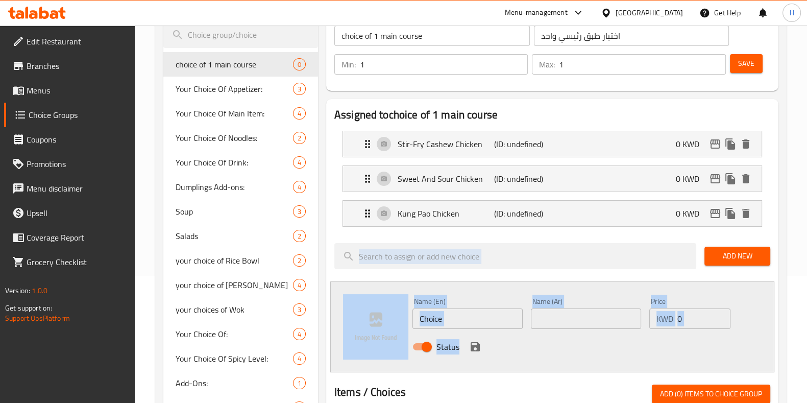
click at [447, 315] on input "Choice" at bounding box center [467, 318] width 110 height 20
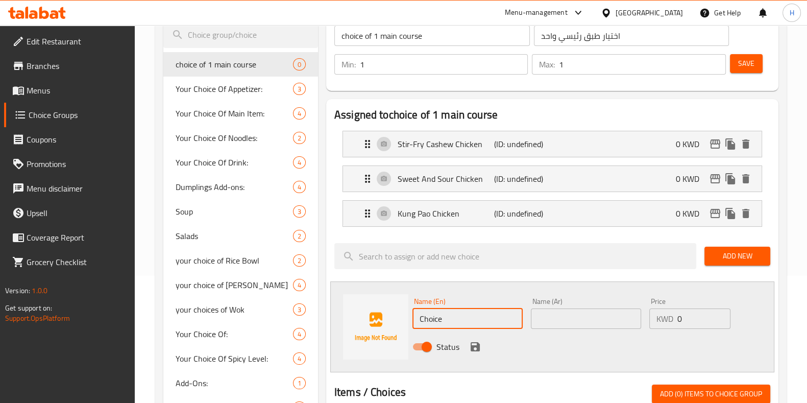
click at [447, 317] on input "Choice" at bounding box center [467, 318] width 110 height 20
click at [445, 317] on input "Choice" at bounding box center [467, 318] width 110 height 20
paste input "Garden Vegetables Chilli Soy"
type input "Garden Vegetables Chilli Soy"
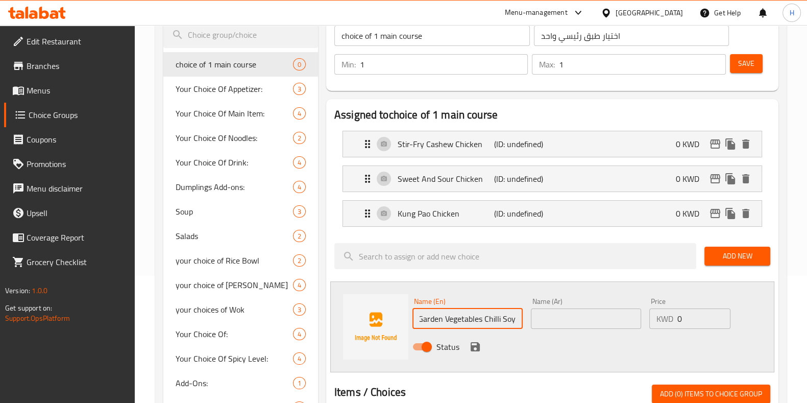
scroll to position [0, 0]
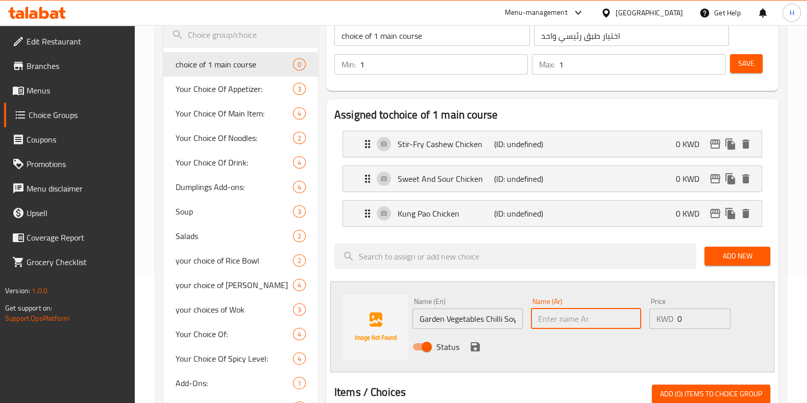
click at [539, 317] on input "text" at bounding box center [586, 318] width 110 height 20
paste input "خضراوات حديقة حار صويا"
type input "خضراوات حديقة حار صويا"
click at [473, 340] on icon "save" at bounding box center [475, 346] width 12 height 12
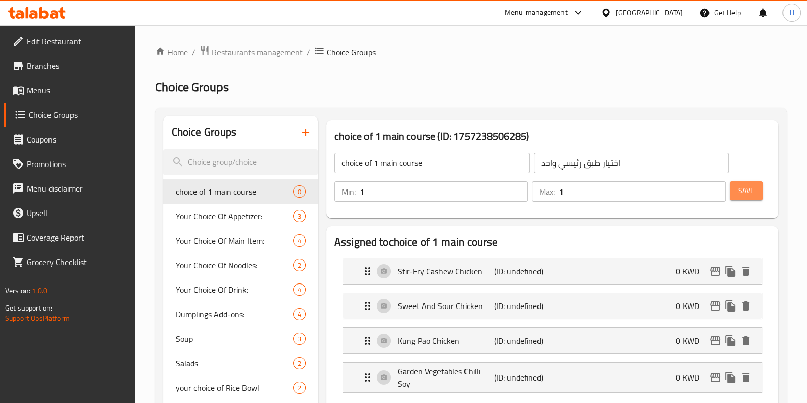
click at [745, 189] on span "Save" at bounding box center [746, 190] width 16 height 13
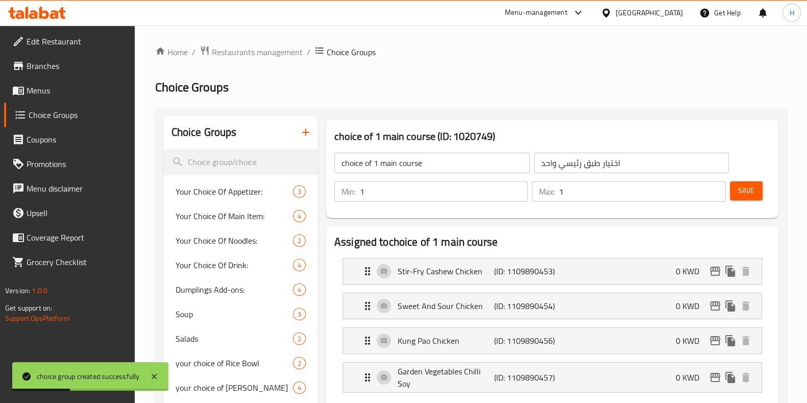
click at [304, 135] on icon "button" at bounding box center [306, 132] width 12 height 12
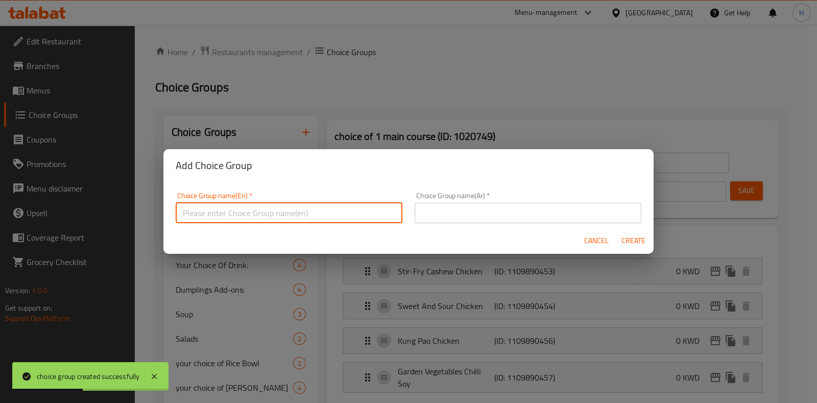
click at [364, 214] on input "text" at bounding box center [289, 213] width 227 height 20
paste input "choice of Protien"
type input "choice of Protien"
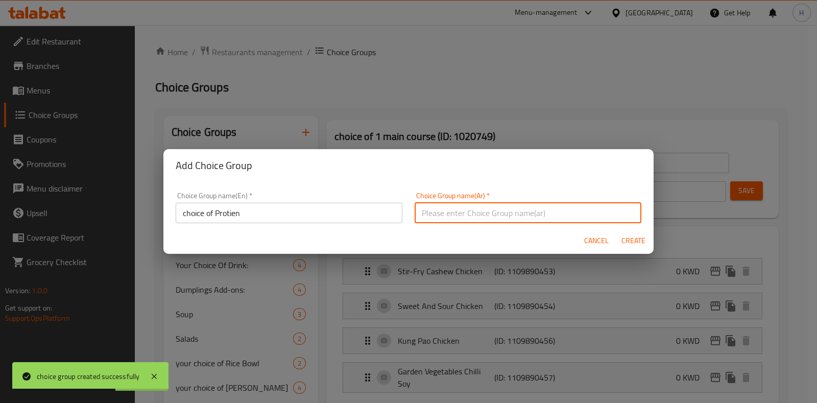
click at [492, 215] on input "text" at bounding box center [527, 213] width 227 height 20
paste input "اختيار البروتين"
type input "اختيار البروتين"
click at [637, 243] on span "Create" at bounding box center [633, 240] width 24 height 13
type input "choice of Protien"
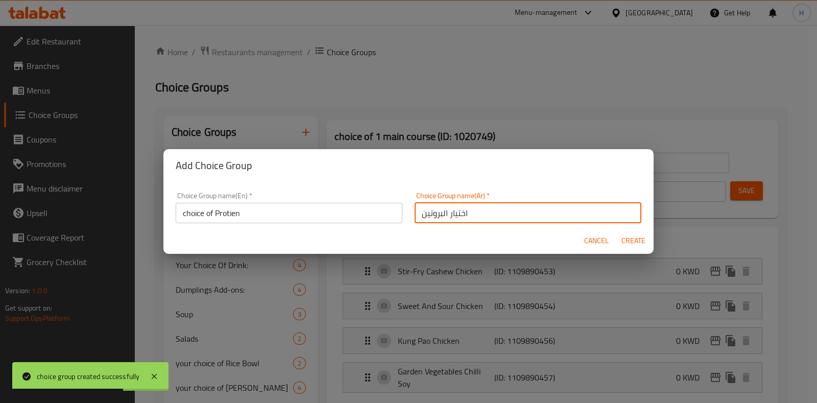
type input "اختيار البروتين"
type input "0"
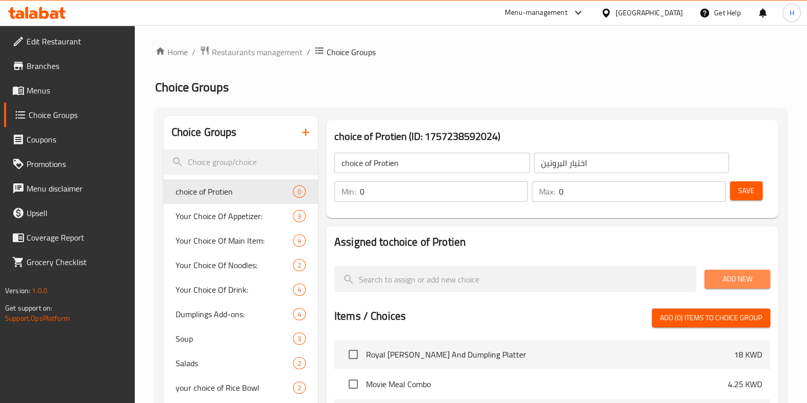
click at [731, 278] on span "Add New" at bounding box center [737, 279] width 50 height 13
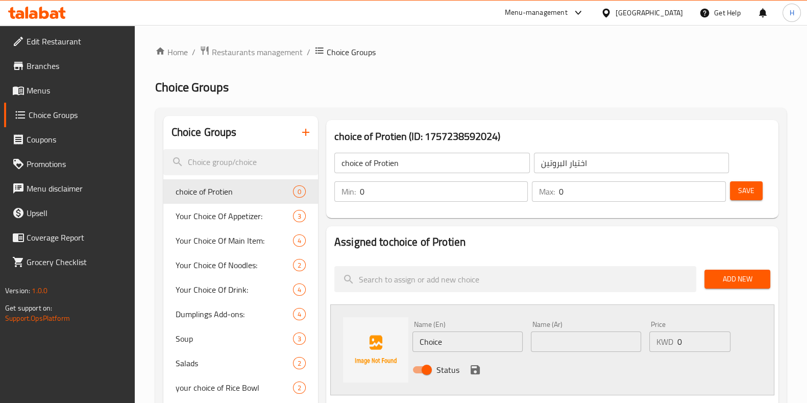
paste input "chicken"
drag, startPoint x: 460, startPoint y: 346, endPoint x: 385, endPoint y: 353, distance: 75.4
click at [385, 353] on div "Name (En) chicken Name (En) Name (Ar) Name (Ar) Price KWD 0 Price Status" at bounding box center [552, 349] width 444 height 91
type input "chicken"
click at [581, 339] on input "text" at bounding box center [586, 341] width 110 height 20
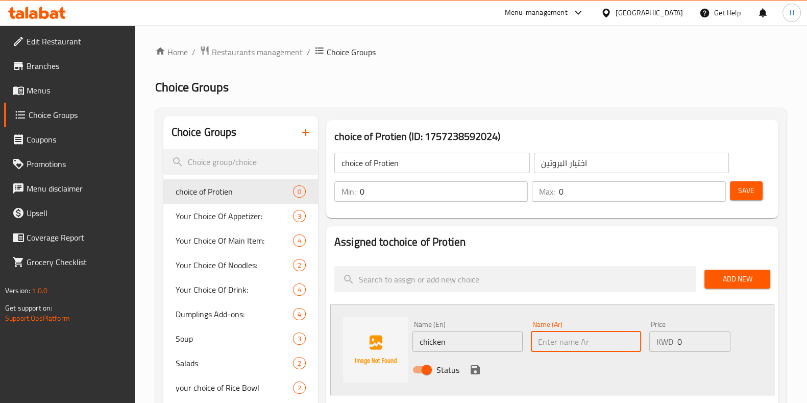
paste input "دجاج"
type input "دجاج"
click at [700, 340] on input "0" at bounding box center [703, 341] width 53 height 20
type input "0.500"
drag, startPoint x: 472, startPoint y: 363, endPoint x: 480, endPoint y: 369, distance: 9.8
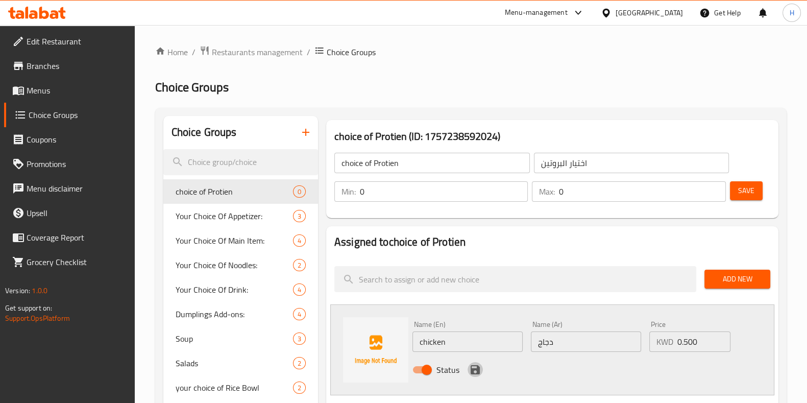
click at [473, 364] on icon "save" at bounding box center [475, 369] width 12 height 12
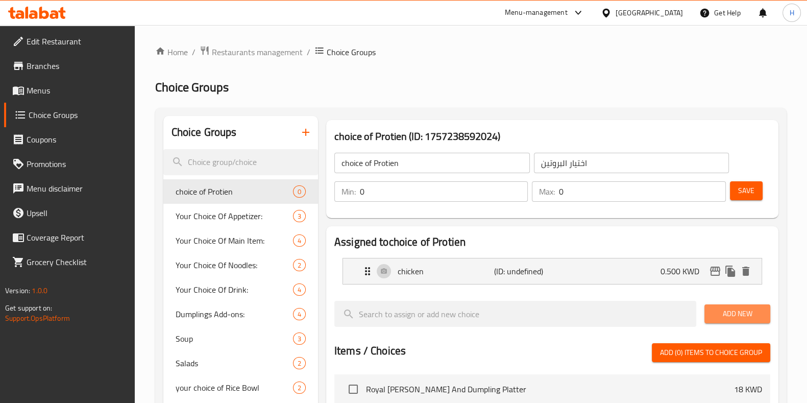
click at [721, 317] on span "Add New" at bounding box center [737, 313] width 50 height 13
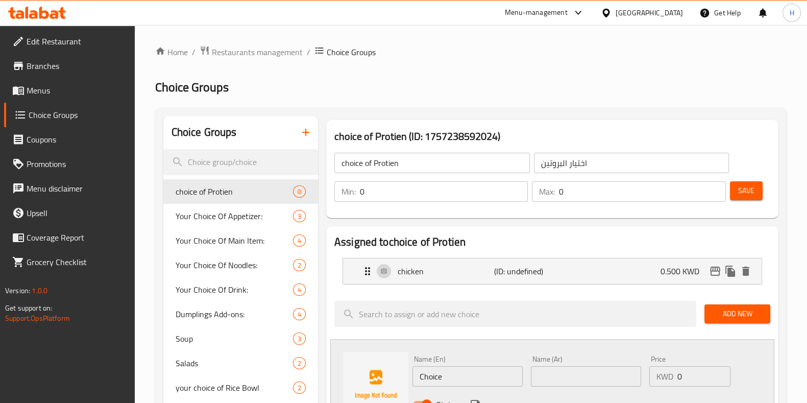
paste input "prawn"
drag, startPoint x: 403, startPoint y: 386, endPoint x: 383, endPoint y: 385, distance: 20.0
click at [385, 386] on div "Name (En) prawn Name (En) Name (Ar) Name (Ar) Price KWD 0 Price Status" at bounding box center [552, 384] width 444 height 91
type input "prawn"
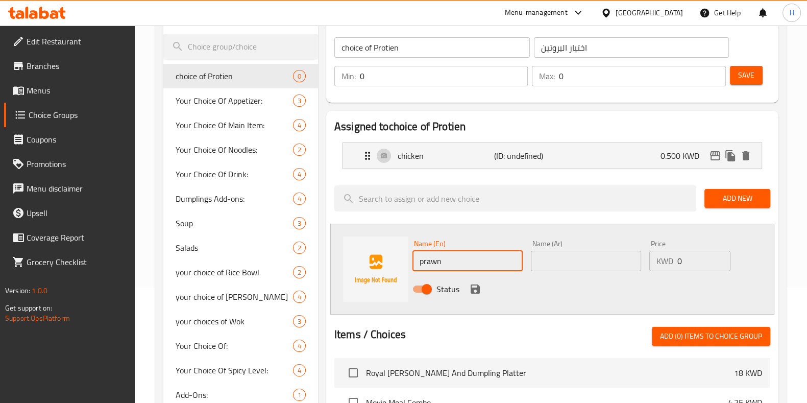
scroll to position [127, 0]
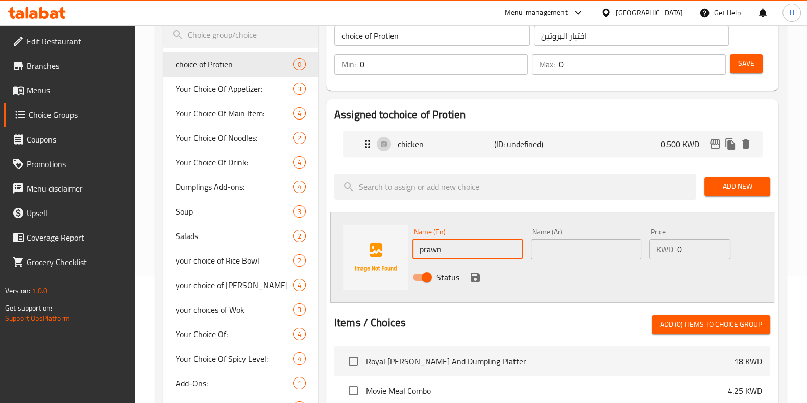
paste input ".75"
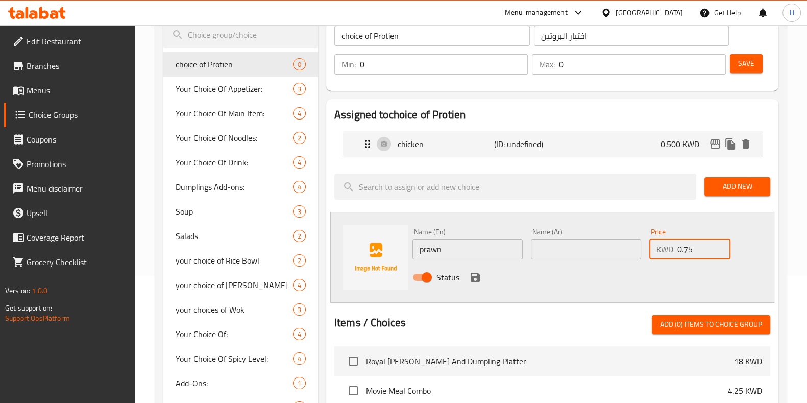
drag, startPoint x: 635, startPoint y: 250, endPoint x: 614, endPoint y: 254, distance: 21.4
click at [615, 254] on div "Name (En) prawn Name (En) Name (Ar) Name (Ar) Price KWD 0.75 Price Status" at bounding box center [586, 257] width 356 height 67
type input "0.75"
click at [548, 250] on input "text" at bounding box center [586, 249] width 110 height 20
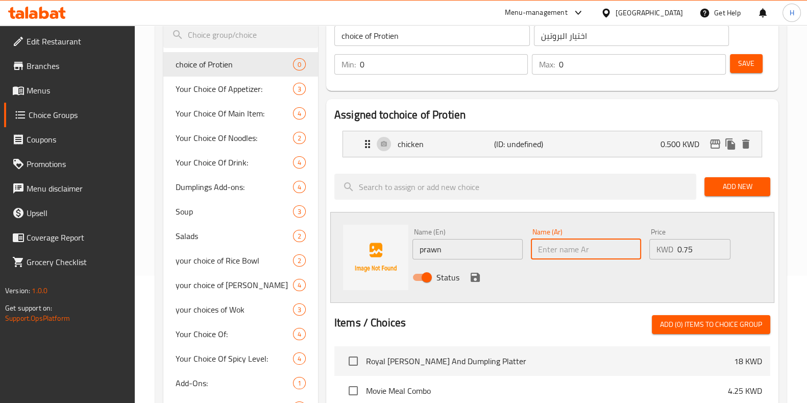
paste input "روبيان"
type input "روبيان"
drag, startPoint x: 473, startPoint y: 275, endPoint x: 487, endPoint y: 274, distance: 14.4
click at [473, 276] on icon "save" at bounding box center [475, 277] width 9 height 9
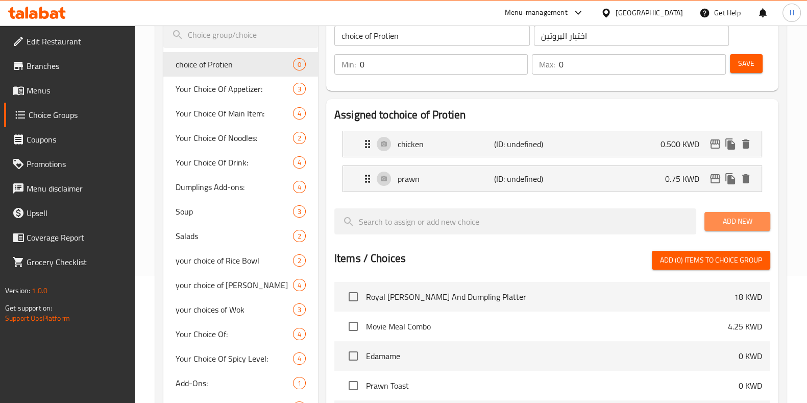
click at [721, 228] on button "Add New" at bounding box center [737, 221] width 66 height 19
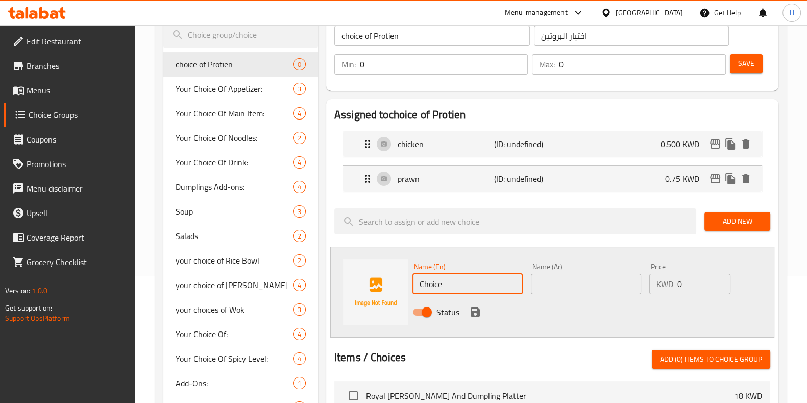
paste input "beef"
drag, startPoint x: 434, startPoint y: 279, endPoint x: 390, endPoint y: 287, distance: 45.2
click at [391, 286] on div "Name (En) beef Name (En) Name (Ar) Name (Ar) Price KWD 0 Price Status" at bounding box center [552, 292] width 444 height 91
type input "beef"
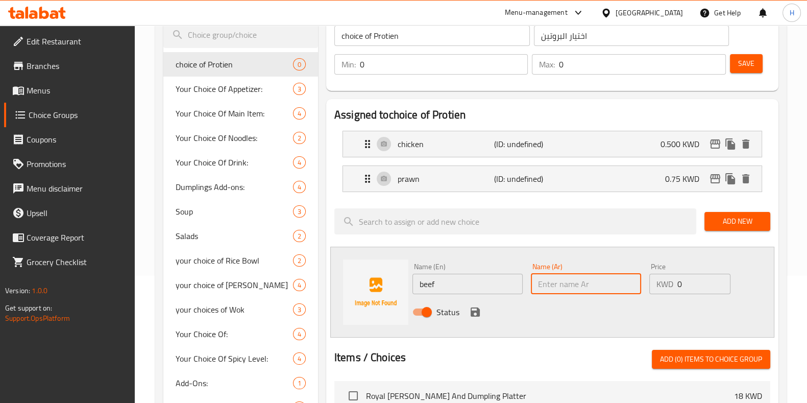
click at [589, 288] on input "text" at bounding box center [586, 284] width 110 height 20
paste input "لحم بقري"
type input "لحم بقري"
paste input ".75"
drag, startPoint x: 694, startPoint y: 279, endPoint x: 563, endPoint y: 294, distance: 131.5
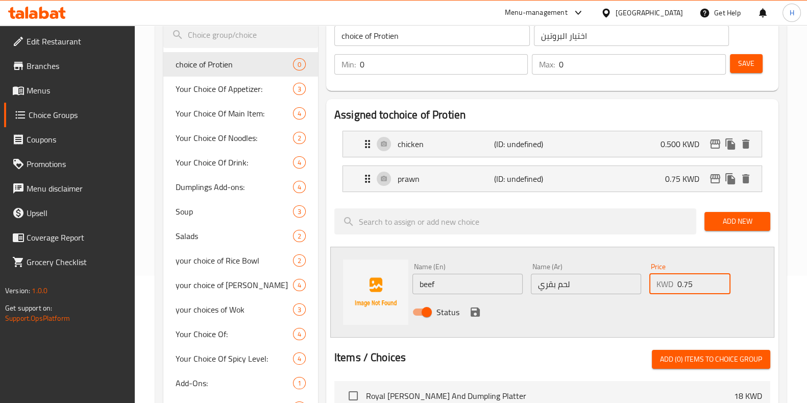
click at [578, 285] on div "Name (En) beef Name (En) Name (Ar) لحم بقري Name (Ar) Price KWD 0.75 Price Stat…" at bounding box center [586, 292] width 356 height 67
type input "0.75"
drag, startPoint x: 474, startPoint y: 310, endPoint x: 497, endPoint y: 312, distance: 23.6
click at [474, 309] on icon "save" at bounding box center [475, 312] width 12 height 12
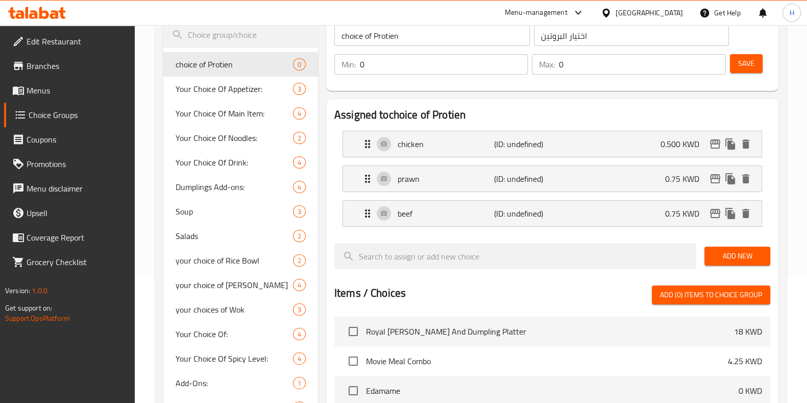
click at [725, 261] on button "Add New" at bounding box center [737, 256] width 66 height 19
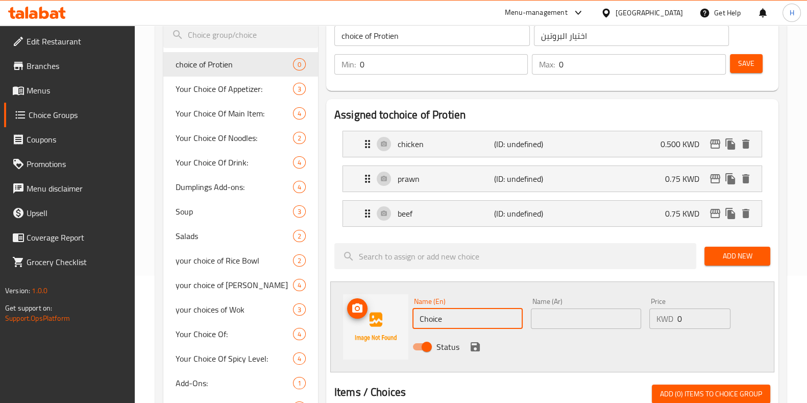
paste input "veg"
drag, startPoint x: 451, startPoint y: 322, endPoint x: 472, endPoint y: 319, distance: 21.1
click at [353, 323] on div "Name (En) veg Name (En) Name (Ar) Name (Ar) Price KWD 0 Price Status" at bounding box center [552, 326] width 444 height 91
type input "veg"
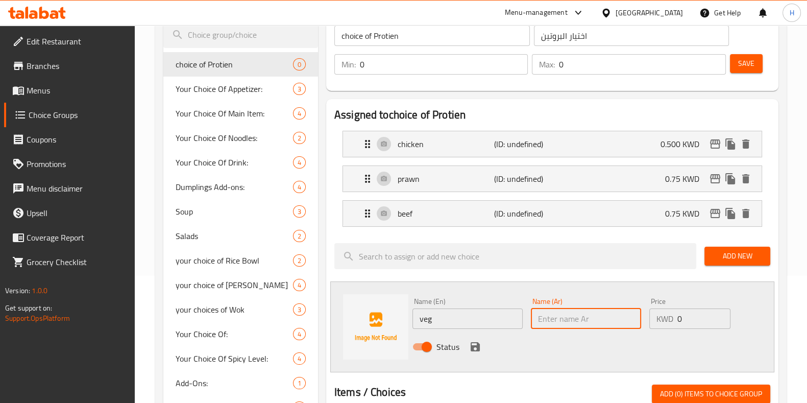
click at [569, 313] on input "text" at bounding box center [586, 318] width 110 height 20
paste input "خضار"
type input "خضار"
drag, startPoint x: 653, startPoint y: 352, endPoint x: 519, endPoint y: 360, distance: 135.0
click at [652, 352] on div "Status" at bounding box center [586, 347] width 356 height 28
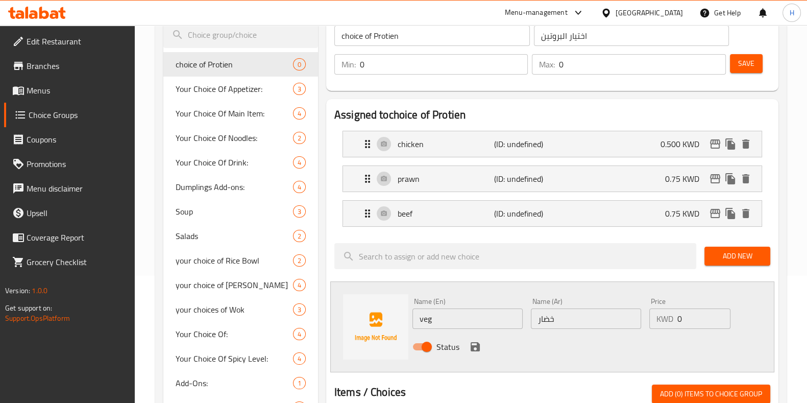
click at [471, 351] on icon "save" at bounding box center [475, 346] width 12 height 12
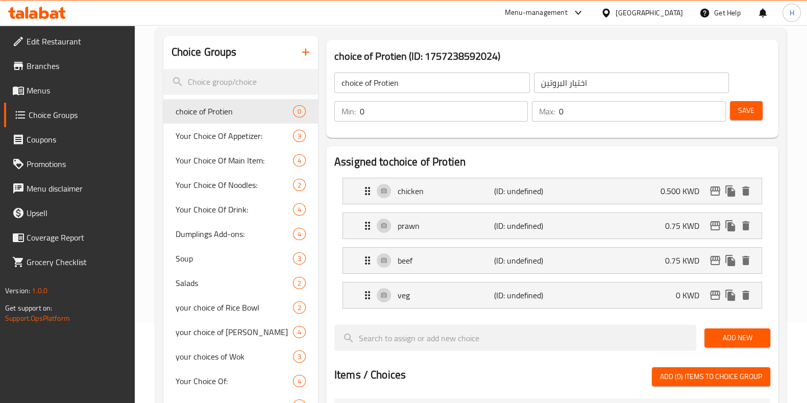
scroll to position [63, 0]
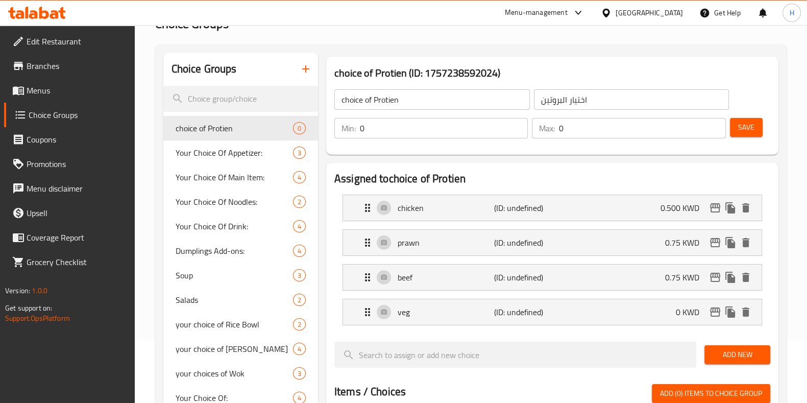
click at [739, 132] on span "Save" at bounding box center [746, 127] width 16 height 13
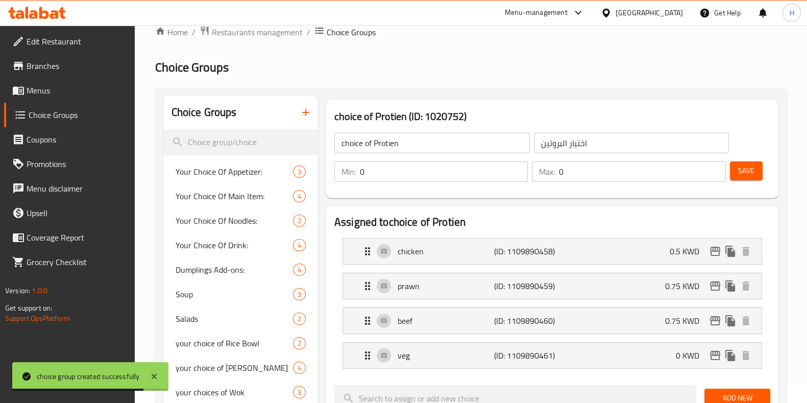
scroll to position [0, 0]
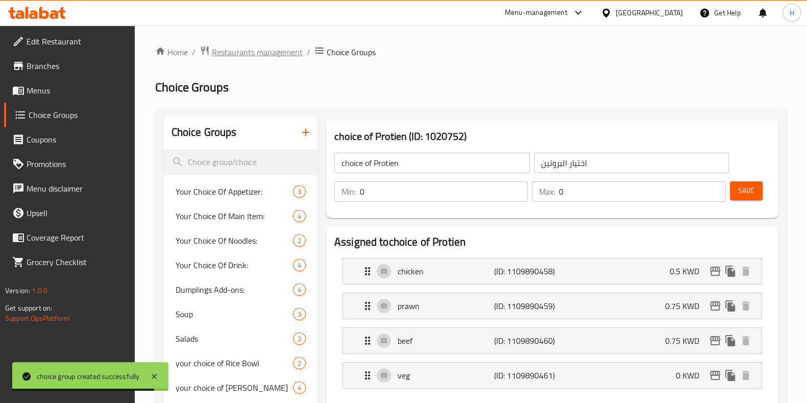
drag, startPoint x: 290, startPoint y: 42, endPoint x: 283, endPoint y: 48, distance: 9.8
click at [283, 48] on span "Restaurants management" at bounding box center [257, 52] width 91 height 12
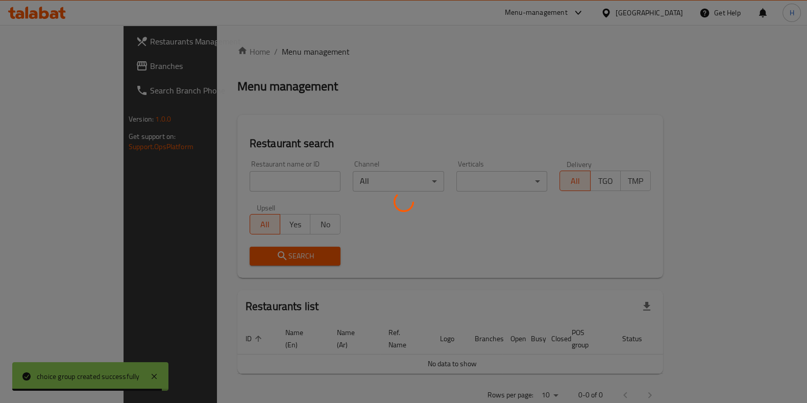
click at [283, 48] on div at bounding box center [403, 201] width 807 height 403
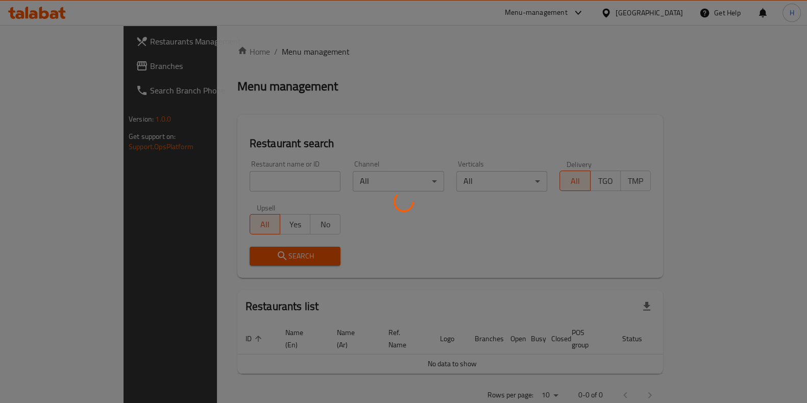
click at [224, 190] on div at bounding box center [403, 201] width 807 height 403
click at [223, 190] on div at bounding box center [403, 201] width 807 height 403
click at [223, 185] on div at bounding box center [403, 201] width 807 height 403
click at [224, 182] on div at bounding box center [403, 201] width 807 height 403
click at [255, 180] on div at bounding box center [403, 201] width 807 height 403
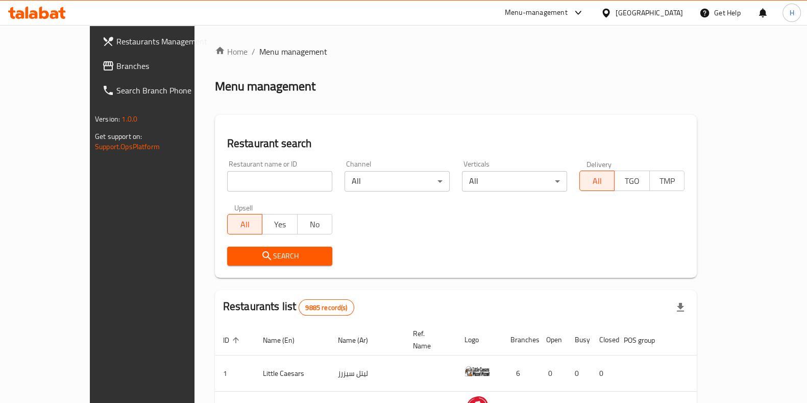
drag, startPoint x: 255, startPoint y: 180, endPoint x: 406, endPoint y: 141, distance: 155.5
click at [258, 180] on input "search" at bounding box center [279, 181] width 105 height 20
paste input "619095"
type input "619095"
click button "Search" at bounding box center [279, 256] width 105 height 19
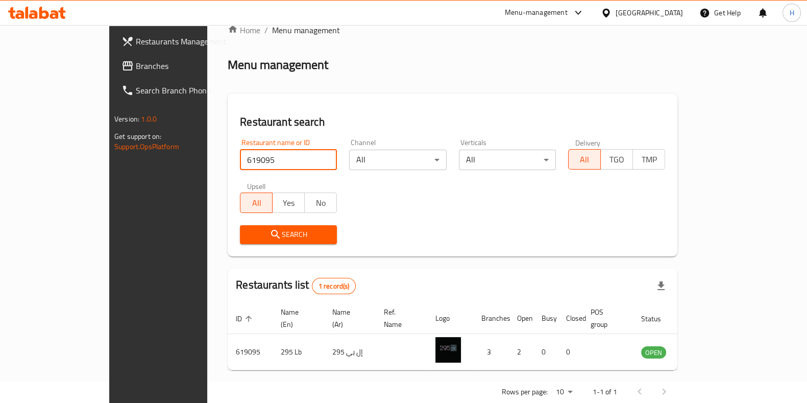
scroll to position [32, 0]
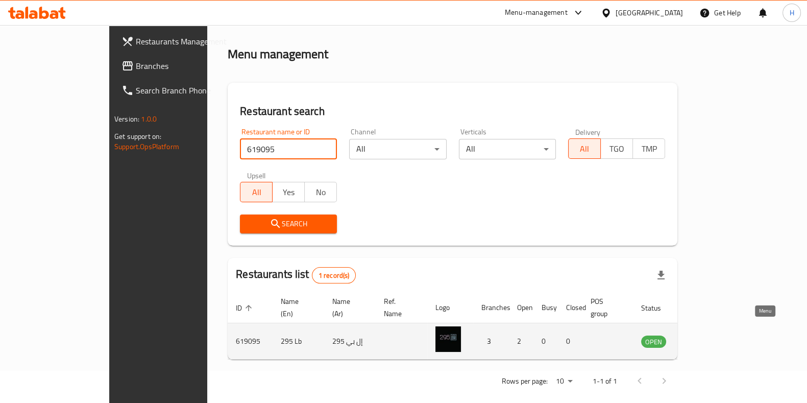
click at [707, 335] on icon "enhanced table" at bounding box center [701, 341] width 12 height 12
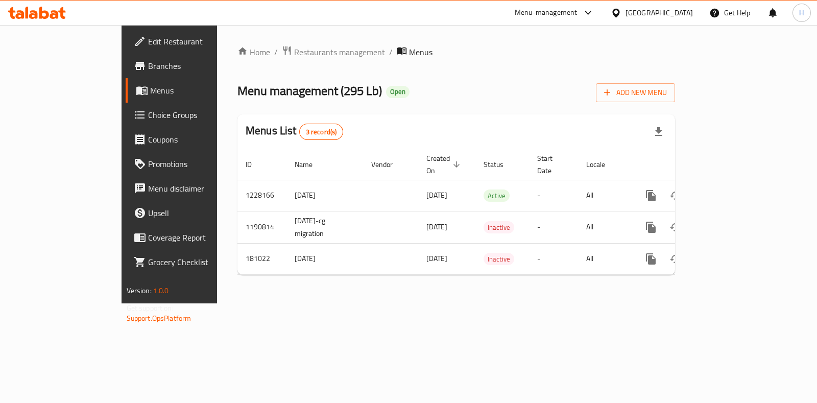
click at [150, 93] on span "Menus" at bounding box center [200, 90] width 100 height 12
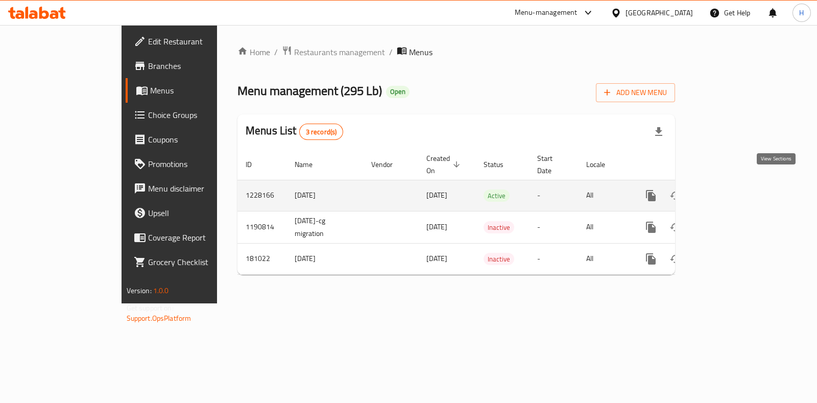
click at [729, 191] on icon "enhanced table" at bounding box center [724, 195] width 9 height 9
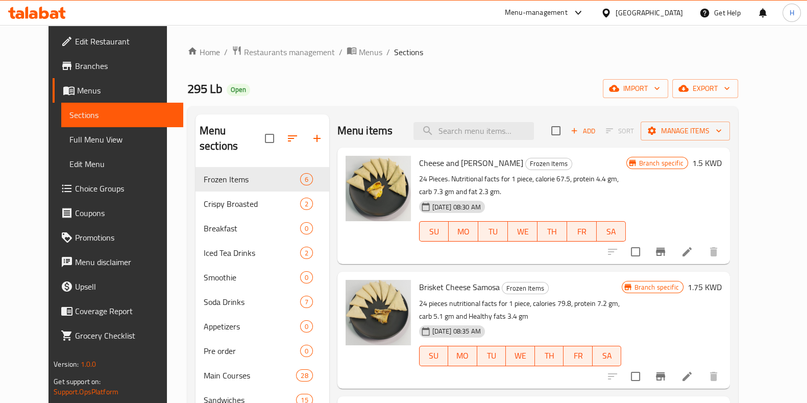
click at [75, 190] on span "Choice Groups" at bounding box center [125, 188] width 100 height 12
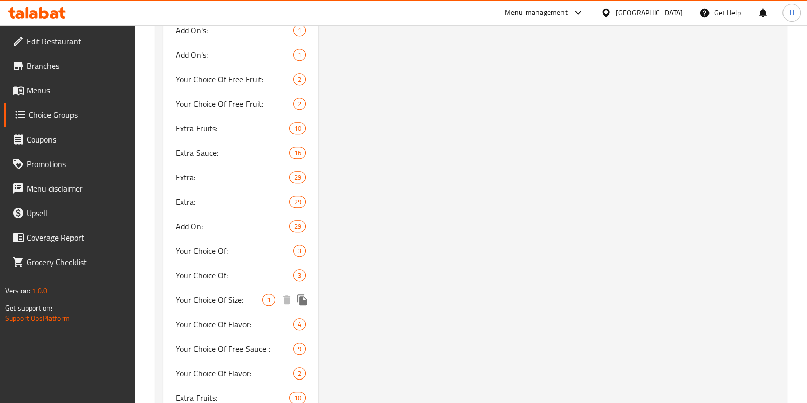
scroll to position [778, 0]
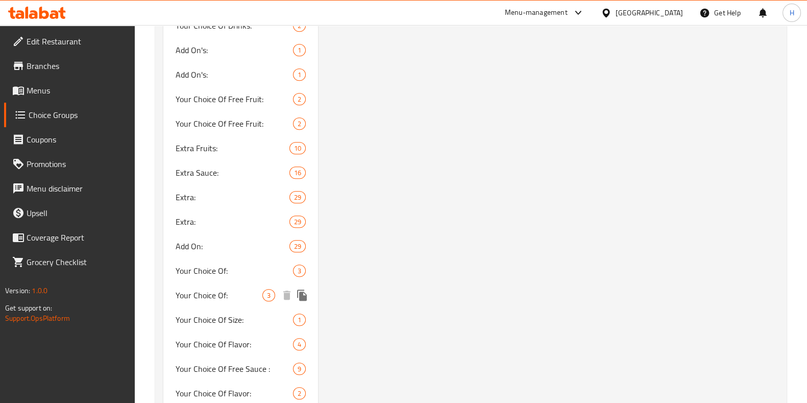
click at [225, 305] on div "Your Choice Of: 3" at bounding box center [240, 295] width 155 height 24
type input "Your Choice Of:"
type input "إختيارك من:"
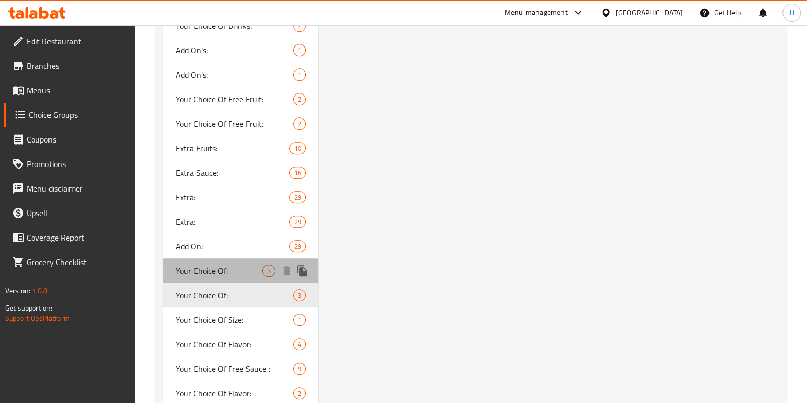
click at [223, 273] on span "Your Choice Of:" at bounding box center [219, 270] width 87 height 12
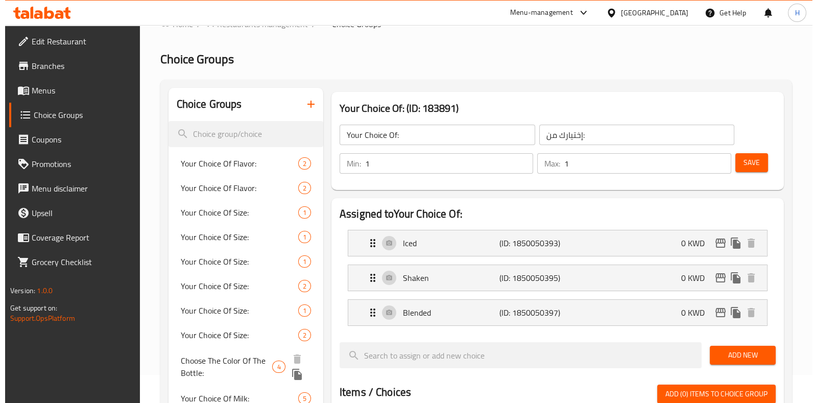
scroll to position [0, 0]
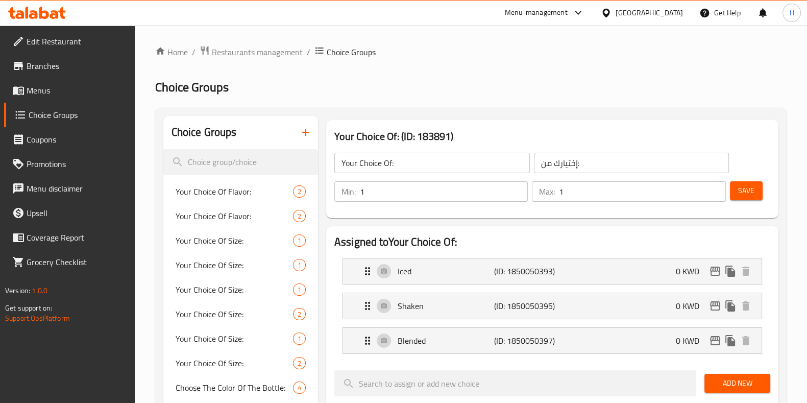
click at [227, 193] on span "Your Choice Of Flavor:" at bounding box center [219, 191] width 87 height 12
type input "Your Choice Of Flavor:"
type input "اختيارك من النكهة:"
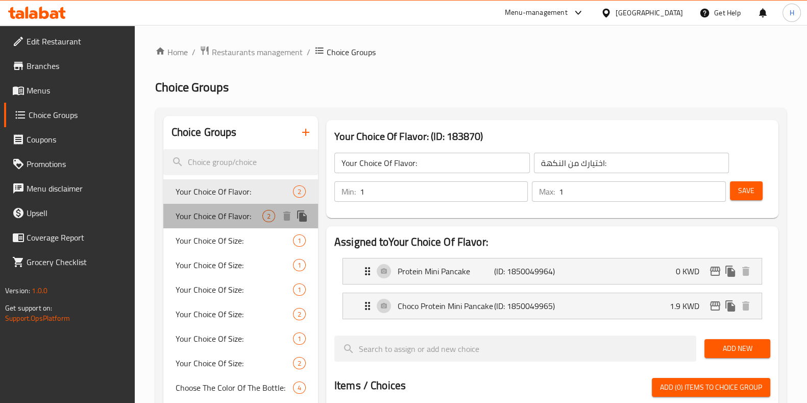
click at [232, 217] on span "Your Choice Of Flavor:" at bounding box center [219, 216] width 87 height 12
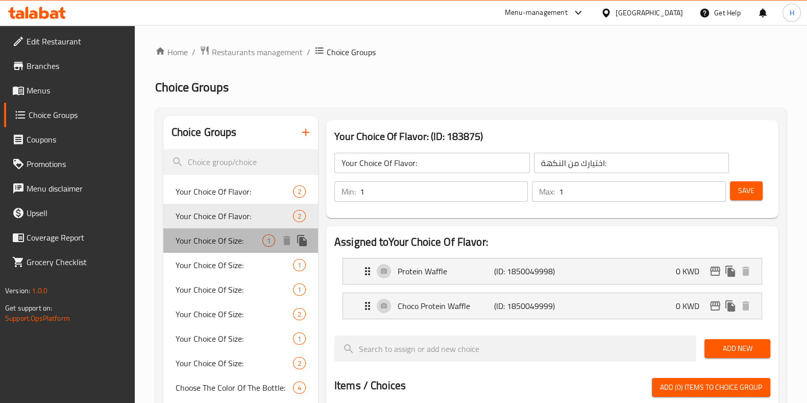
click at [225, 234] on span "Your Choice Of Size:" at bounding box center [219, 240] width 87 height 12
type input "Your Choice Of Size:"
type input "إختيارك من الحجم:"
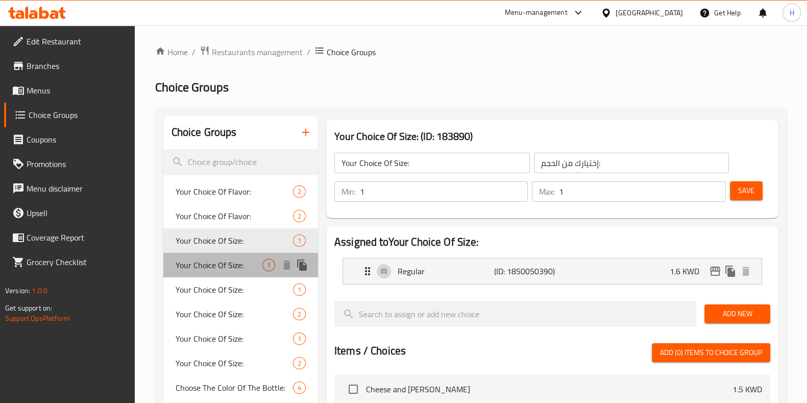
click at [224, 268] on span "Your Choice Of Size:" at bounding box center [219, 265] width 87 height 12
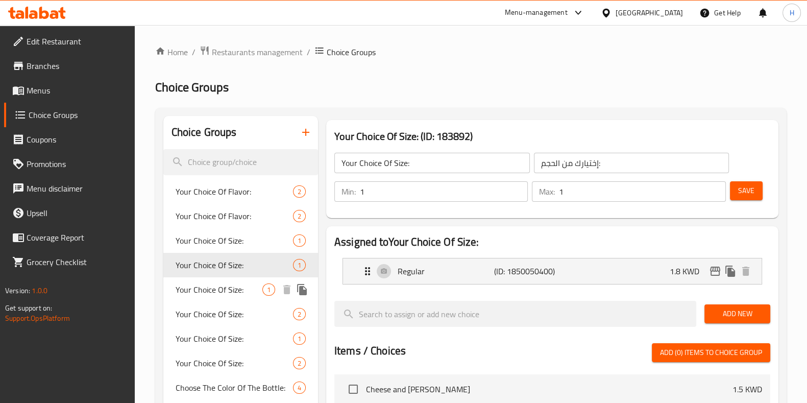
click at [220, 295] on span "Your Choice Of Size:" at bounding box center [219, 289] width 87 height 12
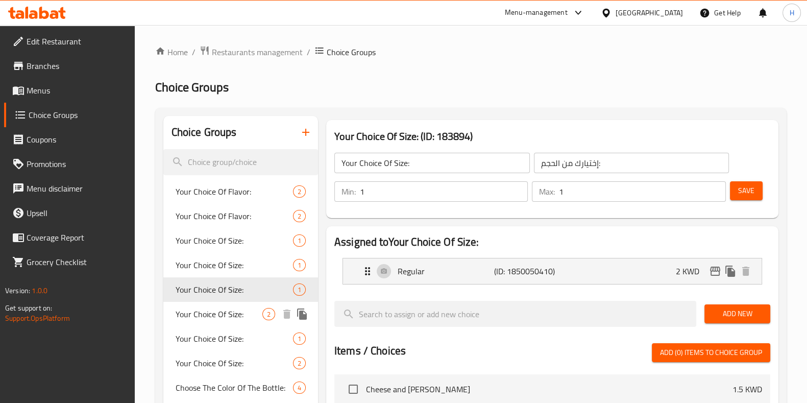
click at [212, 315] on span "Your Choice Of Size:" at bounding box center [219, 314] width 87 height 12
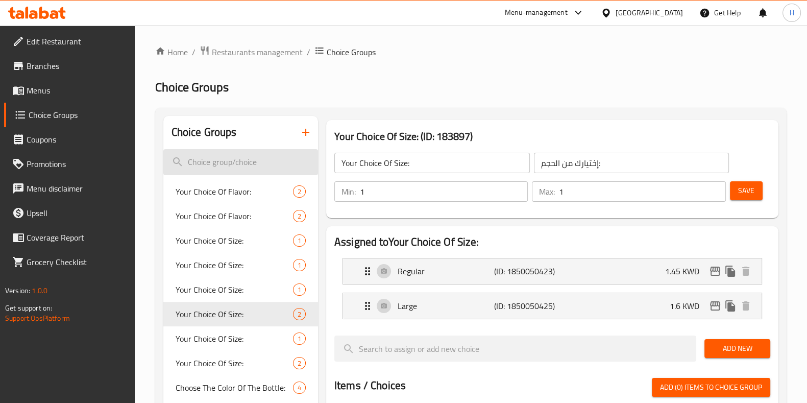
click at [243, 149] on input "search" at bounding box center [240, 162] width 155 height 26
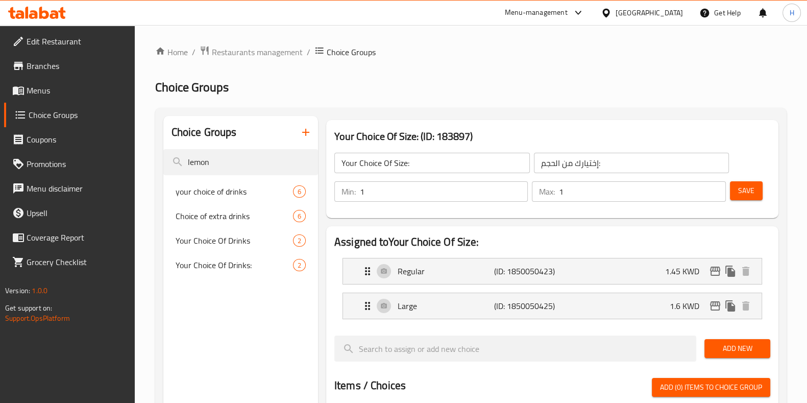
type input "lemon"
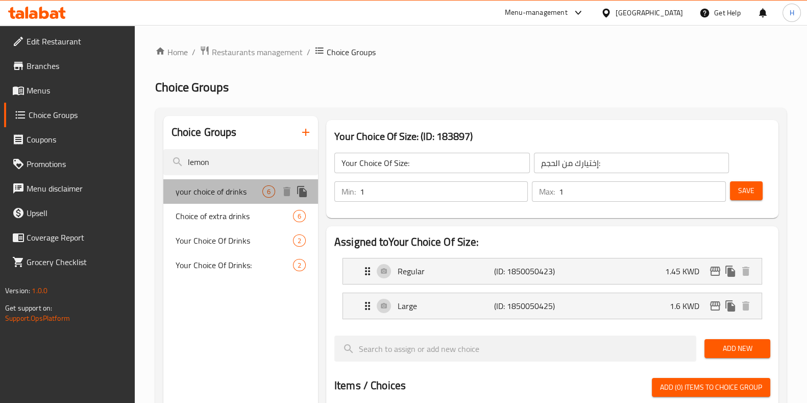
click at [262, 195] on span "your choice of drinks" at bounding box center [219, 191] width 87 height 12
type input "your choice of drinks"
type input "اختيارك من المشروبات"
type input "4"
type input "6"
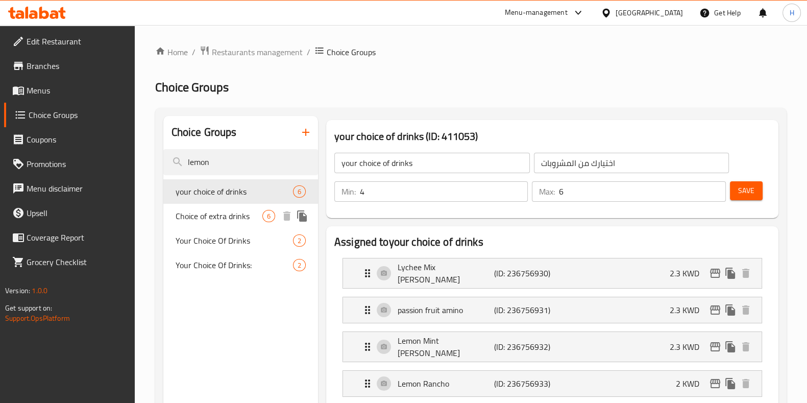
click at [256, 217] on span "Choice of extra drinks" at bounding box center [219, 216] width 87 height 12
type input "Choice of extra drinks"
type input "الاختيار من المشروبات الإضافية"
type input "0"
type input "4"
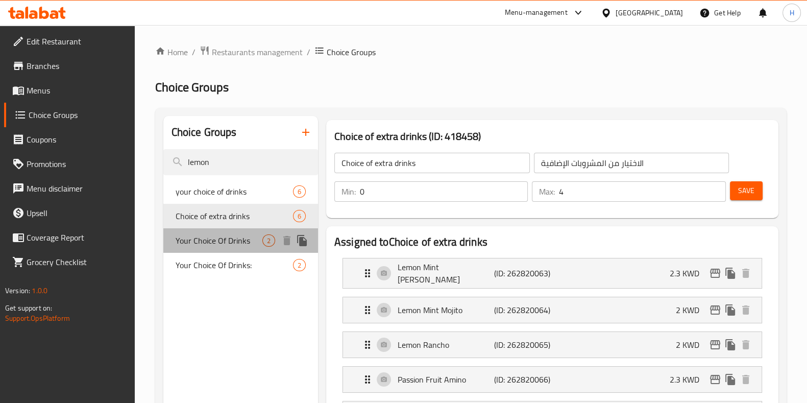
click at [250, 239] on span "Your Choice Of Drinks" at bounding box center [219, 240] width 87 height 12
type input "Your Choice Of Drinks"
type input "اختيارك من المشروبات"
type input "1"
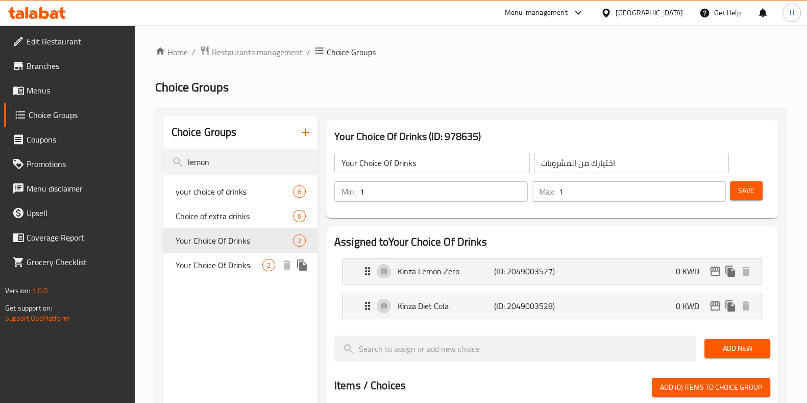
click at [253, 274] on div "Your Choice Of Drinks: 2" at bounding box center [240, 265] width 155 height 24
type input "Your Choice Of Drinks:"
type input "اختيارك من المشروبات:"
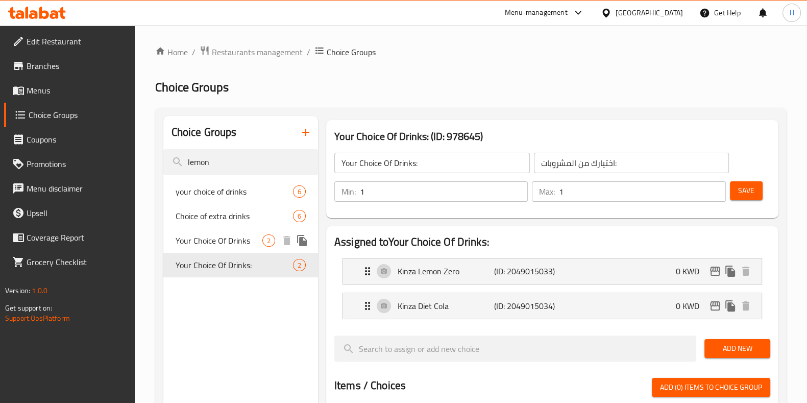
click at [229, 236] on span "Your Choice Of Drinks" at bounding box center [219, 240] width 87 height 12
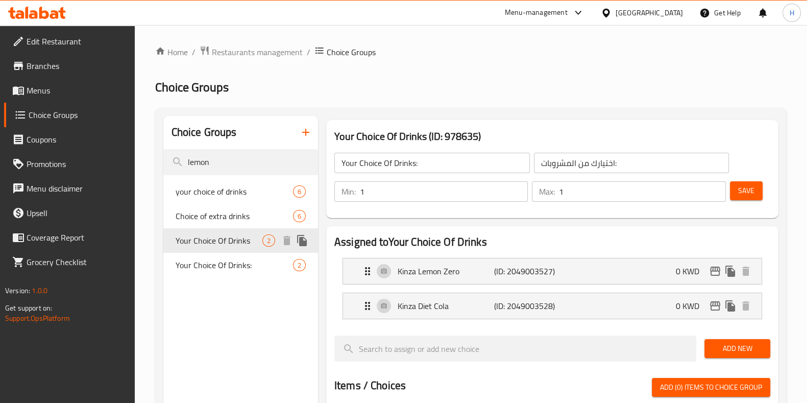
type input "Your Choice Of Drinks"
type input "اختيارك من المشروبات"
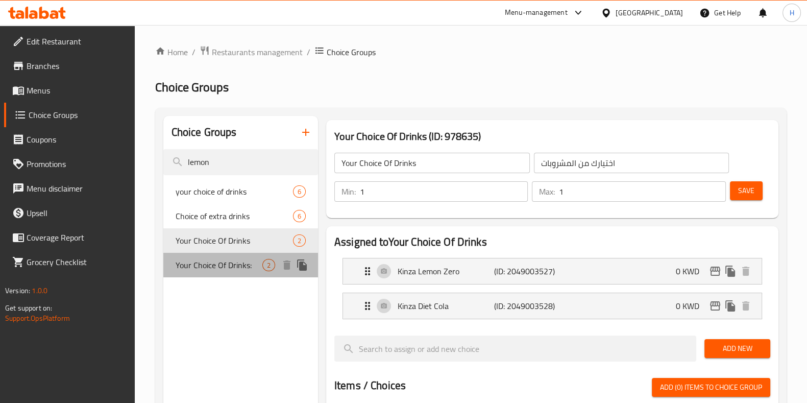
click at [225, 264] on span "Your Choice Of Drinks:" at bounding box center [219, 265] width 87 height 12
type input "Your Choice Of Drinks:"
type input "اختيارك من المشروبات:"
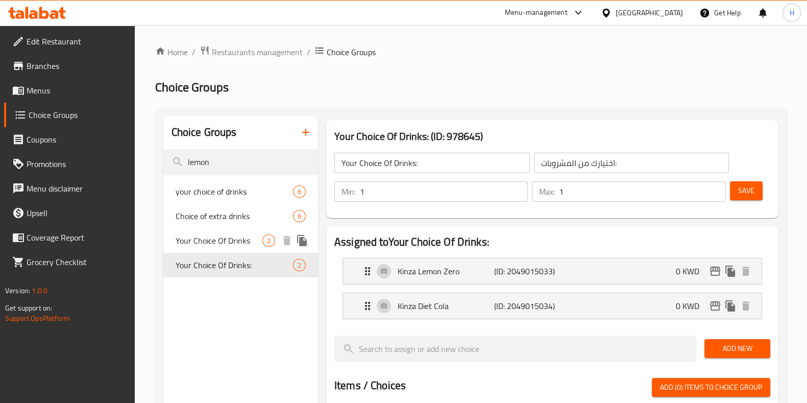
click at [217, 243] on span "Your Choice Of Drinks" at bounding box center [219, 240] width 87 height 12
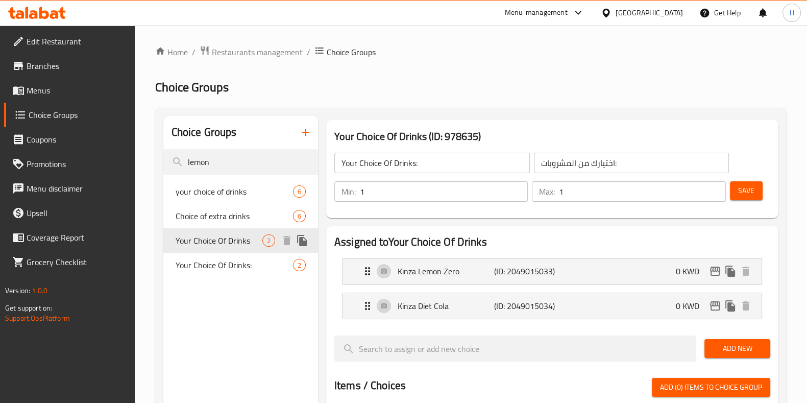
type input "Your Choice Of Drinks"
type input "اختيارك من المشروبات"
click at [301, 242] on icon "duplicate" at bounding box center [302, 240] width 10 height 11
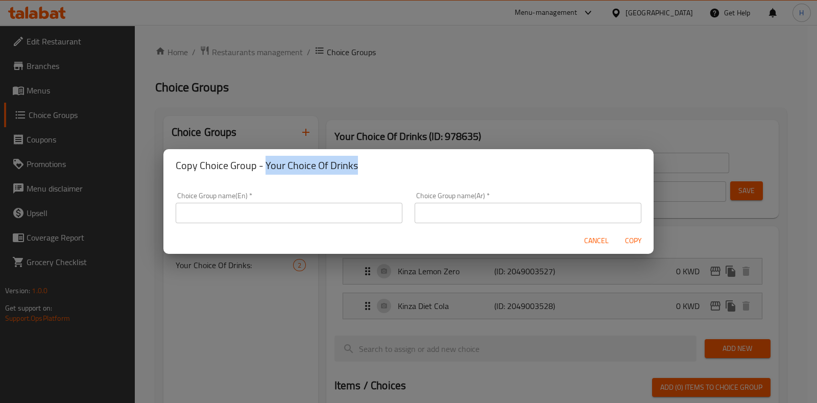
drag, startPoint x: 265, startPoint y: 164, endPoint x: 357, endPoint y: 172, distance: 92.7
click at [357, 172] on h2 "Copy Choice Group - Your Choice Of Drinks" at bounding box center [408, 165] width 465 height 16
copy h2 "Your Choice Of Drinks"
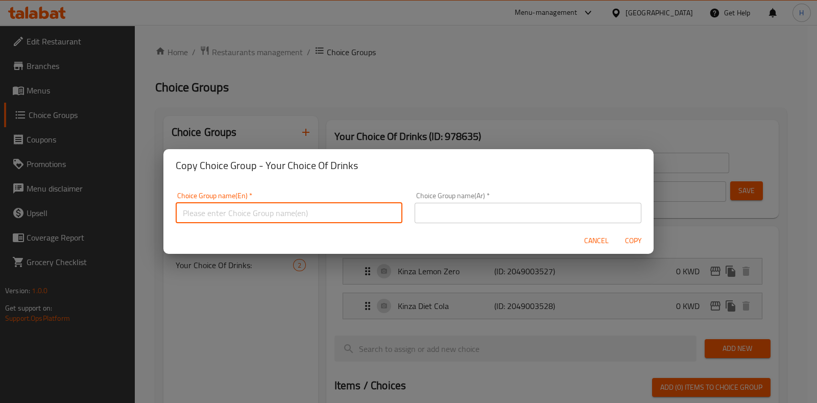
click at [317, 213] on input "text" at bounding box center [289, 213] width 227 height 20
paste input "Your Choice Of Drinks"
click at [263, 217] on input "Your Choice Of Drinks" at bounding box center [289, 213] width 227 height 20
click at [222, 213] on input "Your Choice Of Drinks" at bounding box center [289, 213] width 227 height 20
click at [235, 215] on input "Your Choice Of Drinks" at bounding box center [289, 213] width 227 height 20
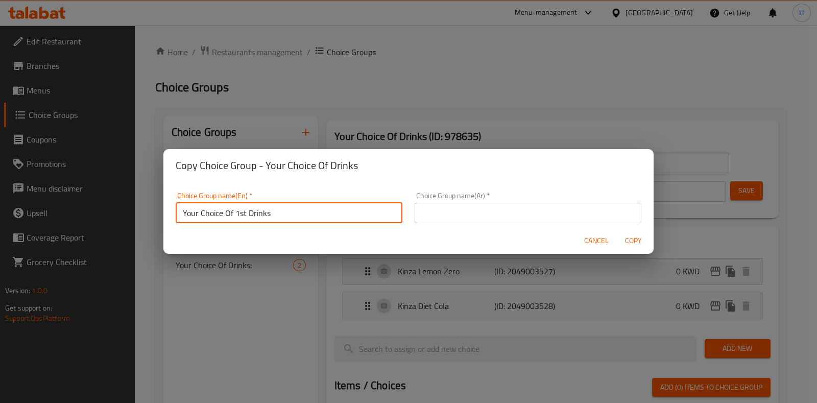
click at [288, 212] on input "Your Choice Of 1st Drinks" at bounding box center [289, 213] width 227 height 20
type input "Your Choice Of 1st Drink"
click at [429, 217] on input "text" at bounding box center [527, 213] width 227 height 20
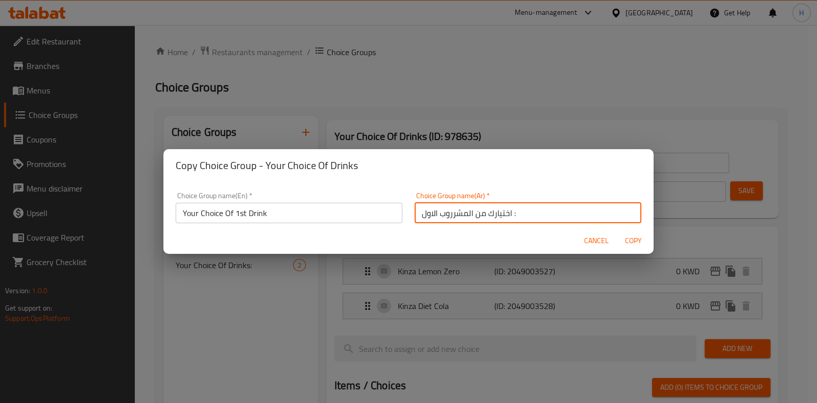
type input "اختيارك من المشرروب الاول :"
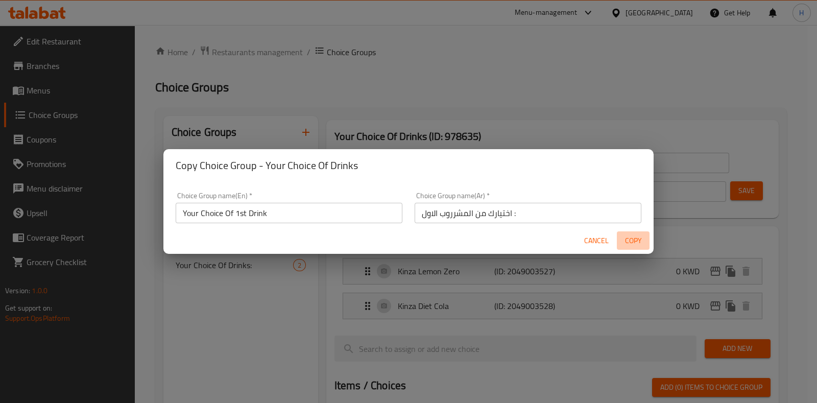
click at [633, 238] on span "Copy" at bounding box center [633, 240] width 24 height 13
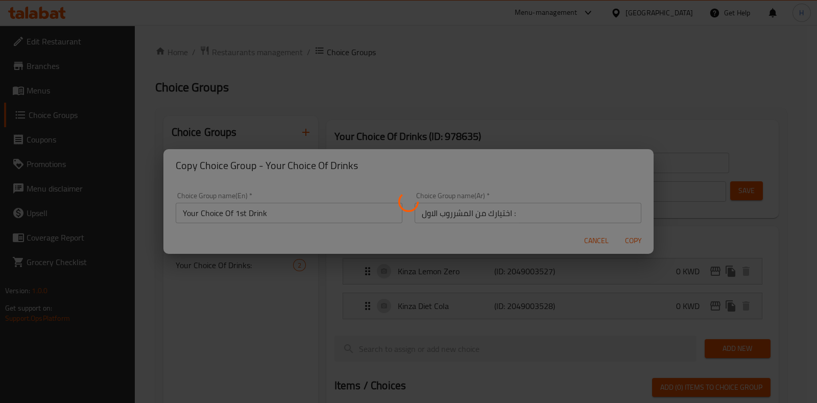
type input "Your Choice Of 1st Drink"
type input "اختيارك من المشرروب الاول :"
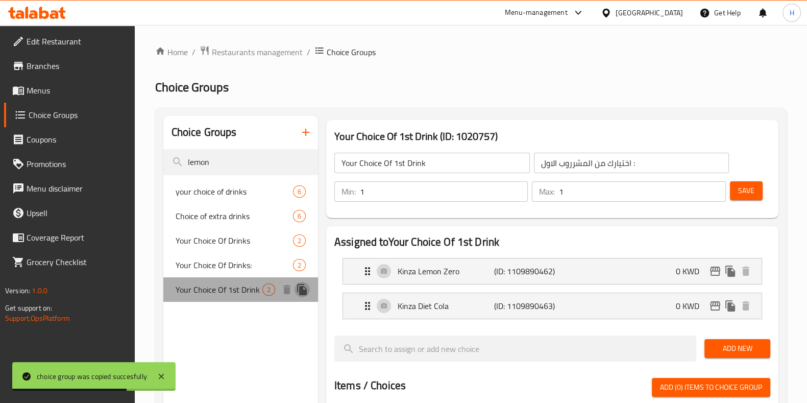
click at [303, 292] on icon "duplicate" at bounding box center [302, 289] width 10 height 11
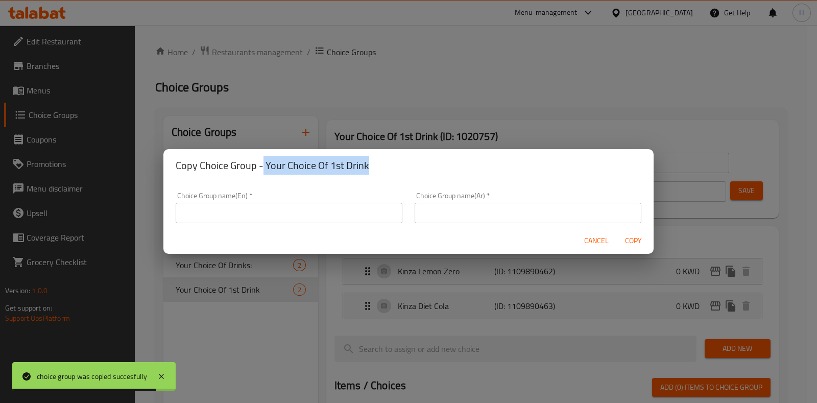
drag, startPoint x: 263, startPoint y: 167, endPoint x: 391, endPoint y: 166, distance: 128.6
click at [391, 166] on h2 "Copy Choice Group - Your Choice Of 1st Drink" at bounding box center [408, 165] width 465 height 16
copy h2 "Your Choice Of 1st Drink"
click at [310, 215] on input "text" at bounding box center [289, 213] width 227 height 20
paste input "Your Choice Of 1st Drink"
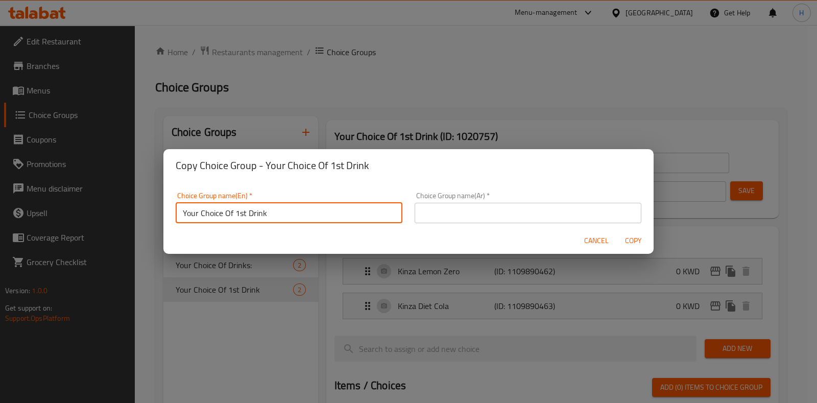
drag, startPoint x: 236, startPoint y: 213, endPoint x: 242, endPoint y: 212, distance: 6.1
click at [242, 212] on input "Your Choice Of 1st Drink" at bounding box center [289, 213] width 227 height 20
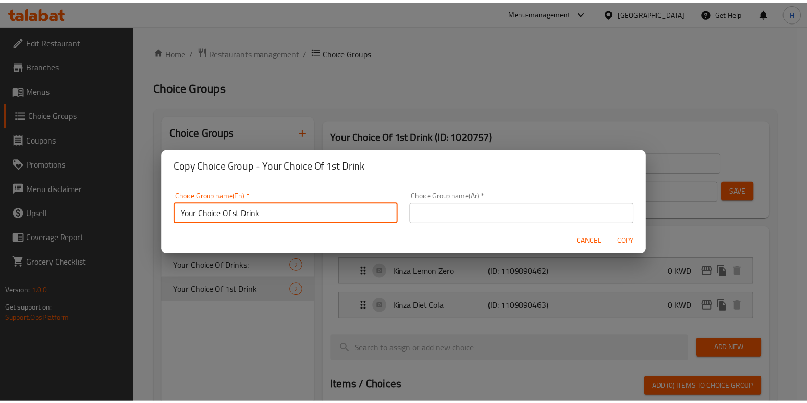
scroll to position [3, 0]
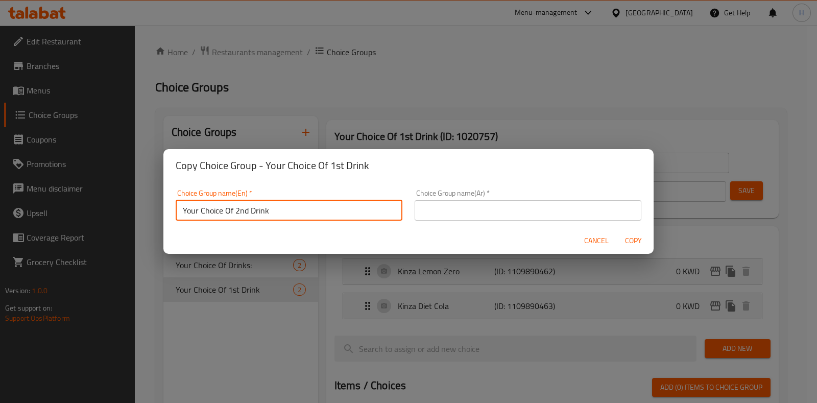
type input "Your Choice Of 2nd Drink"
click at [417, 210] on input "text" at bounding box center [527, 210] width 227 height 20
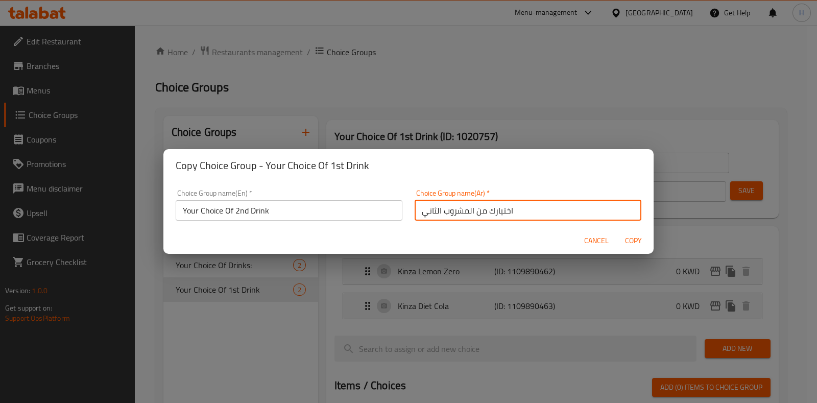
type input "اختيارك من المشروب الثاني"
click at [627, 235] on span "Copy" at bounding box center [633, 240] width 24 height 13
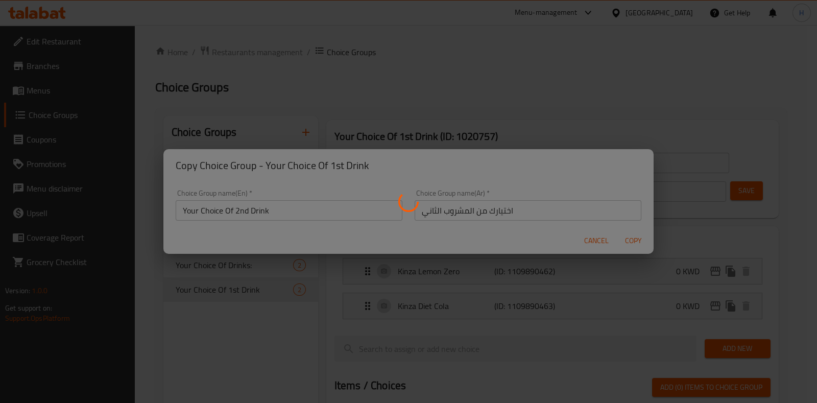
type input "Your Choice Of 2nd Drink"
type input "اختيارك من المشروب الثاني"
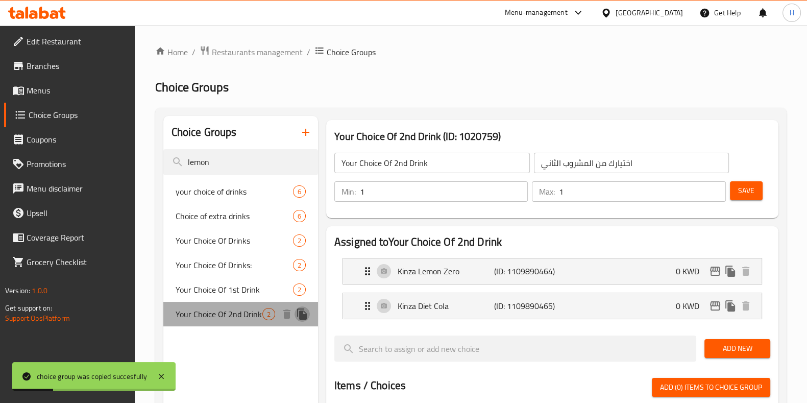
click at [301, 314] on icon "duplicate" at bounding box center [302, 313] width 10 height 11
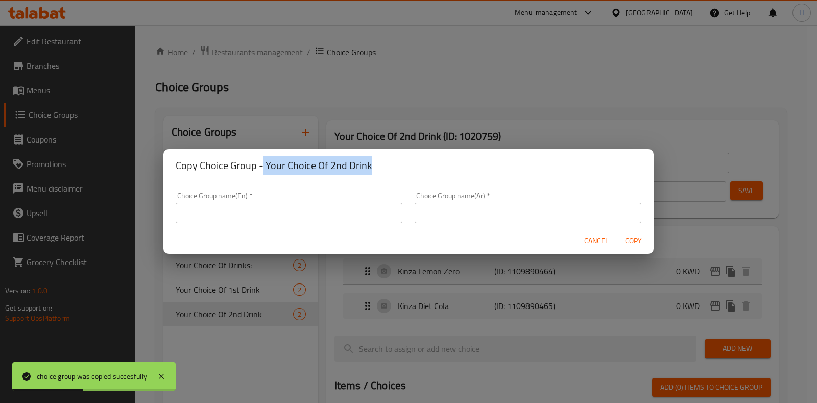
drag, startPoint x: 263, startPoint y: 167, endPoint x: 396, endPoint y: 158, distance: 133.0
click at [396, 158] on h2 "Copy Choice Group - Your Choice Of 2nd Drink" at bounding box center [408, 165] width 465 height 16
copy h2 "Your Choice Of 2nd Drink"
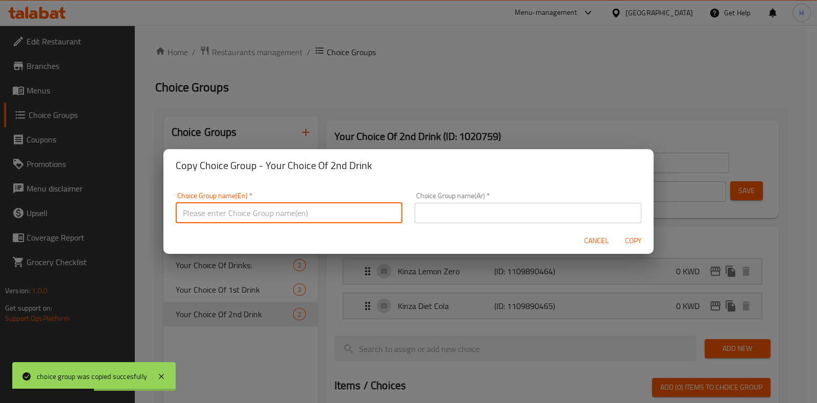
click at [307, 215] on input "text" at bounding box center [289, 213] width 227 height 20
paste input "Your Choice Of 2nd Drink"
drag, startPoint x: 235, startPoint y: 212, endPoint x: 249, endPoint y: 211, distance: 13.9
click at [249, 211] on input "Your Choice Of 2nd Drink" at bounding box center [289, 213] width 227 height 20
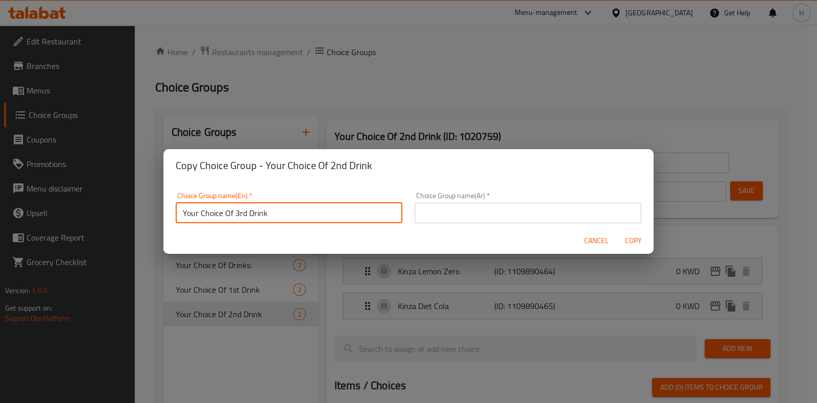
type input "Your Choice Of 3rd Drink"
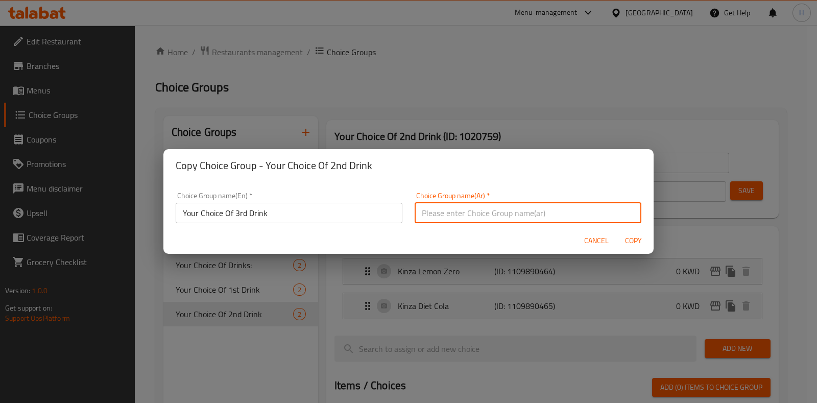
click at [490, 208] on input "text" at bounding box center [527, 213] width 227 height 20
type input "اختيارك من المشروب الثالث"
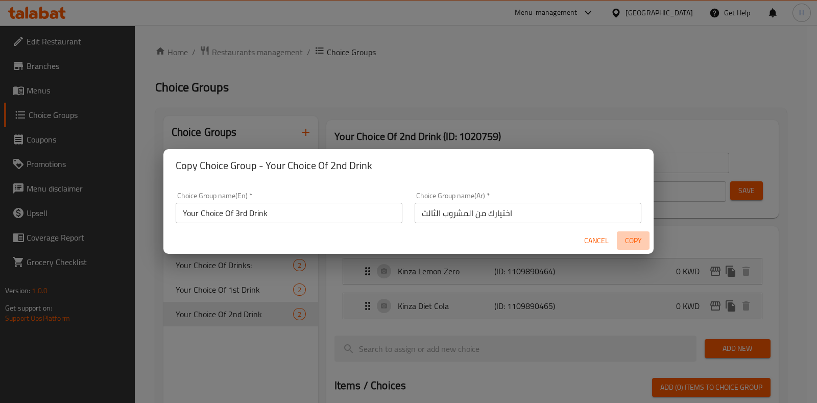
click at [631, 241] on span "Copy" at bounding box center [633, 240] width 24 height 13
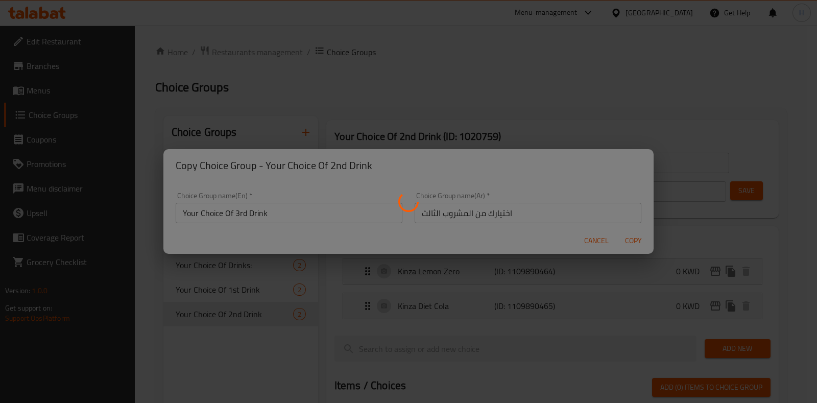
type input "Your Choice Of 3rd Drink"
type input "اختيارك من المشروب الثالث"
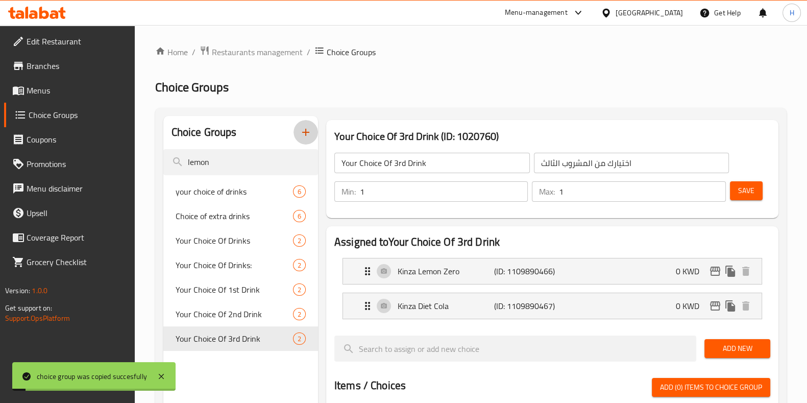
click at [303, 136] on icon "button" at bounding box center [306, 132] width 12 height 12
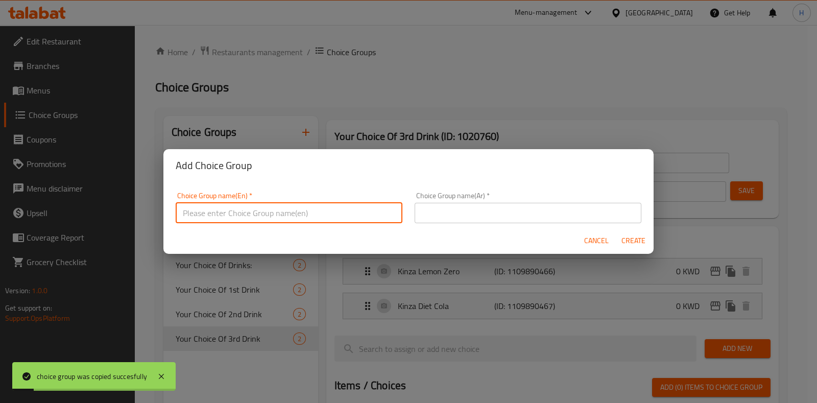
click at [342, 210] on input "text" at bounding box center [289, 213] width 227 height 20
type input "غ"
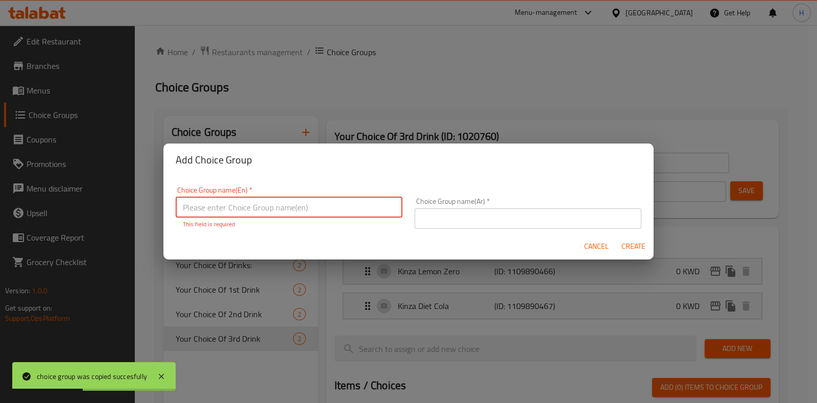
type input "غ"
click at [600, 244] on span "Cancel" at bounding box center [596, 246] width 24 height 13
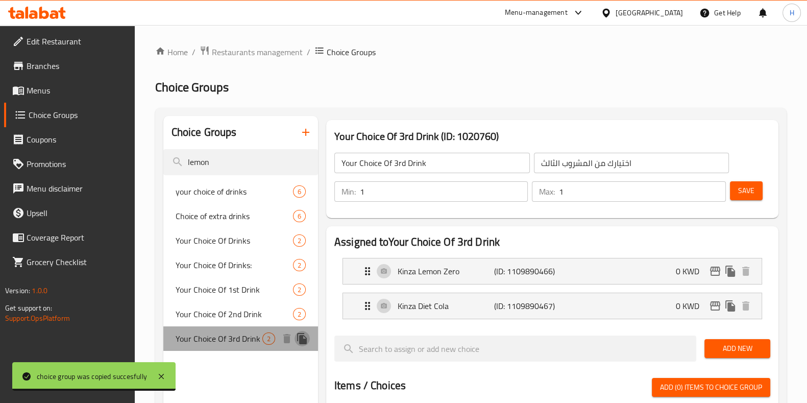
click at [304, 338] on icon "duplicate" at bounding box center [302, 338] width 12 height 12
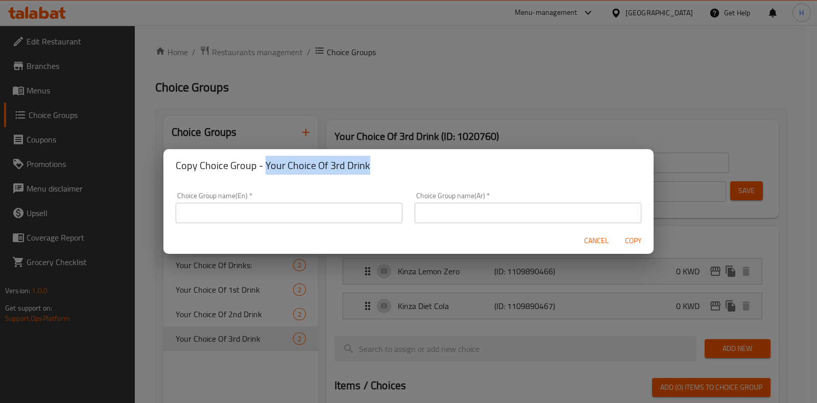
drag, startPoint x: 264, startPoint y: 165, endPoint x: 411, endPoint y: 173, distance: 146.7
click at [412, 173] on h2 "Copy Choice Group - Your Choice Of 3rd Drink" at bounding box center [408, 165] width 465 height 16
copy h2 "Your Choice Of 3rd Drink"
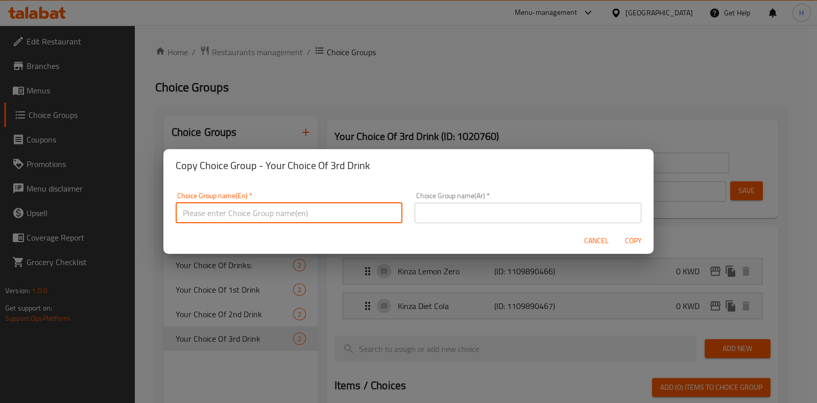
click at [314, 217] on input "text" at bounding box center [289, 213] width 227 height 20
paste input "Your Choice Of 3rd Drink"
drag, startPoint x: 234, startPoint y: 210, endPoint x: 247, endPoint y: 210, distance: 12.8
click at [247, 210] on input "Your Choice Of 3rd Drink" at bounding box center [289, 213] width 227 height 20
type input "Your Choice Of 4th Drink"
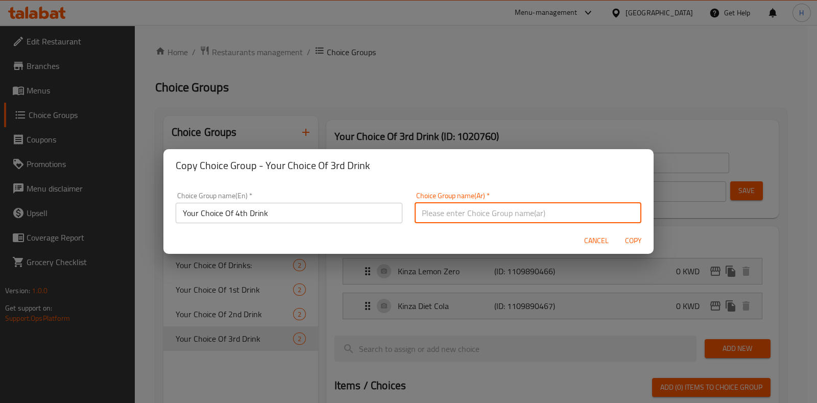
click at [442, 220] on input "text" at bounding box center [527, 213] width 227 height 20
type input "اختيارك من المشروب الرابع"
click at [633, 240] on span "Copy" at bounding box center [633, 240] width 24 height 13
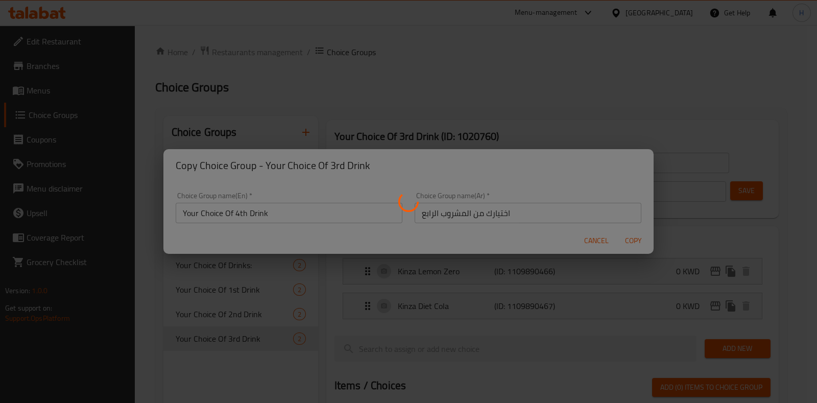
type input "Your Choice Of 4th Drink"
type input "اختيارك من المشروب الرابع"
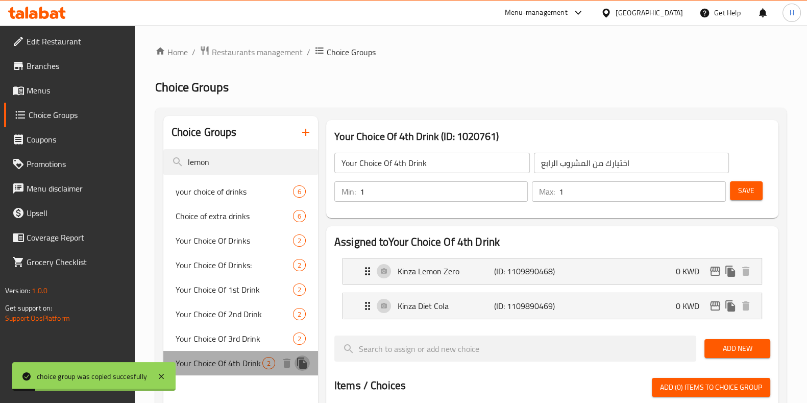
click at [296, 361] on icon "duplicate" at bounding box center [302, 363] width 12 height 12
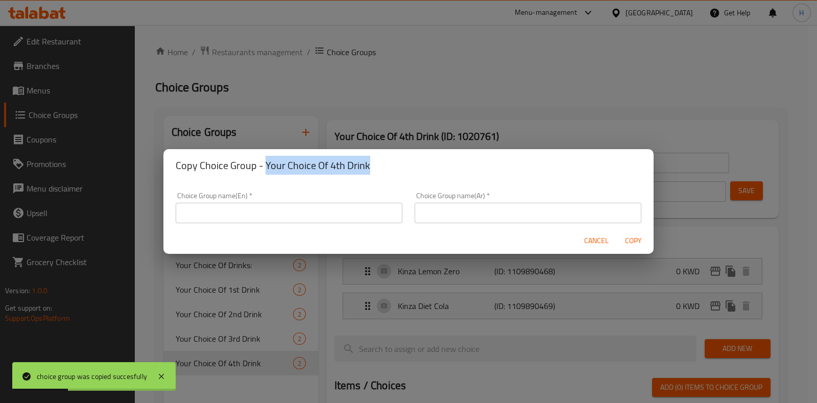
drag, startPoint x: 264, startPoint y: 165, endPoint x: 373, endPoint y: 164, distance: 108.2
click at [373, 164] on h2 "Copy Choice Group - Your Choice Of 4th Drink" at bounding box center [408, 165] width 465 height 16
copy h2 "Your Choice Of 4th Drink"
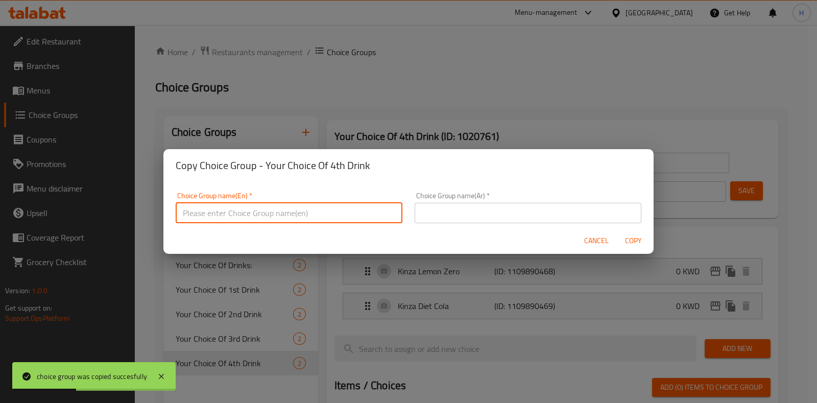
click at [306, 203] on input "text" at bounding box center [289, 213] width 227 height 20
paste input "Your Choice Of 4th Drink"
click at [236, 212] on input "Your Choice Of 4th Drink" at bounding box center [289, 213] width 227 height 20
type input "Your Choice Of 5th Drink"
click at [464, 217] on input "text" at bounding box center [527, 213] width 227 height 20
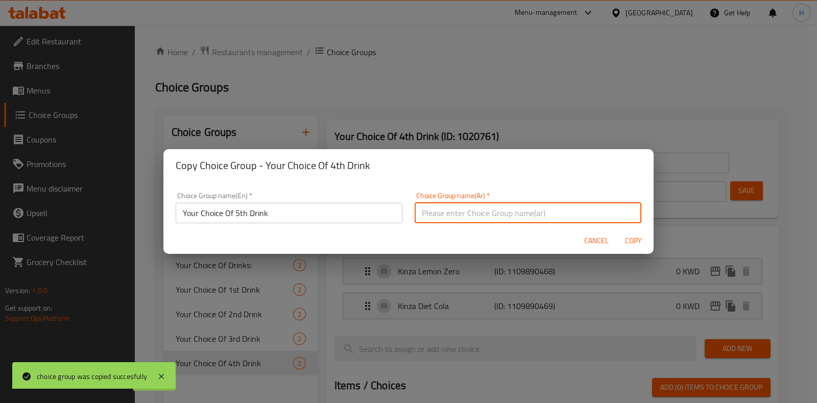
type input "h"
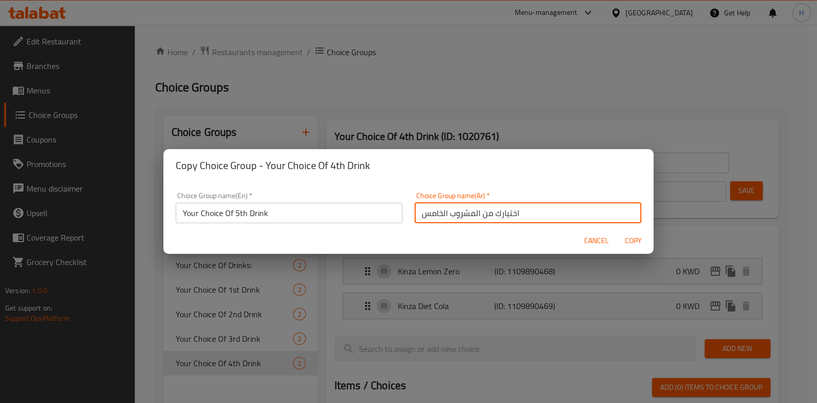
type input "اختيارك من المشروب الخامس"
click at [627, 239] on span "Copy" at bounding box center [633, 240] width 24 height 13
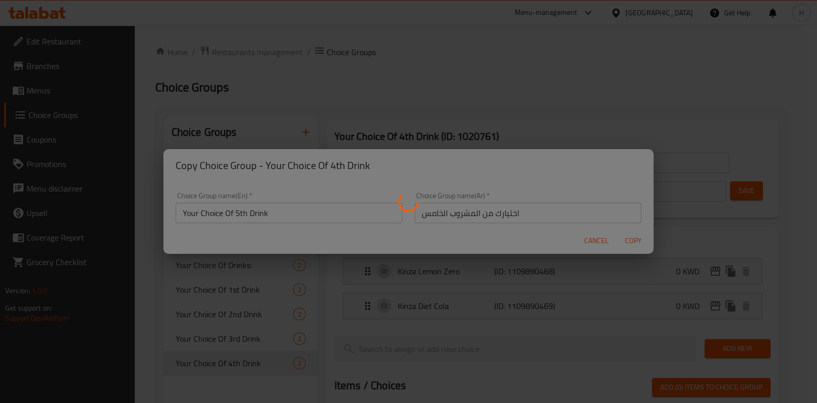
type input "Your Choice Of 5th Drink"
type input "اختيارك من المشروب الخامس"
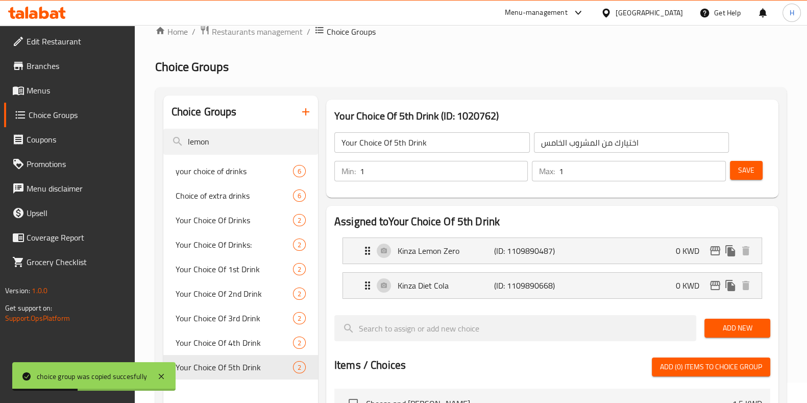
scroll to position [0, 0]
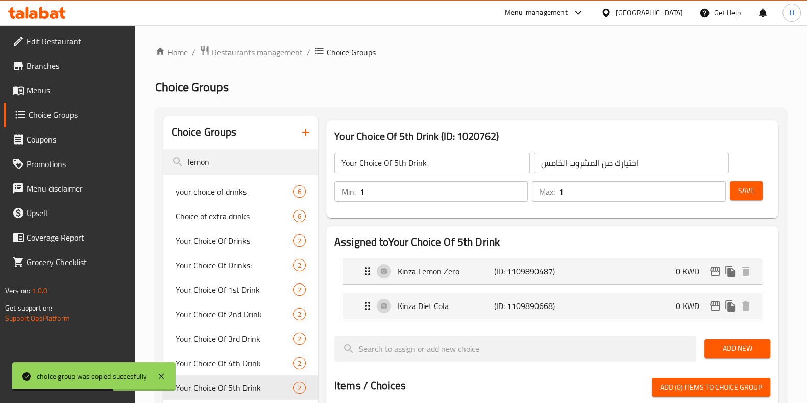
click at [279, 54] on span "Restaurants management" at bounding box center [257, 52] width 91 height 12
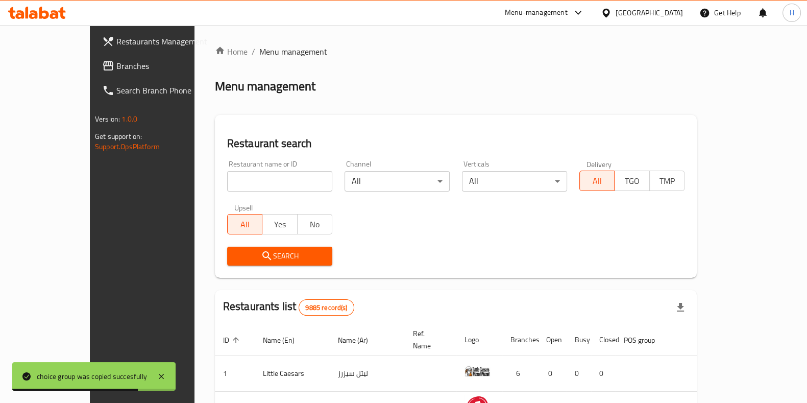
click at [228, 176] on input "search" at bounding box center [279, 181] width 105 height 20
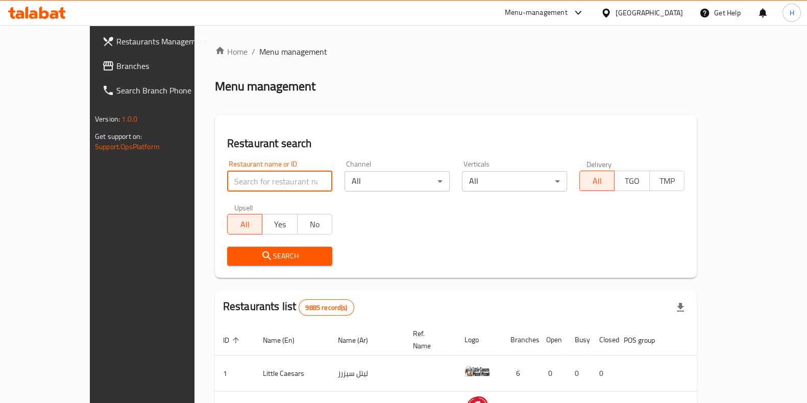
paste input "619095"
type input "619095"
click button "Search" at bounding box center [279, 256] width 105 height 19
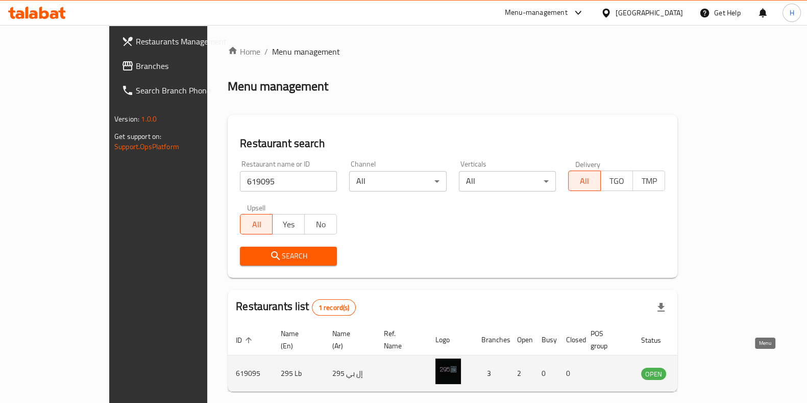
click at [713, 367] on link "enhanced table" at bounding box center [704, 373] width 19 height 12
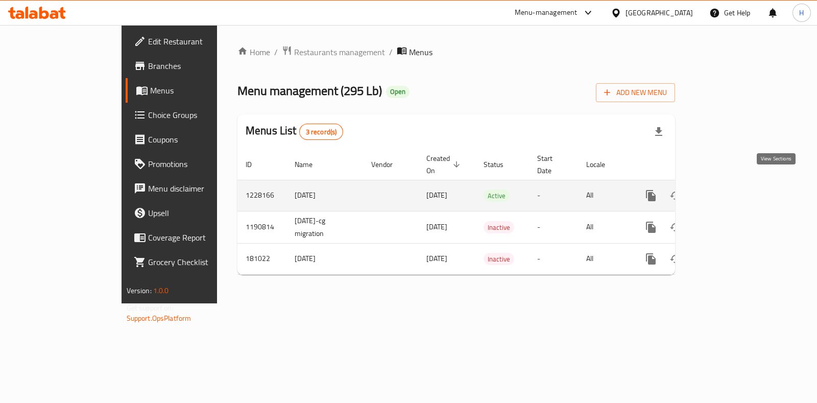
click at [729, 191] on icon "enhanced table" at bounding box center [724, 195] width 9 height 9
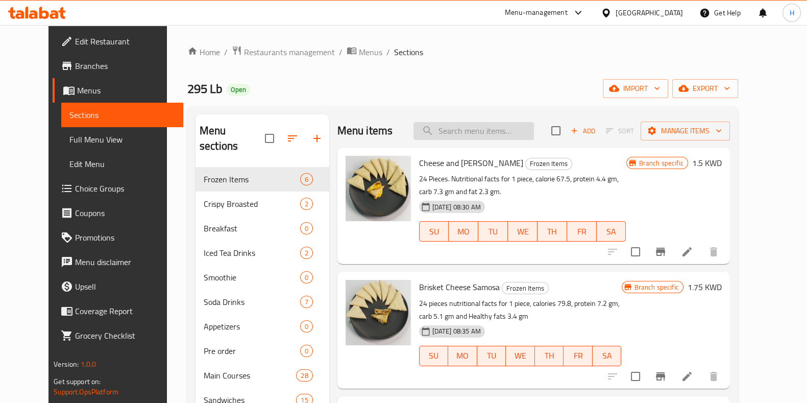
click at [459, 133] on input "search" at bounding box center [473, 131] width 120 height 18
paste input "Crispy Chicken 12 Pcs"
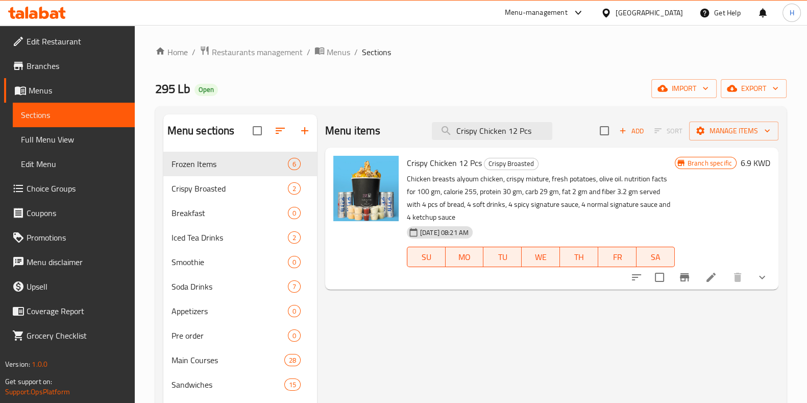
type input "Crispy Chicken 12 Pcs"
click at [705, 275] on icon at bounding box center [711, 277] width 12 height 12
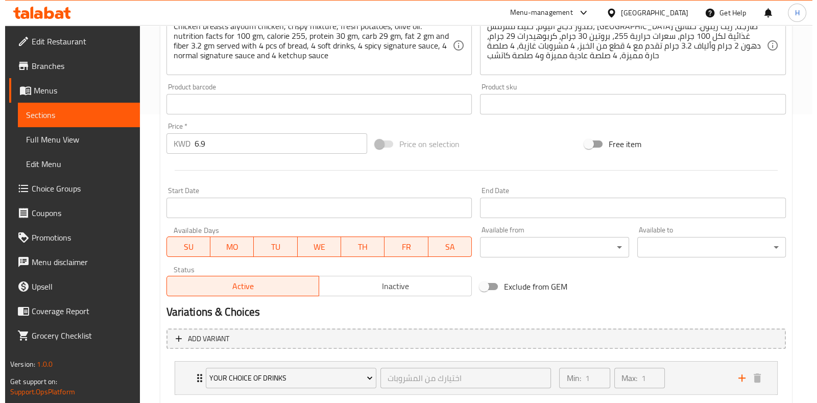
scroll to position [350, 0]
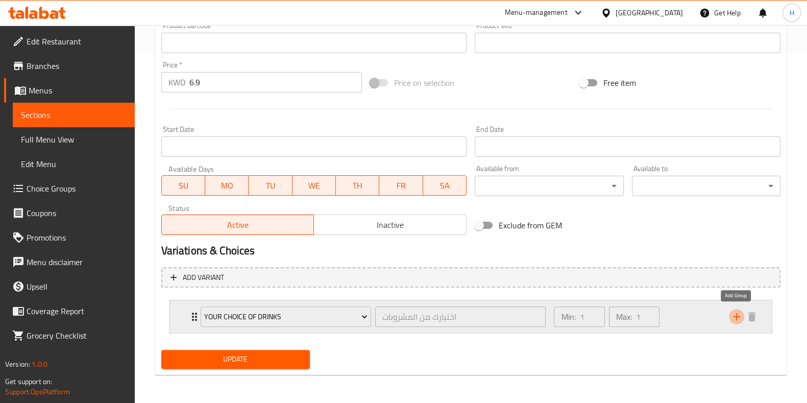
click at [733, 312] on icon "add" at bounding box center [736, 316] width 12 height 12
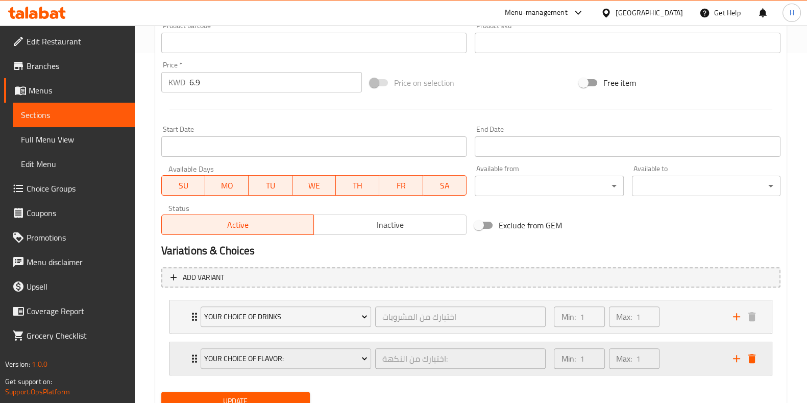
click at [734, 356] on icon "add" at bounding box center [736, 358] width 12 height 12
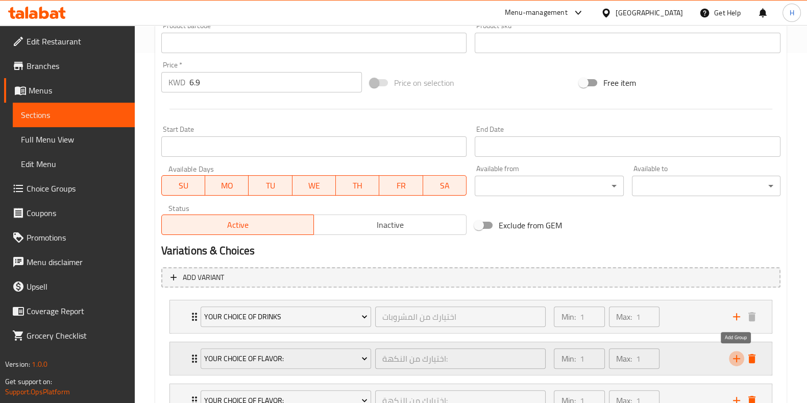
click at [734, 357] on icon "add" at bounding box center [736, 358] width 12 height 12
click at [733, 317] on icon "add" at bounding box center [736, 316] width 12 height 12
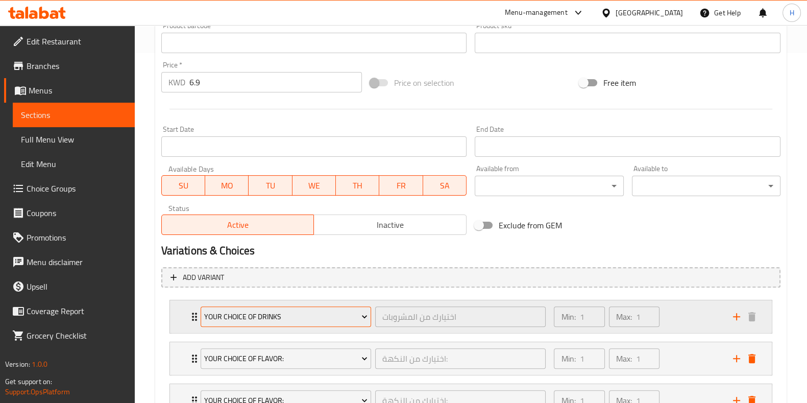
click at [246, 315] on span "Your Choice Of Drinks" at bounding box center [285, 316] width 163 height 13
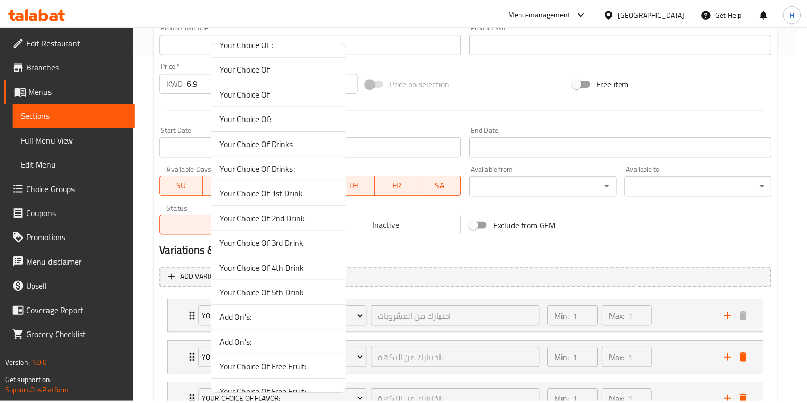
scroll to position [510, 0]
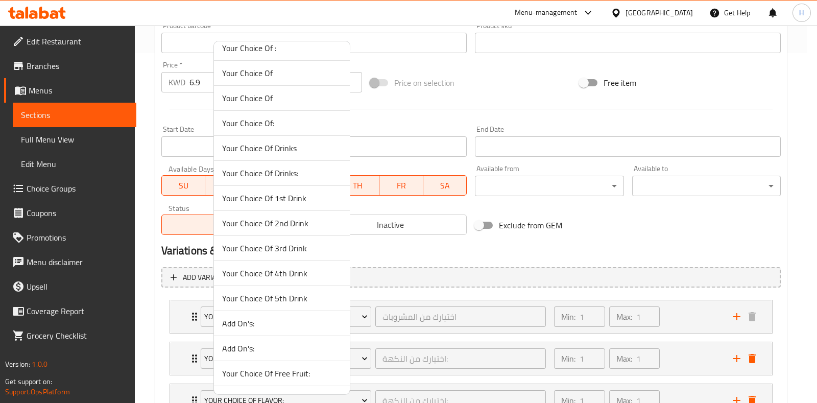
click at [276, 195] on span "Your Choice Of 1st Drink" at bounding box center [281, 198] width 119 height 12
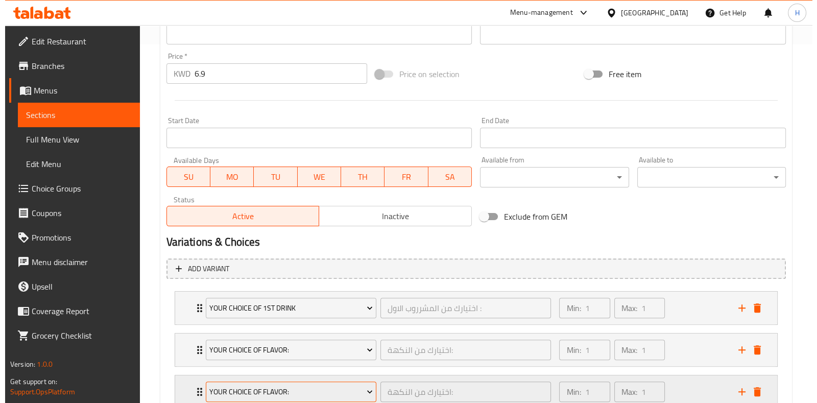
scroll to position [477, 0]
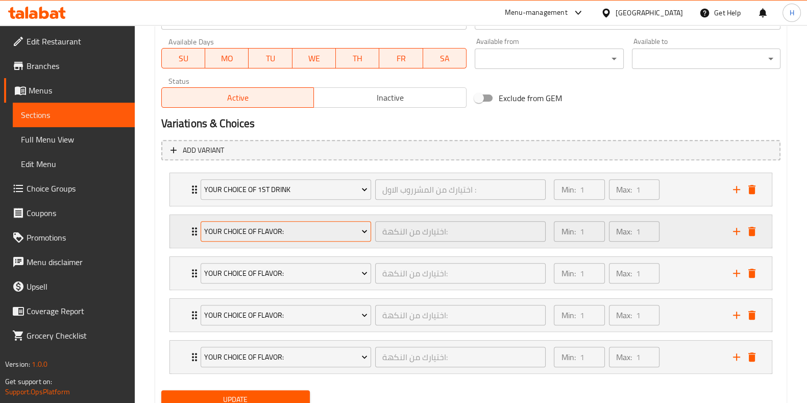
click at [264, 227] on span "Your Choice Of Flavor:" at bounding box center [285, 231] width 163 height 13
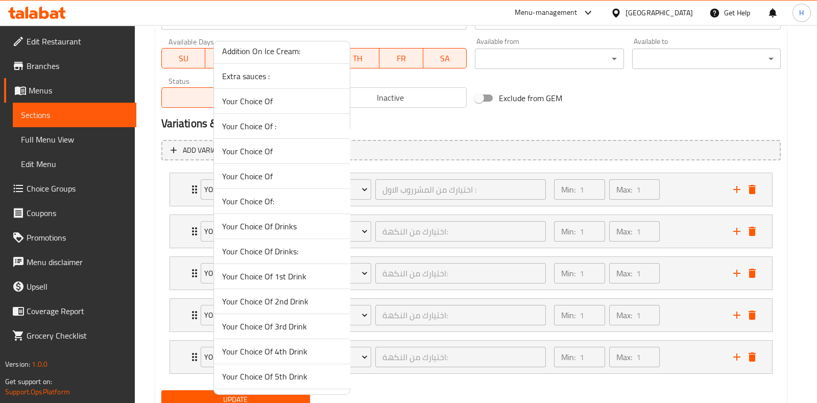
scroll to position [451, 0]
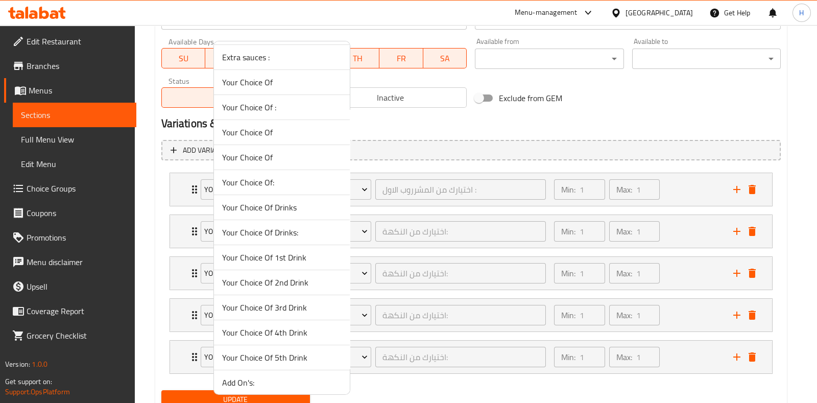
click at [284, 278] on span "Your Choice Of 2nd Drink" at bounding box center [281, 282] width 119 height 12
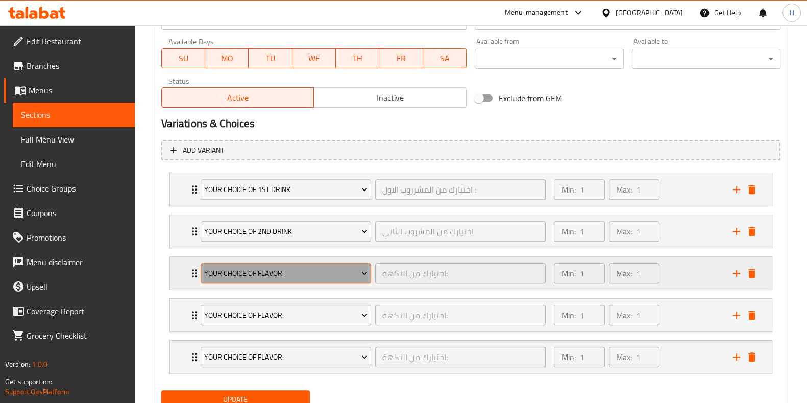
click at [273, 274] on span "Your Choice Of Flavor:" at bounding box center [285, 273] width 163 height 13
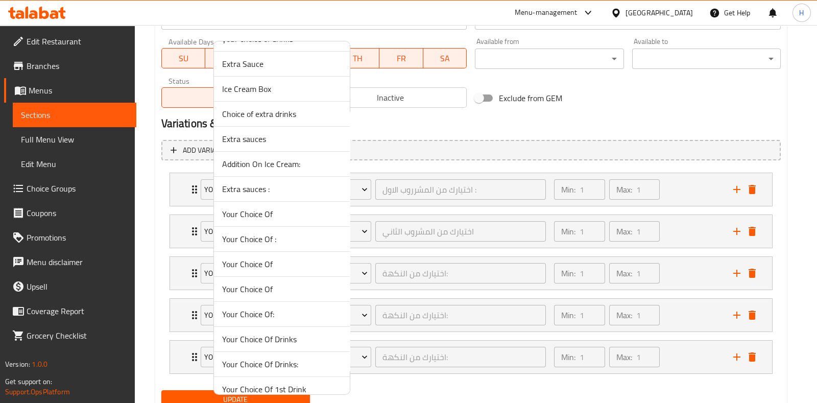
scroll to position [510, 0]
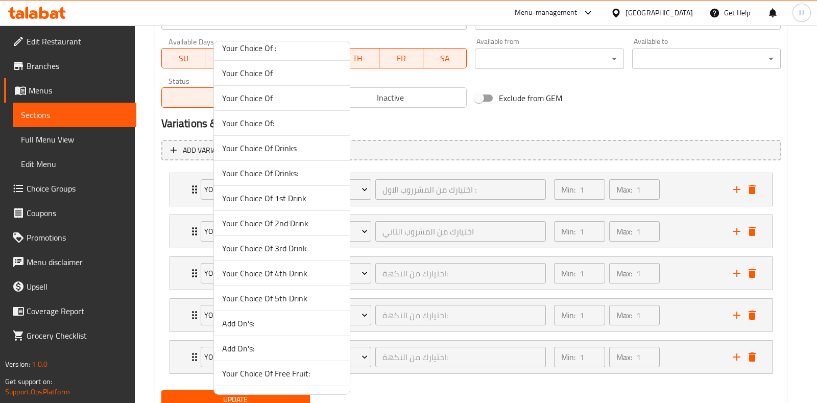
click at [299, 248] on span "Your Choice Of 3rd Drink" at bounding box center [281, 248] width 119 height 12
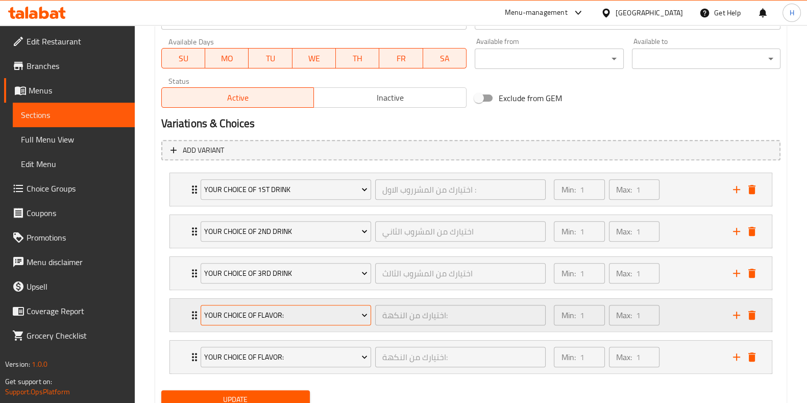
click at [279, 313] on span "Your Choice Of Flavor:" at bounding box center [285, 315] width 163 height 13
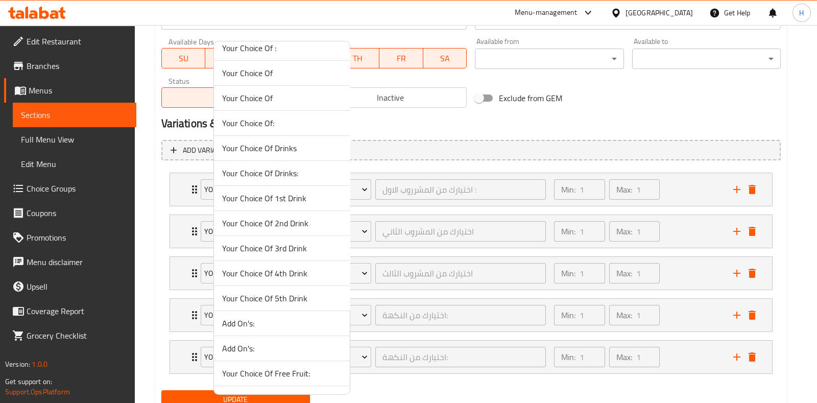
click at [291, 275] on span "Your Choice Of 4th Drink" at bounding box center [281, 273] width 119 height 12
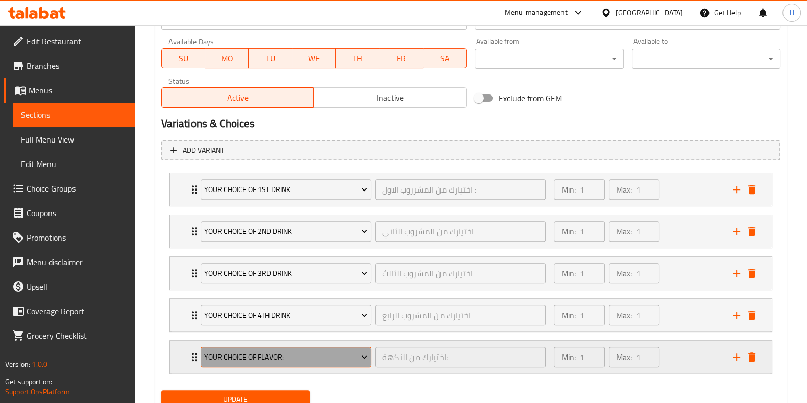
click at [285, 351] on span "Your Choice Of Flavor:" at bounding box center [285, 357] width 163 height 13
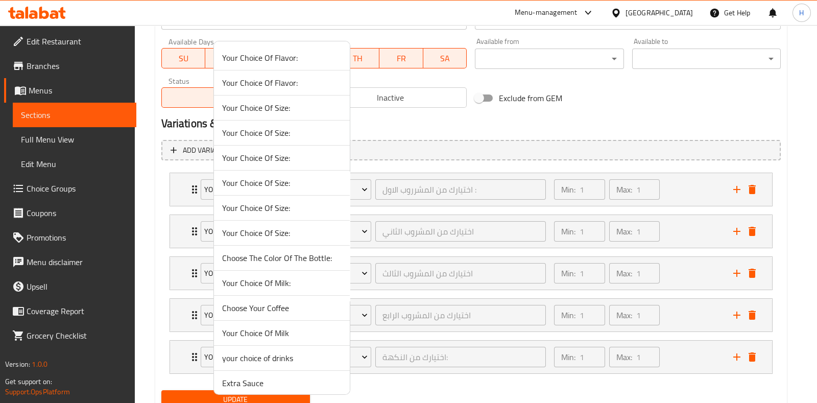
click at [752, 353] on div at bounding box center [408, 201] width 817 height 403
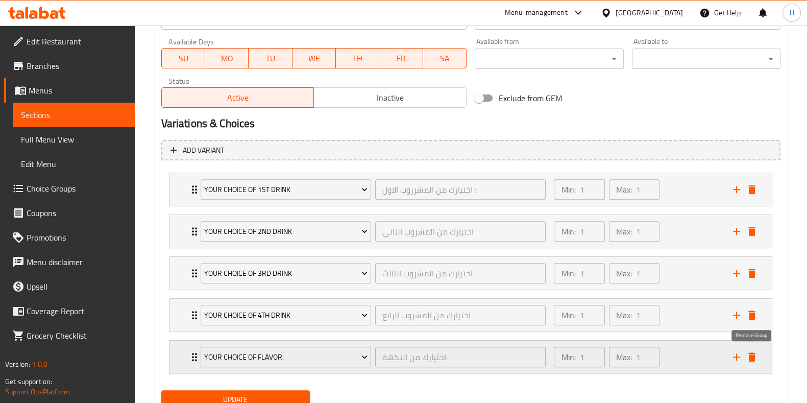
click at [752, 356] on icon "delete" at bounding box center [751, 356] width 7 height 9
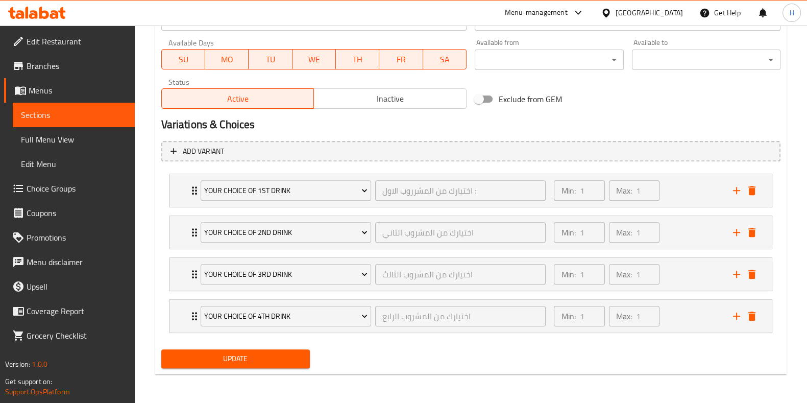
scroll to position [474, 0]
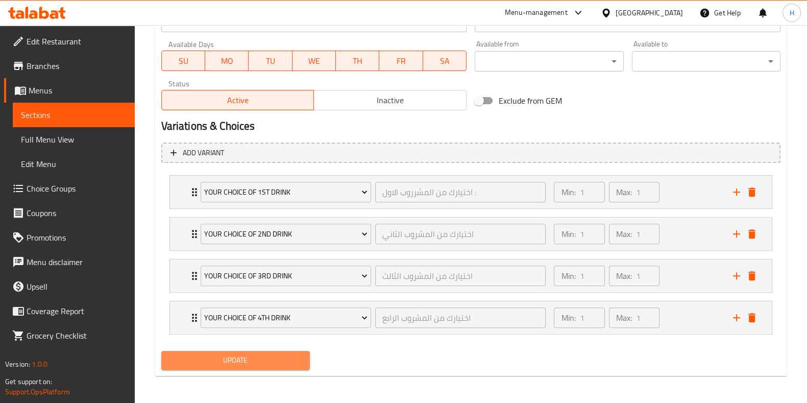
click at [249, 357] on span "Update" at bounding box center [235, 360] width 132 height 13
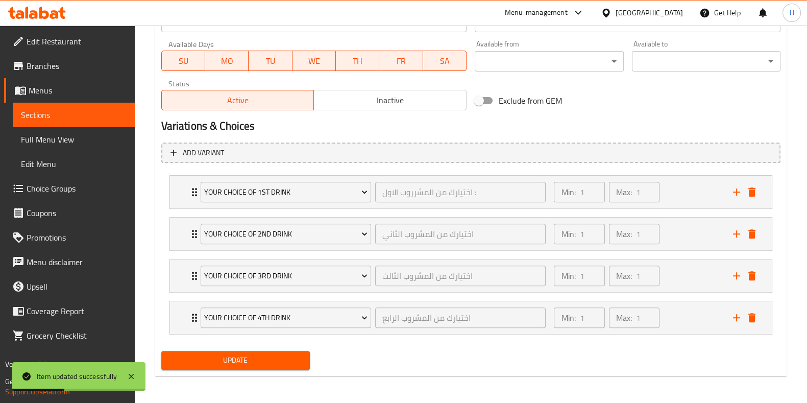
drag, startPoint x: 216, startPoint y: 353, endPoint x: 360, endPoint y: 221, distance: 194.7
click at [217, 354] on span "Update" at bounding box center [235, 360] width 132 height 13
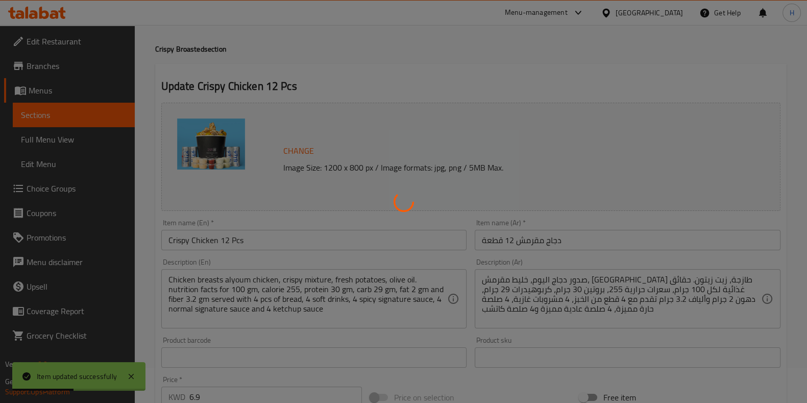
scroll to position [0, 0]
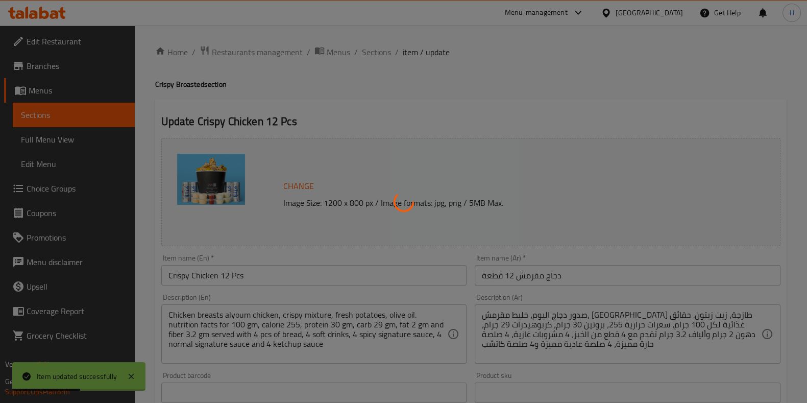
click at [369, 54] on div at bounding box center [403, 201] width 807 height 403
click at [383, 51] on div at bounding box center [403, 201] width 807 height 403
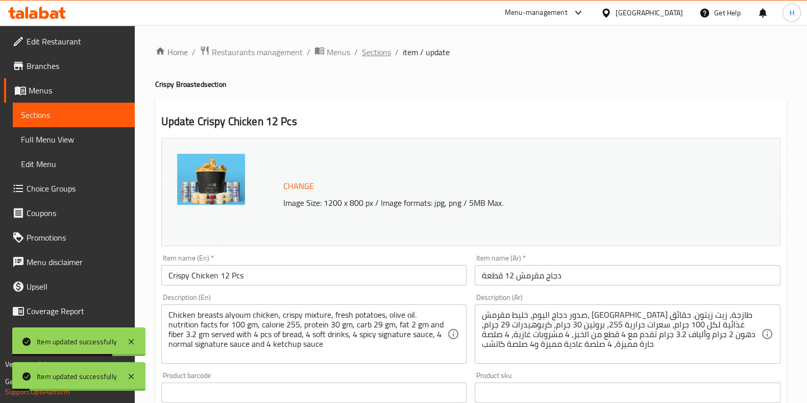
click at [368, 51] on span "Sections" at bounding box center [376, 52] width 29 height 12
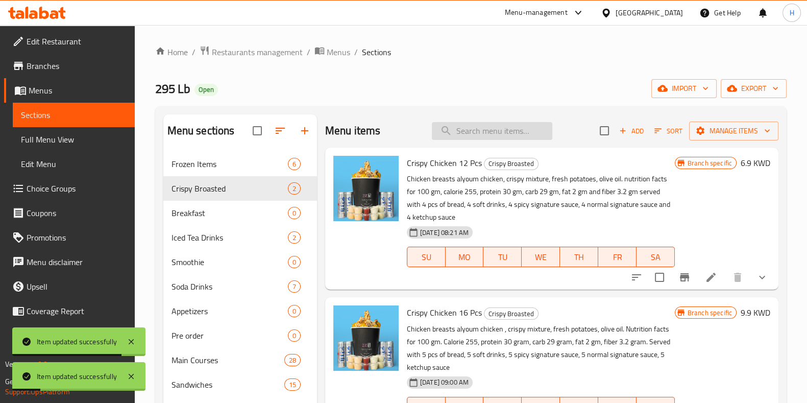
click at [508, 130] on input "search" at bounding box center [492, 131] width 120 height 18
paste input "Crispy Chicken 16 Pcs"
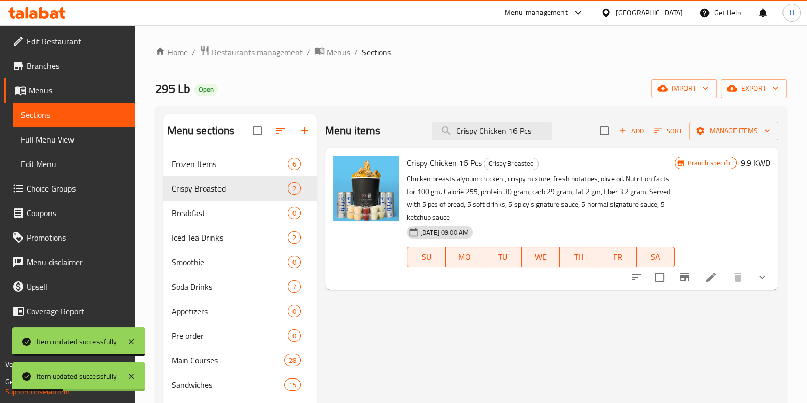
type input "Crispy Chicken 16 Pcs"
click at [710, 272] on icon at bounding box center [711, 277] width 12 height 12
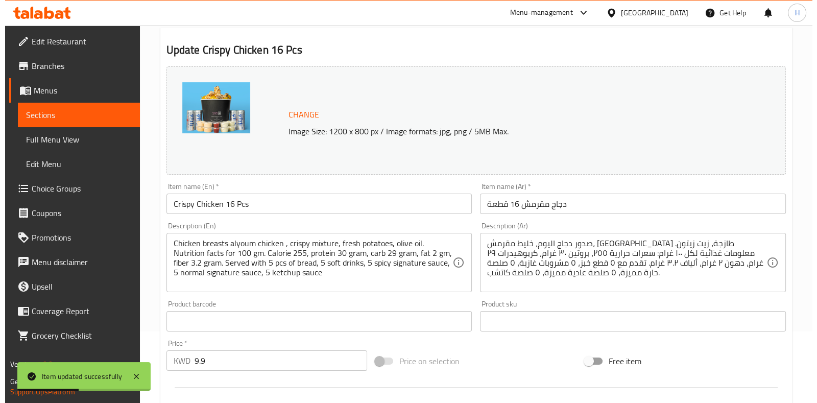
scroll to position [350, 0]
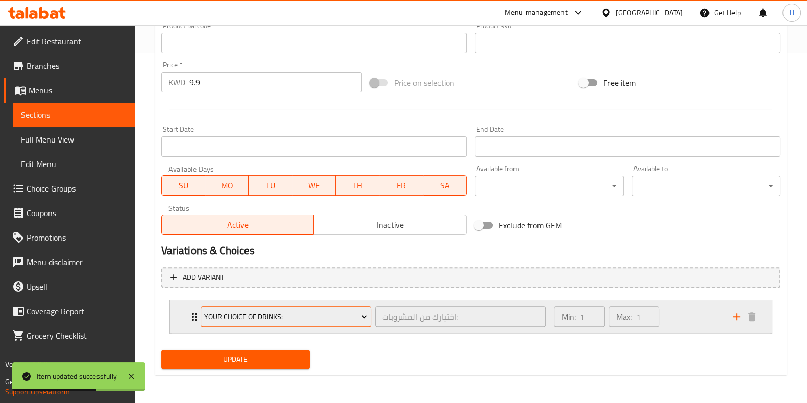
click at [339, 307] on button "Your Choice Of Drinks:" at bounding box center [286, 316] width 170 height 20
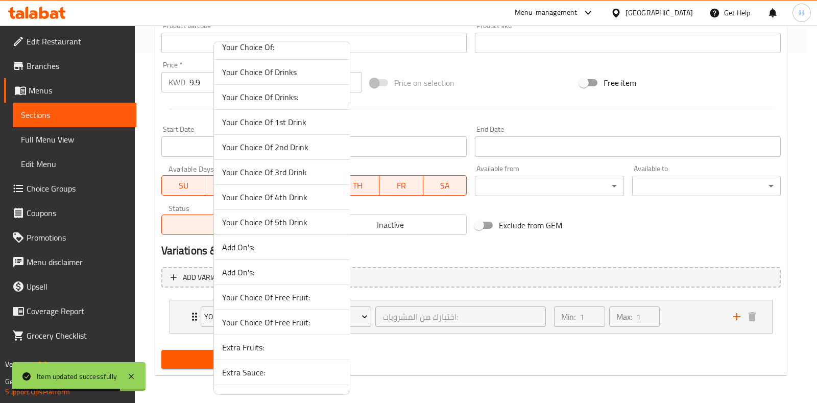
scroll to position [510, 0]
click at [309, 195] on span "Your Choice Of 1st Drink" at bounding box center [281, 198] width 119 height 12
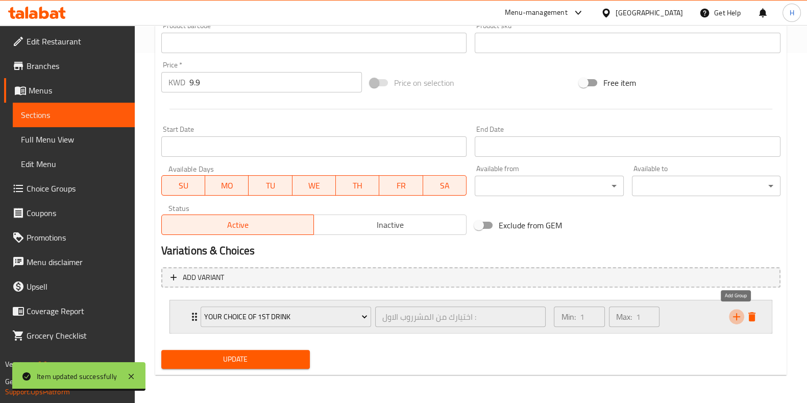
click at [736, 316] on icon "add" at bounding box center [736, 316] width 7 height 7
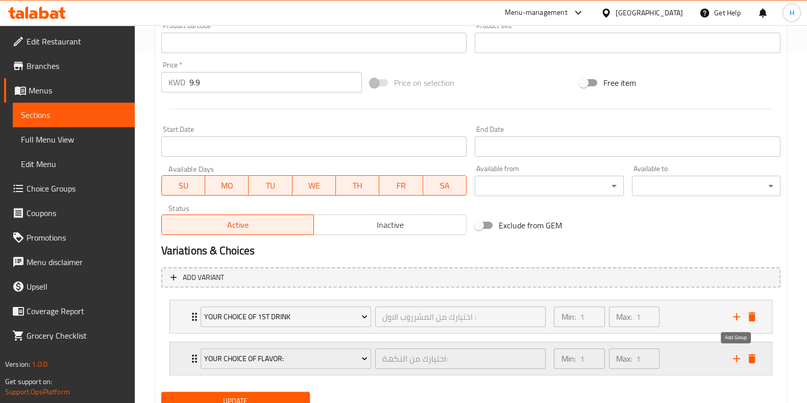
click at [730, 355] on icon "add" at bounding box center [736, 358] width 12 height 12
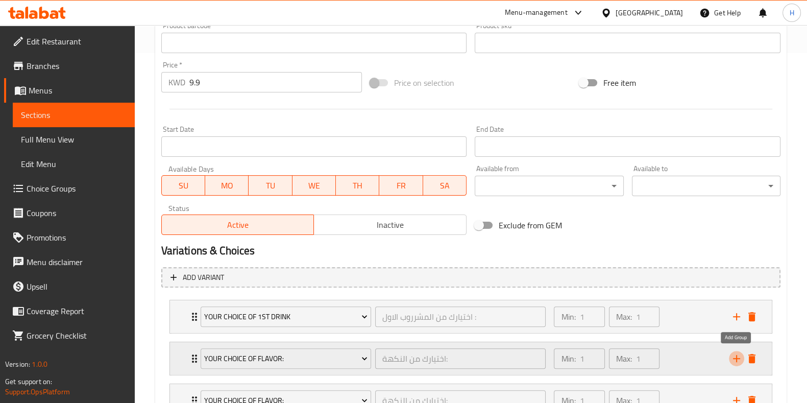
drag, startPoint x: 730, startPoint y: 355, endPoint x: 475, endPoint y: 358, distance: 255.2
click at [730, 356] on icon "add" at bounding box center [736, 358] width 12 height 12
click at [292, 361] on span "Your Choice Of Flavor:" at bounding box center [285, 358] width 163 height 13
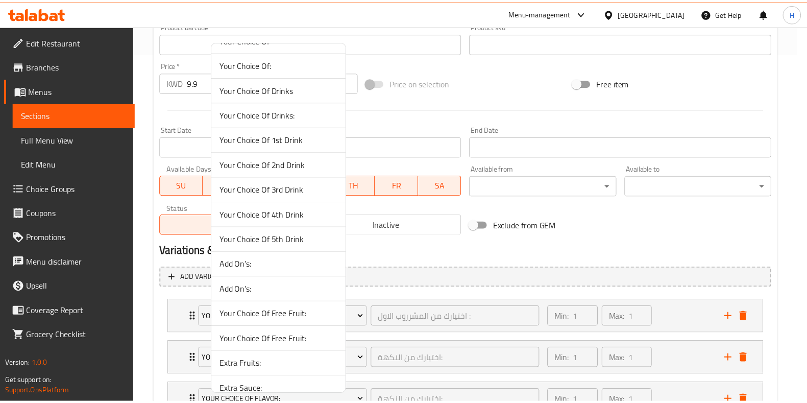
scroll to position [574, 0]
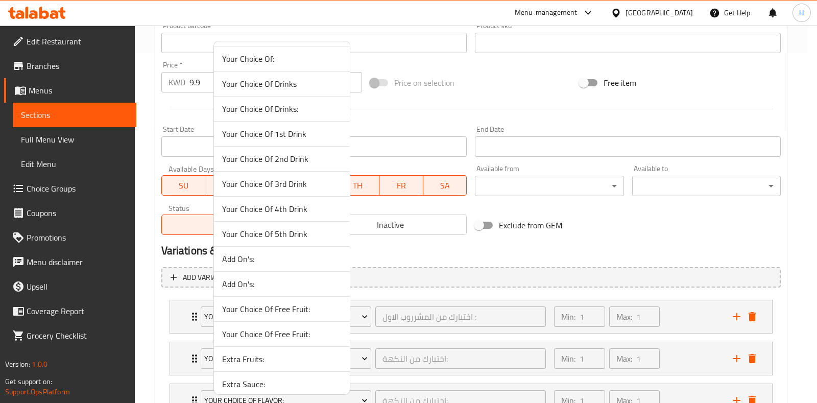
drag, startPoint x: 283, startPoint y: 157, endPoint x: 303, endPoint y: 201, distance: 48.0
click at [283, 159] on span "Your Choice Of 2nd Drink" at bounding box center [281, 159] width 119 height 12
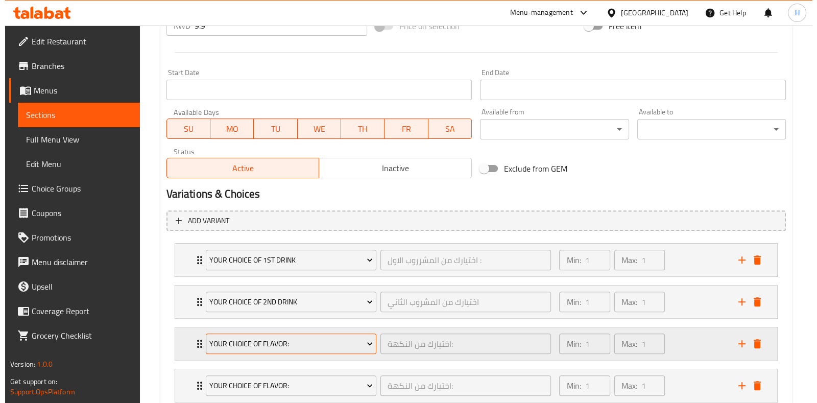
scroll to position [477, 0]
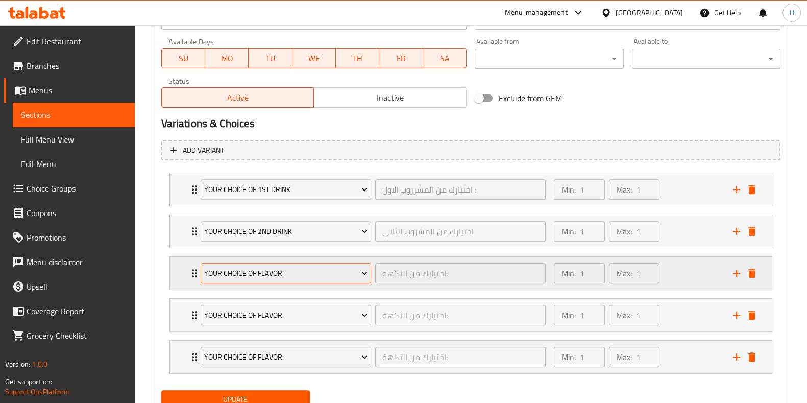
click at [293, 267] on span "Your Choice Of Flavor:" at bounding box center [285, 273] width 163 height 13
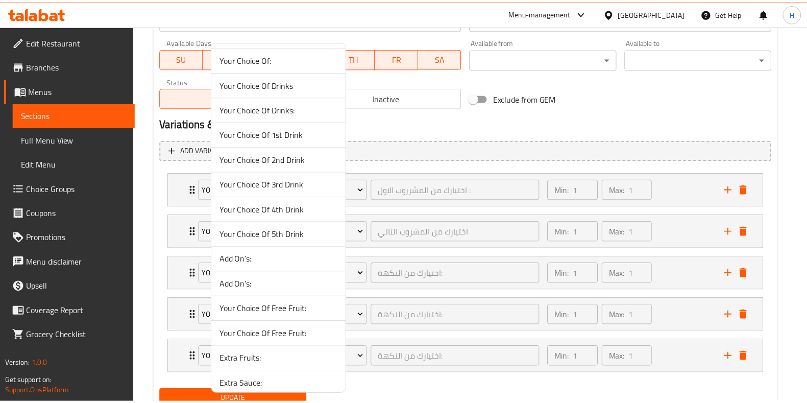
scroll to position [574, 0]
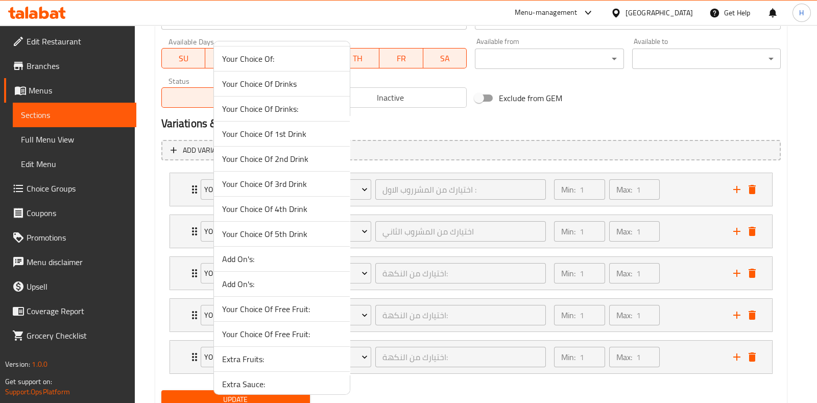
click at [275, 187] on span "Your Choice Of 3rd Drink" at bounding box center [281, 184] width 119 height 12
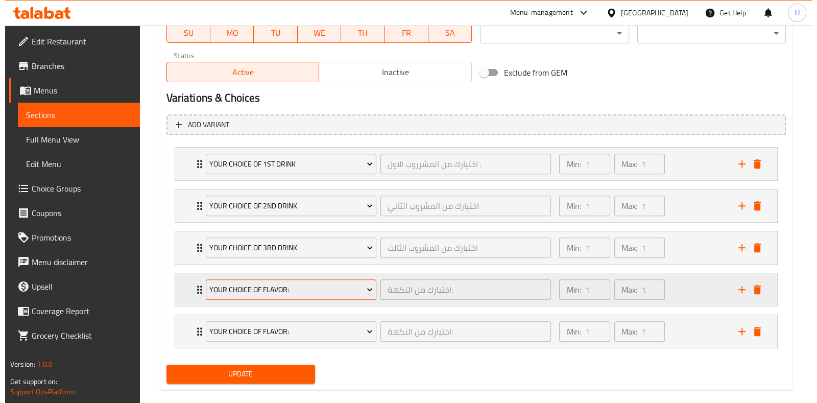
scroll to position [516, 0]
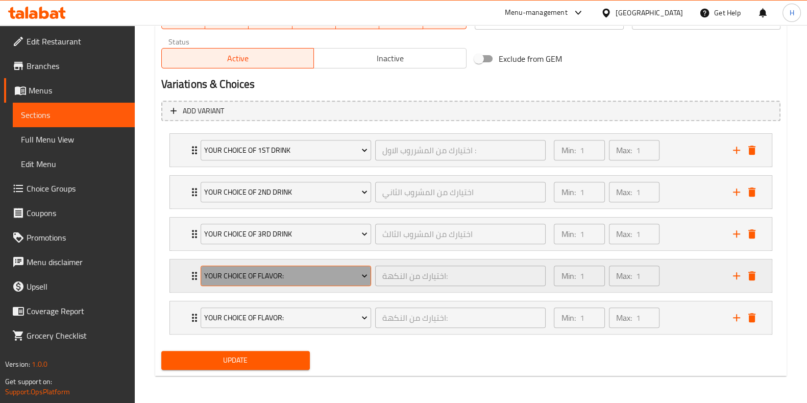
click at [287, 269] on span "Your Choice Of Flavor:" at bounding box center [285, 275] width 163 height 13
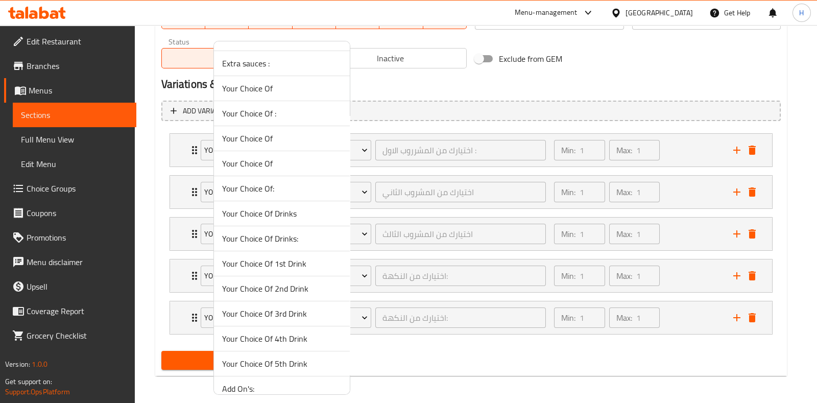
scroll to position [574, 0]
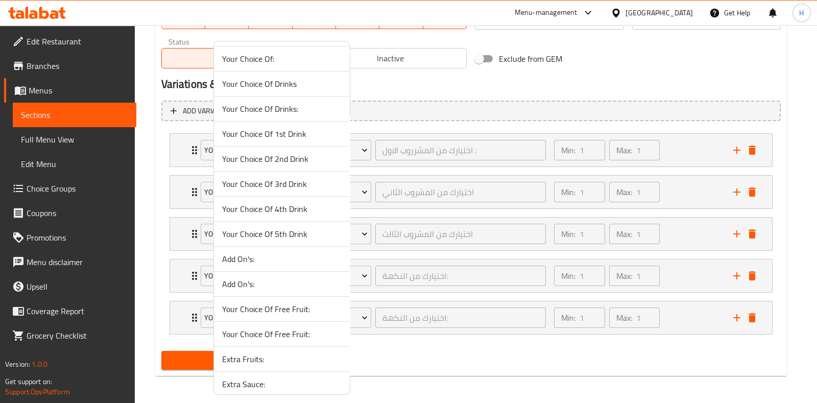
click at [281, 205] on span "Your Choice Of 4th Drink" at bounding box center [281, 209] width 119 height 12
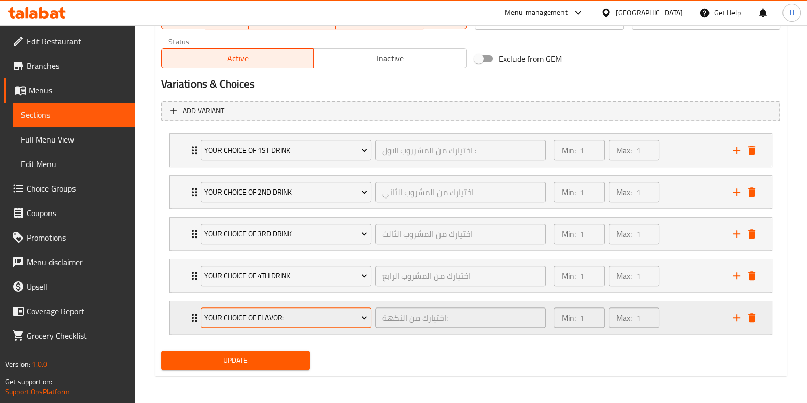
click at [290, 307] on button "Your Choice Of Flavor:" at bounding box center [286, 317] width 170 height 20
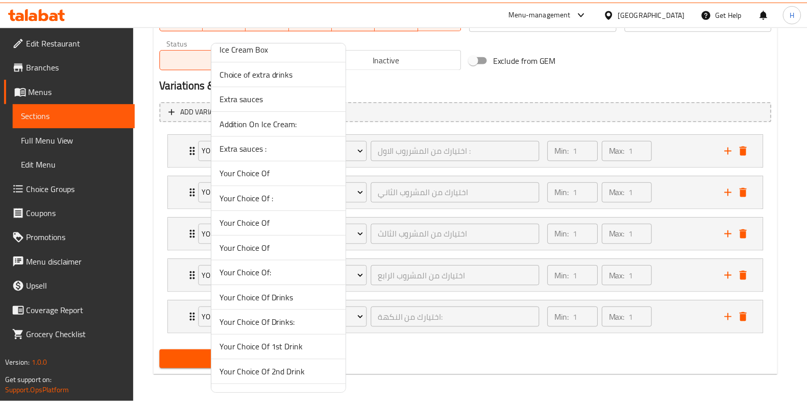
scroll to position [510, 0]
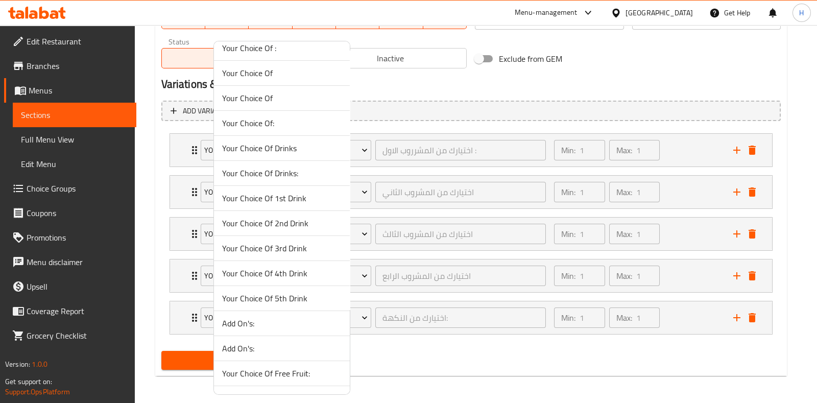
click at [287, 286] on li "Your Choice Of 5th Drink" at bounding box center [282, 298] width 136 height 25
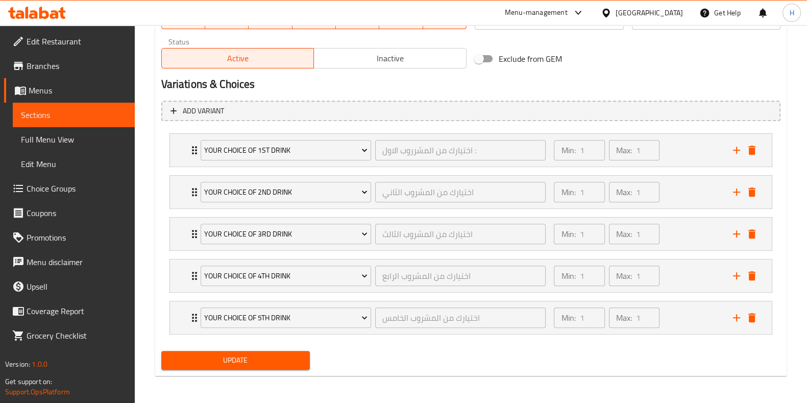
click at [253, 347] on div "Update" at bounding box center [235, 360] width 157 height 27
click at [253, 352] on button "Update" at bounding box center [235, 360] width 149 height 19
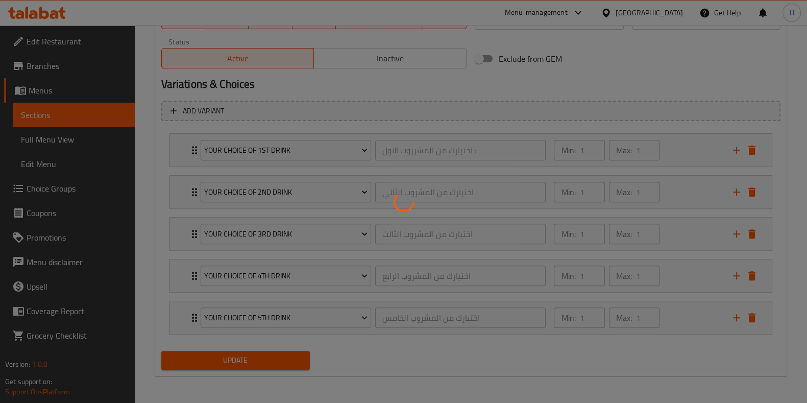
drag, startPoint x: 251, startPoint y: 354, endPoint x: 257, endPoint y: 357, distance: 6.4
click at [252, 354] on div at bounding box center [403, 201] width 807 height 403
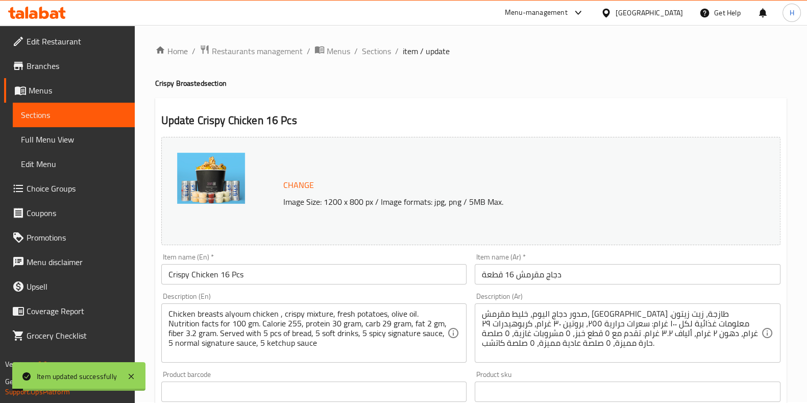
scroll to position [0, 0]
click at [371, 47] on span "Sections" at bounding box center [376, 52] width 29 height 12
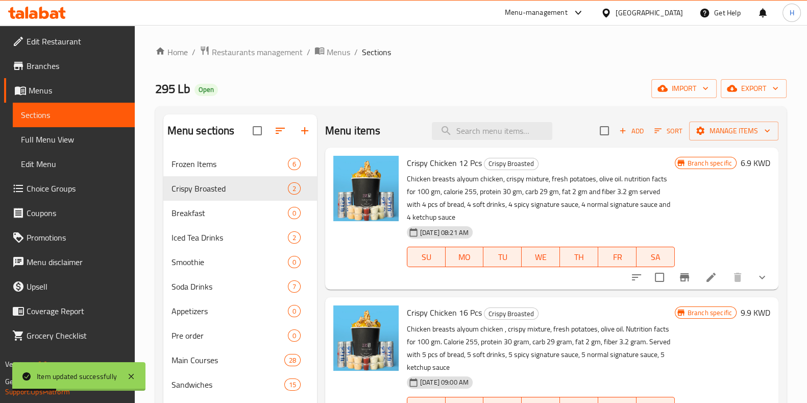
click at [763, 282] on icon "show more" at bounding box center [762, 277] width 12 height 12
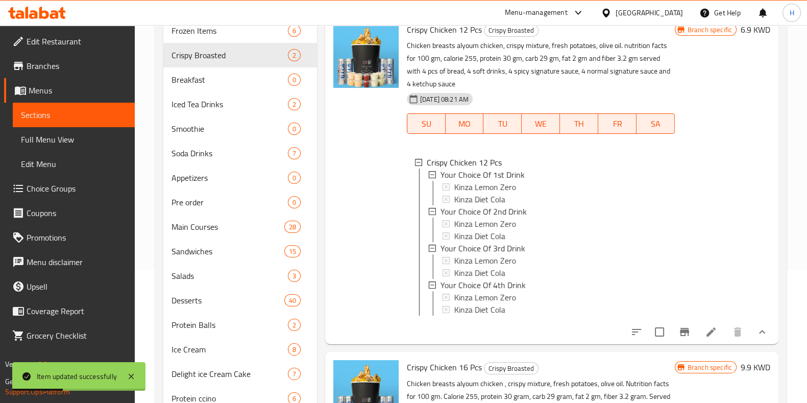
scroll to position [271, 0]
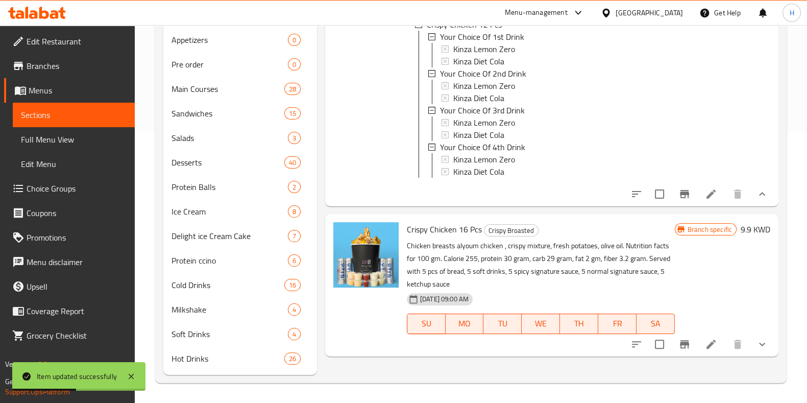
click at [767, 350] on icon "show more" at bounding box center [762, 344] width 12 height 12
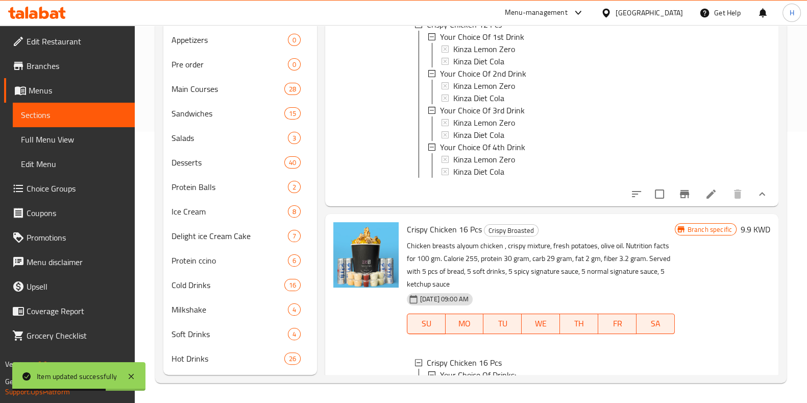
scroll to position [79, 0]
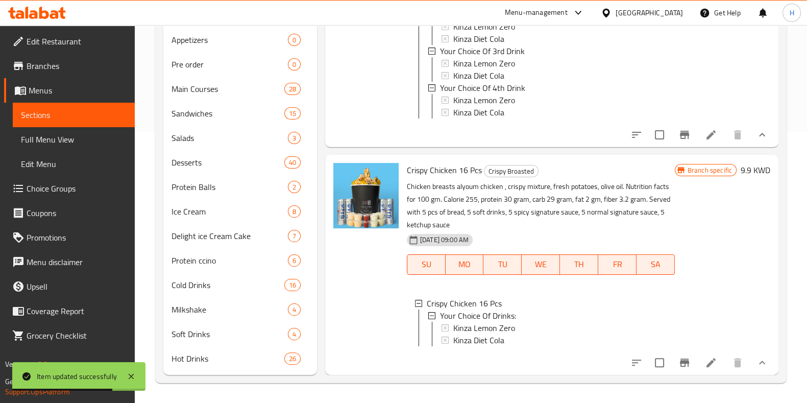
click at [707, 356] on li at bounding box center [711, 362] width 29 height 18
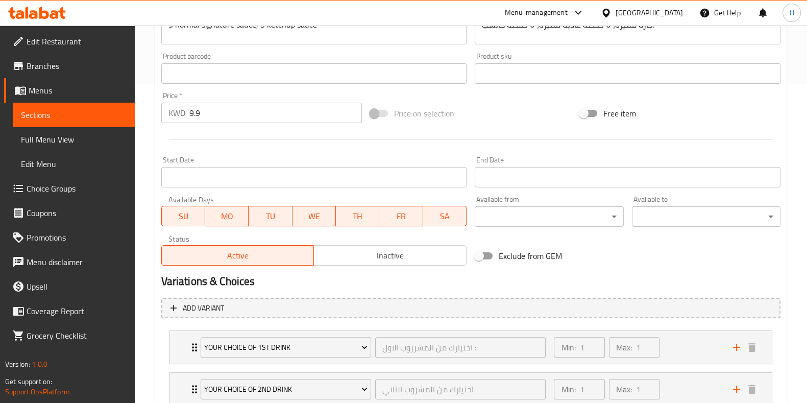
scroll to position [516, 0]
